Goal: Task Accomplishment & Management: Manage account settings

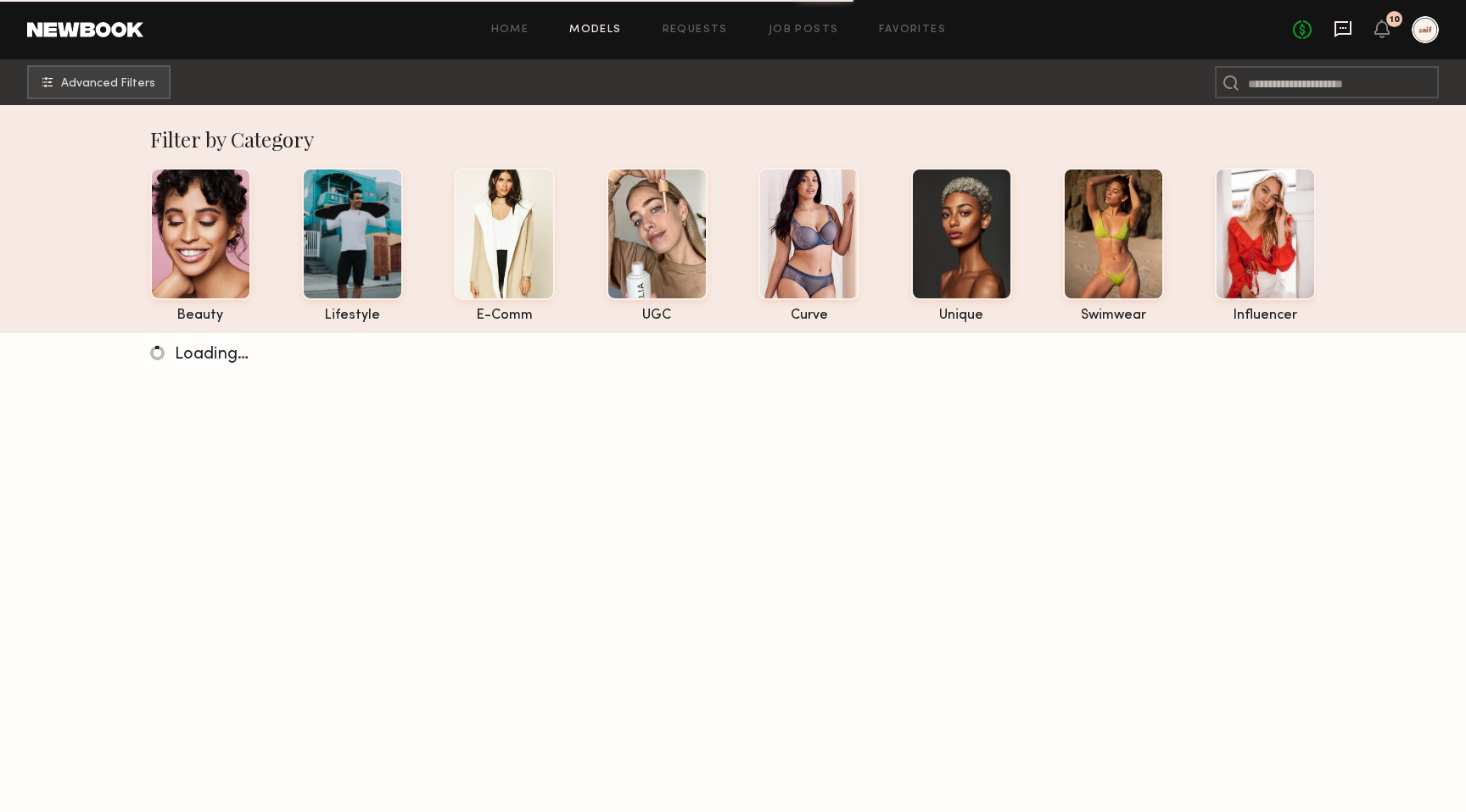
click at [1346, 28] on icon at bounding box center [1343, 28] width 7 height 2
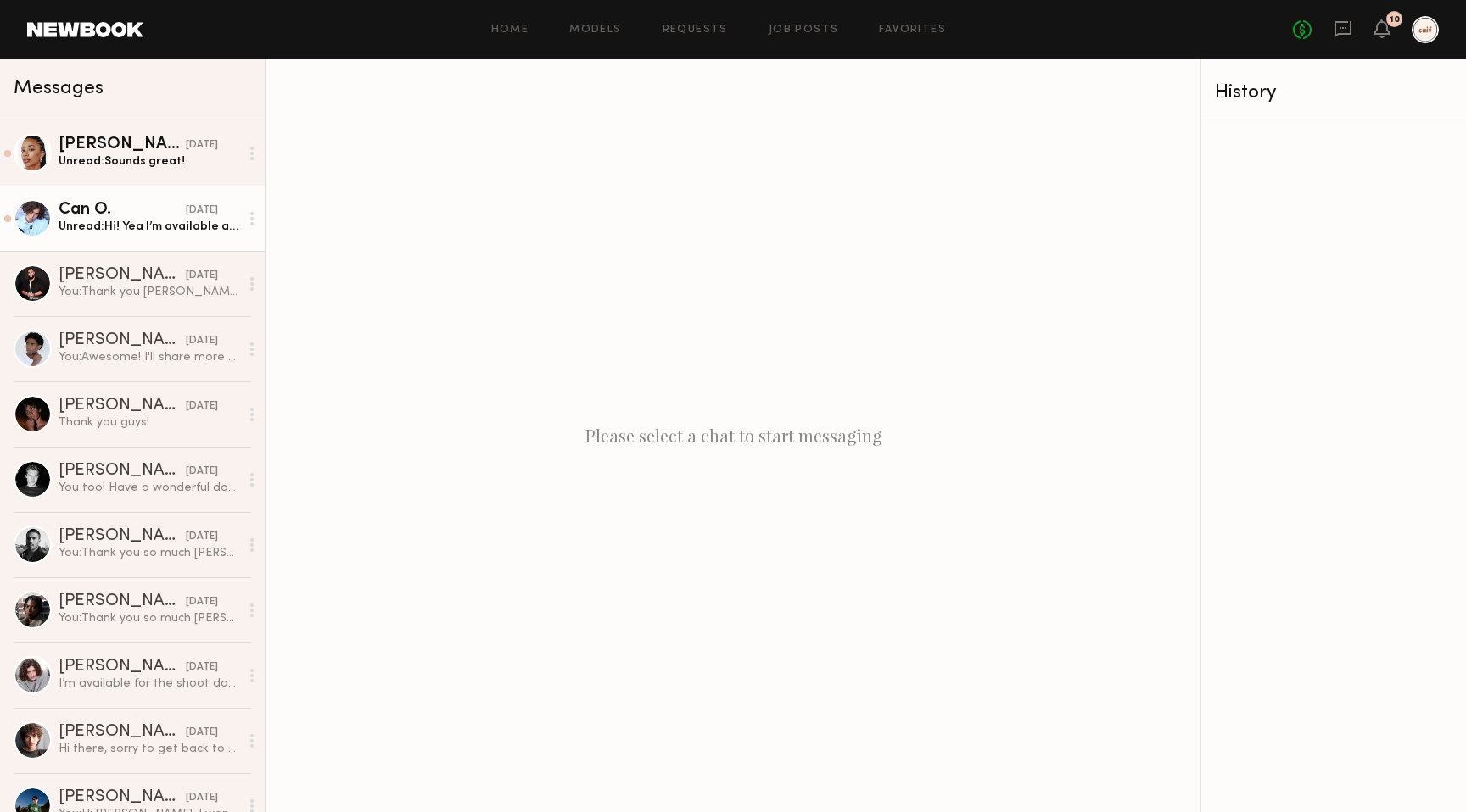
click at [129, 245] on link "Can O. 09/03/2025 Unread: Hi! Yea I’m available and can work that day 👍🤟" at bounding box center [132, 218] width 265 height 66
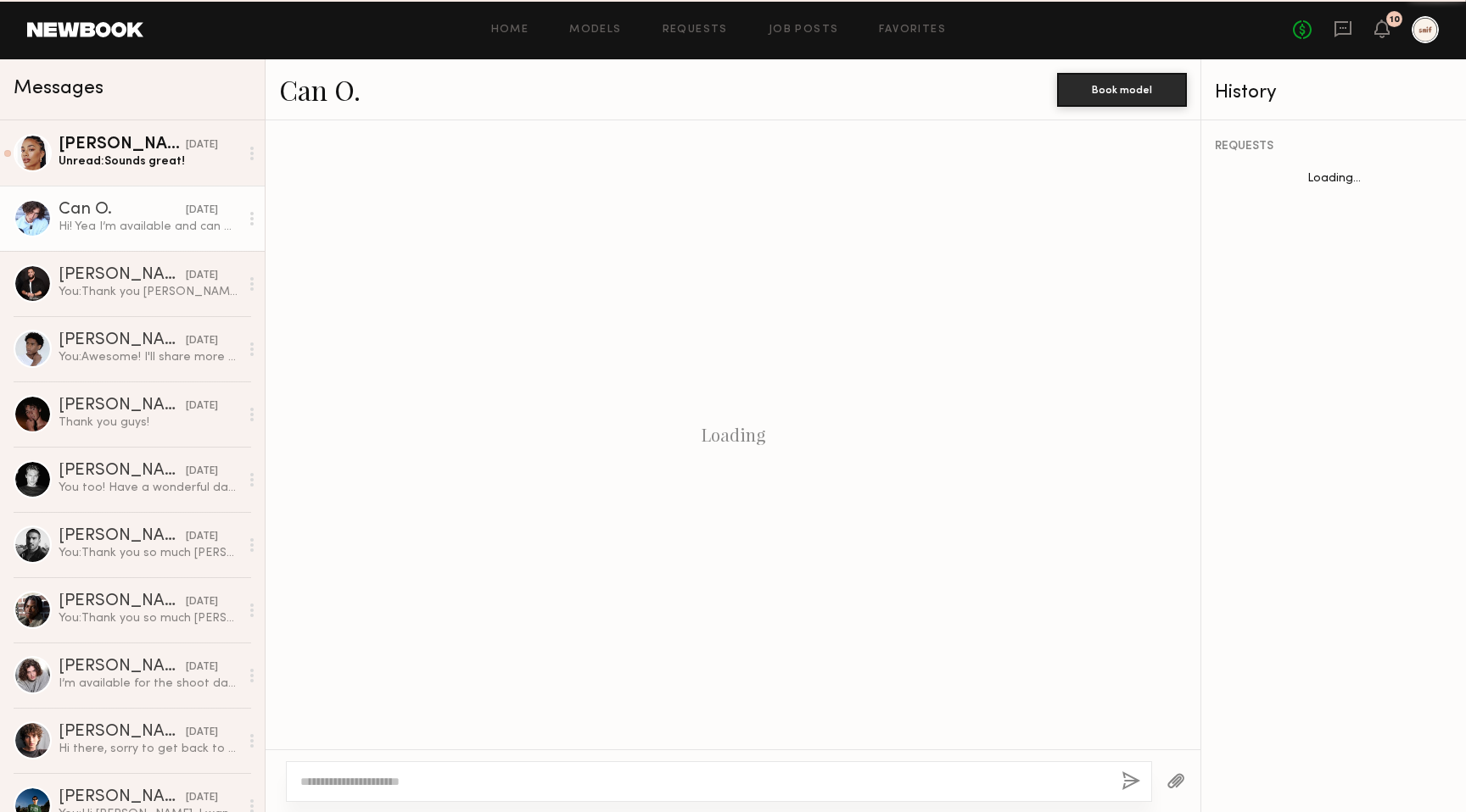
scroll to position [1030, 0]
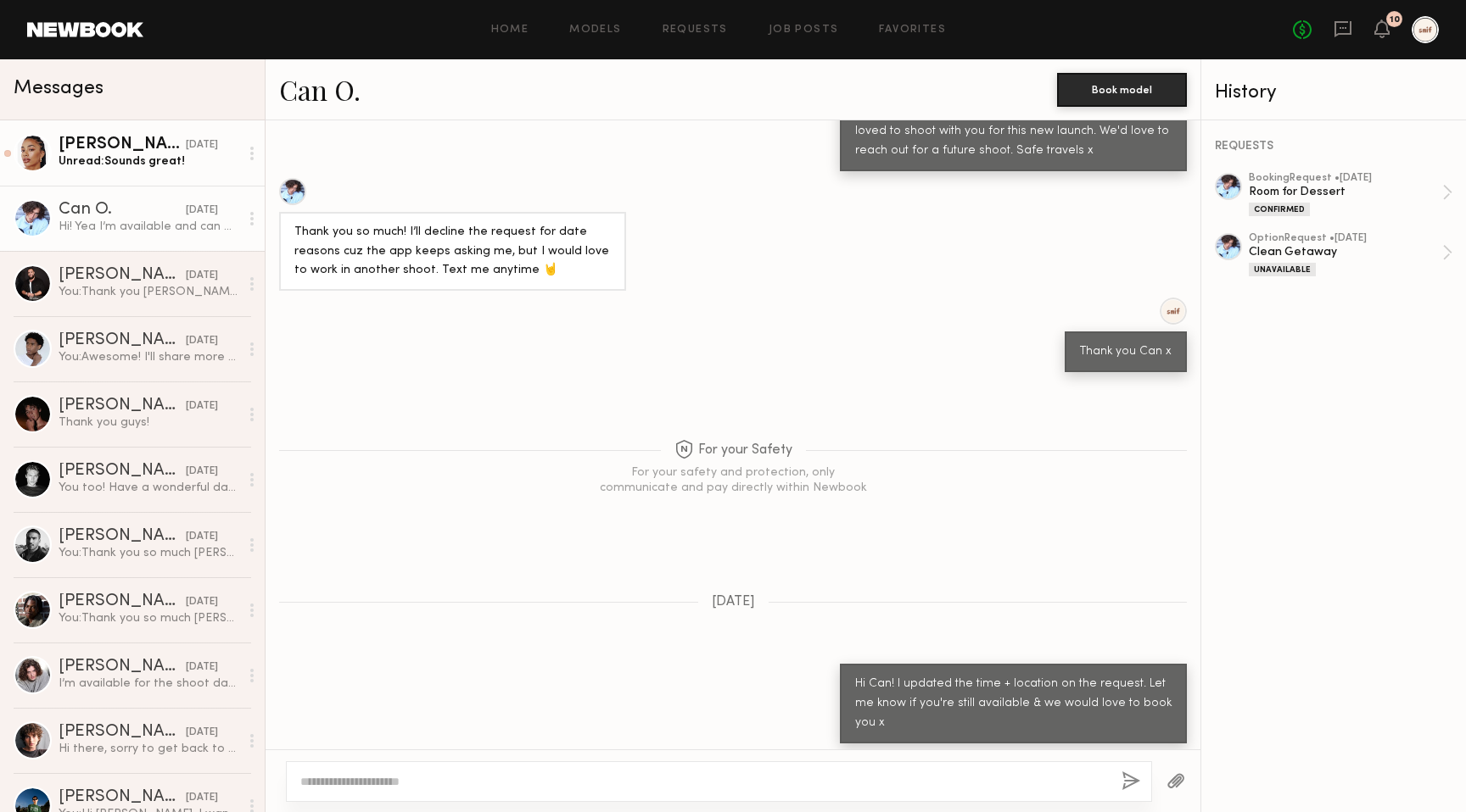
click at [122, 139] on div "Chloe W." at bounding box center [122, 145] width 127 height 17
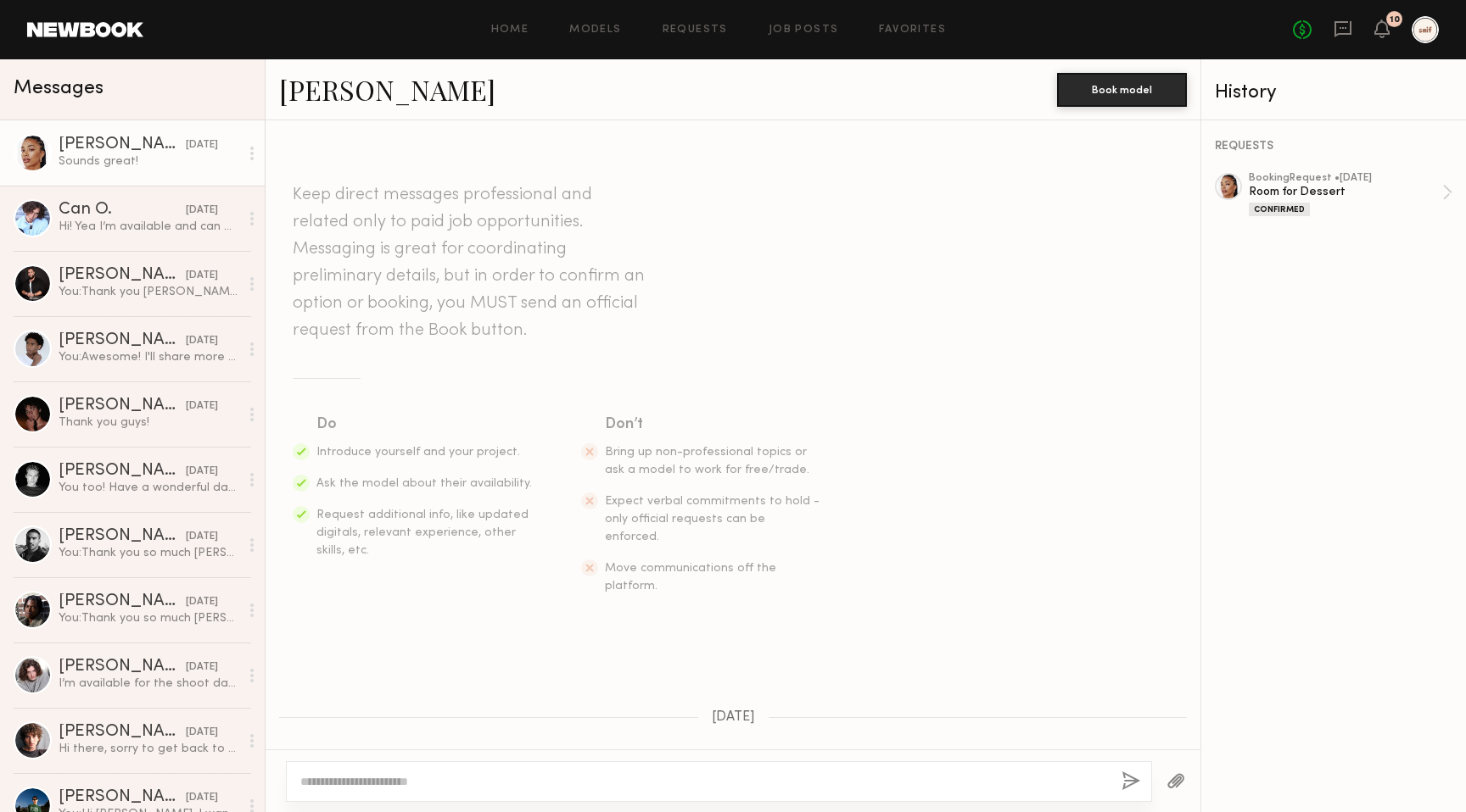
scroll to position [280, 0]
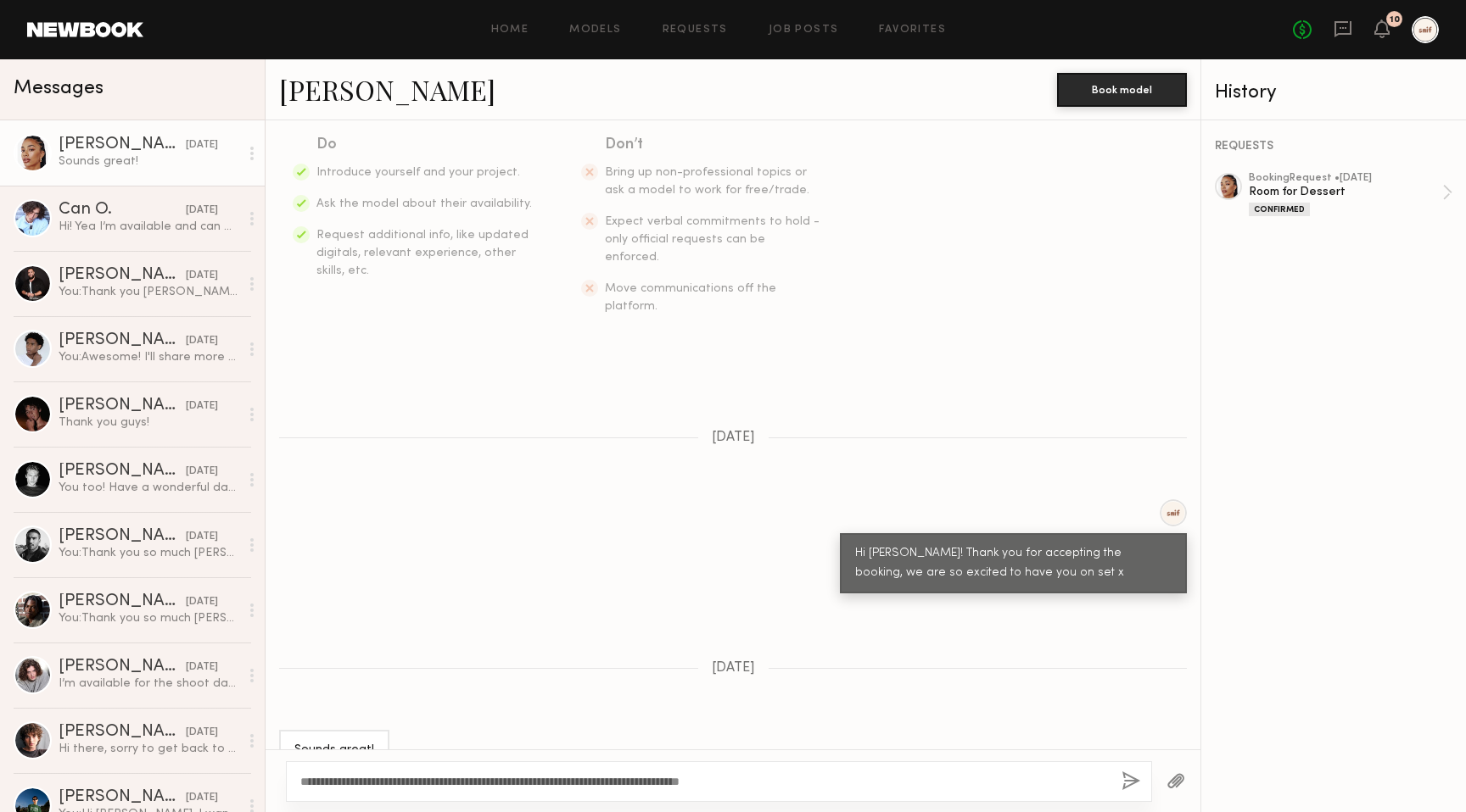
click at [676, 778] on textarea "**********" at bounding box center [704, 781] width 808 height 17
click at [943, 784] on textarea "**********" at bounding box center [704, 781] width 808 height 17
type textarea "**********"
click at [1132, 779] on button "button" at bounding box center [1130, 783] width 19 height 21
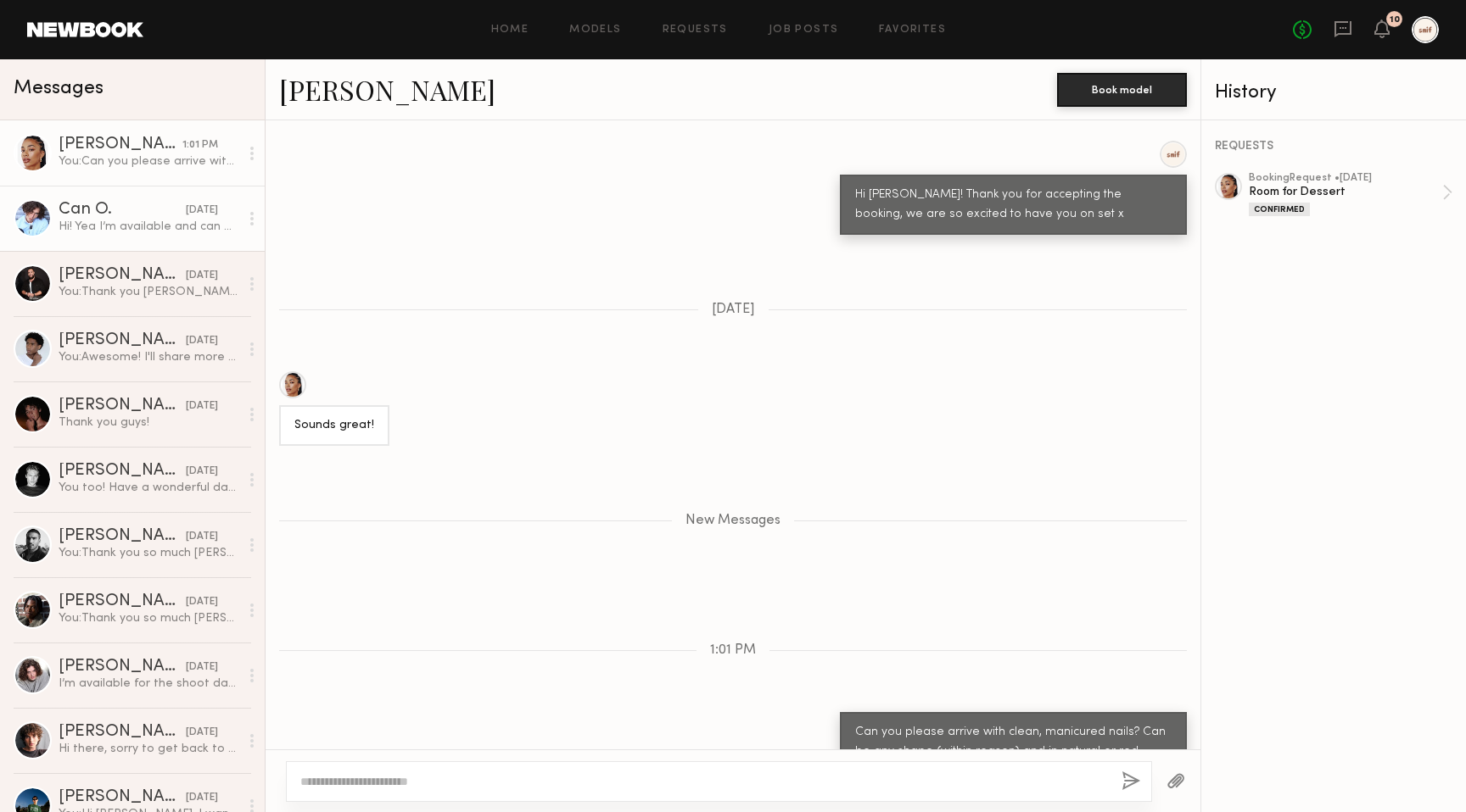
click at [171, 230] on div "Hi! Yea I’m available and can work that day 👍🤟" at bounding box center [149, 227] width 181 height 16
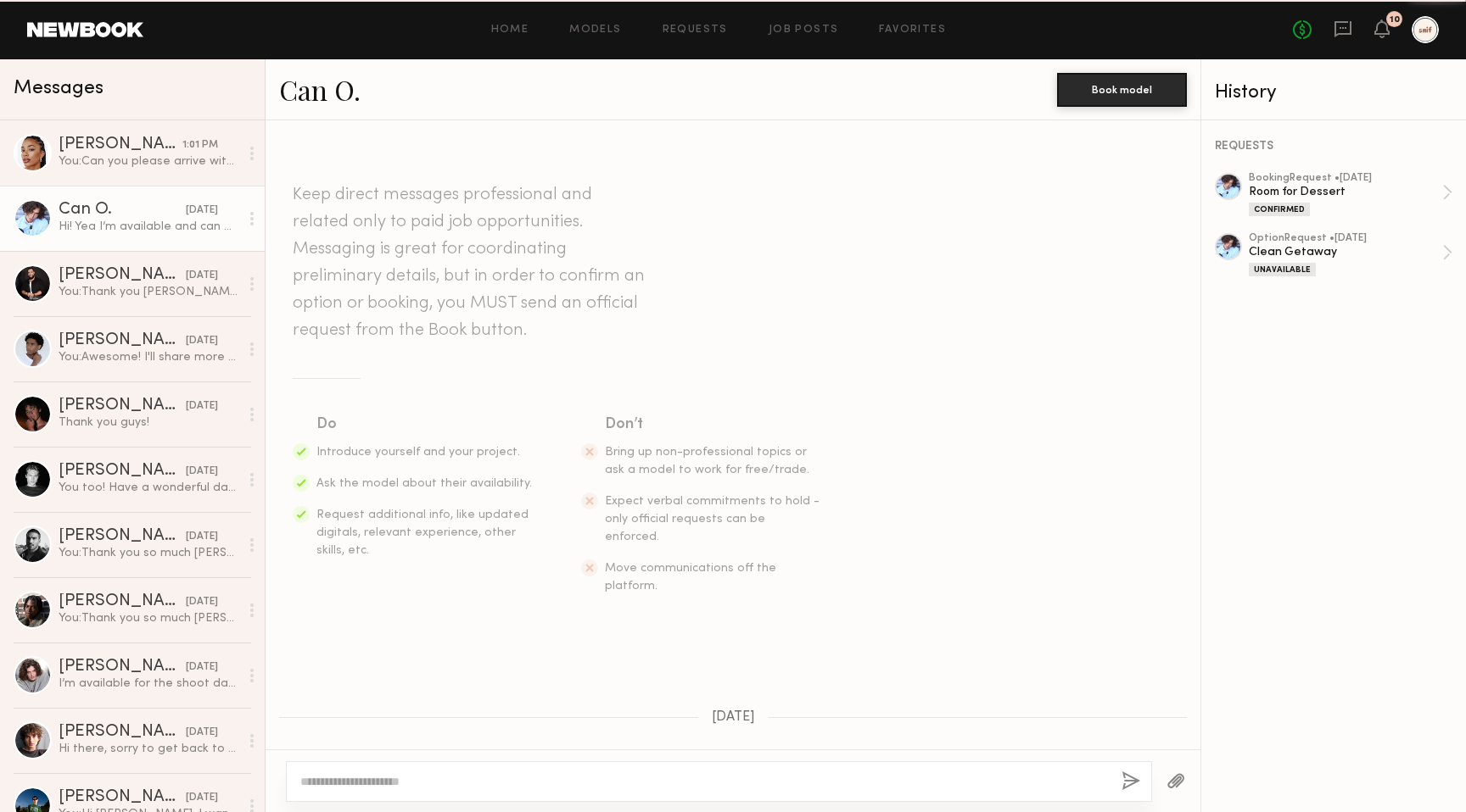
scroll to position [1030, 0]
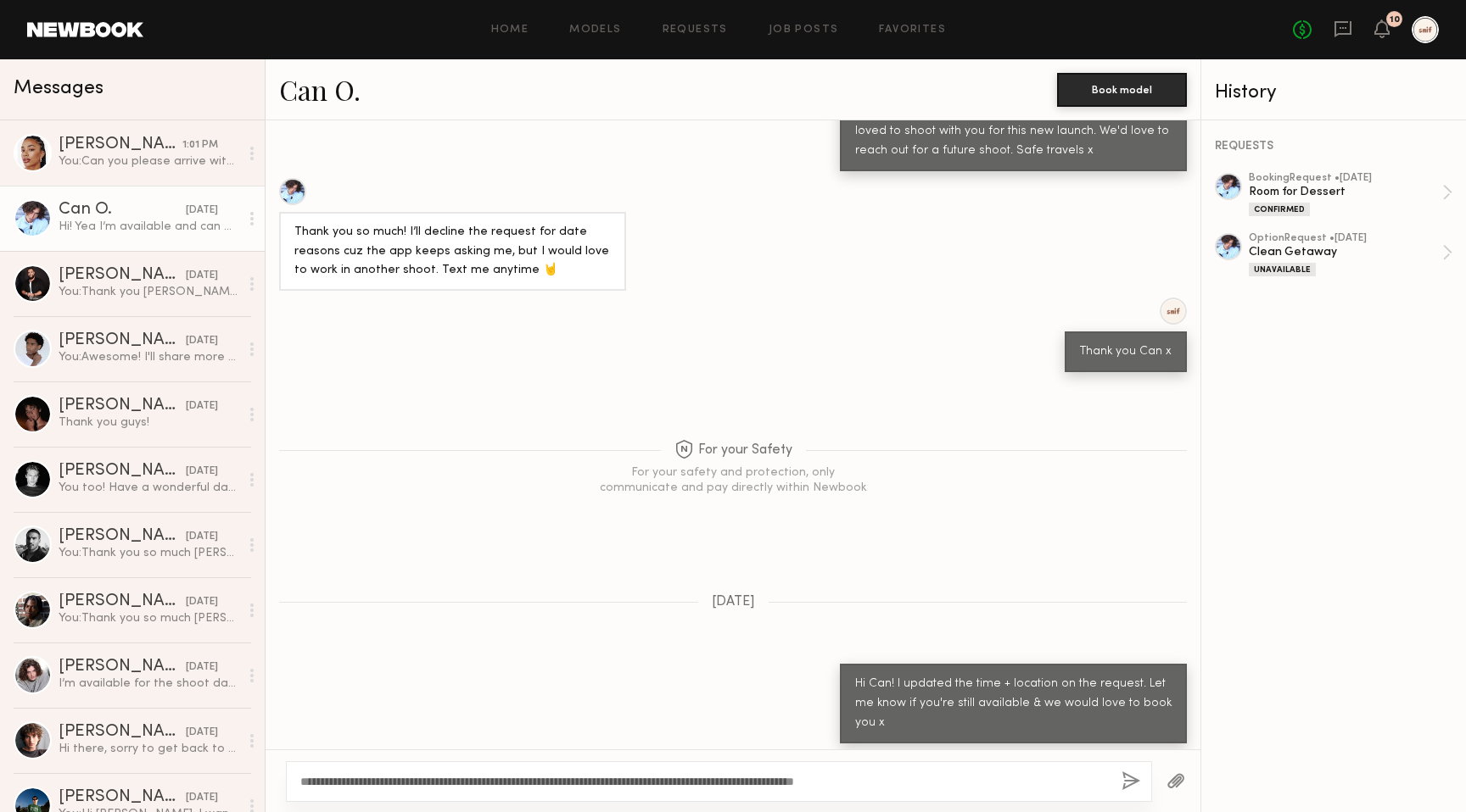
drag, startPoint x: 579, startPoint y: 780, endPoint x: 1193, endPoint y: 780, distance: 614.0
click at [1193, 780] on div "**********" at bounding box center [733, 781] width 935 height 63
type textarea "**********"
click at [1134, 792] on button "button" at bounding box center [1130, 783] width 19 height 21
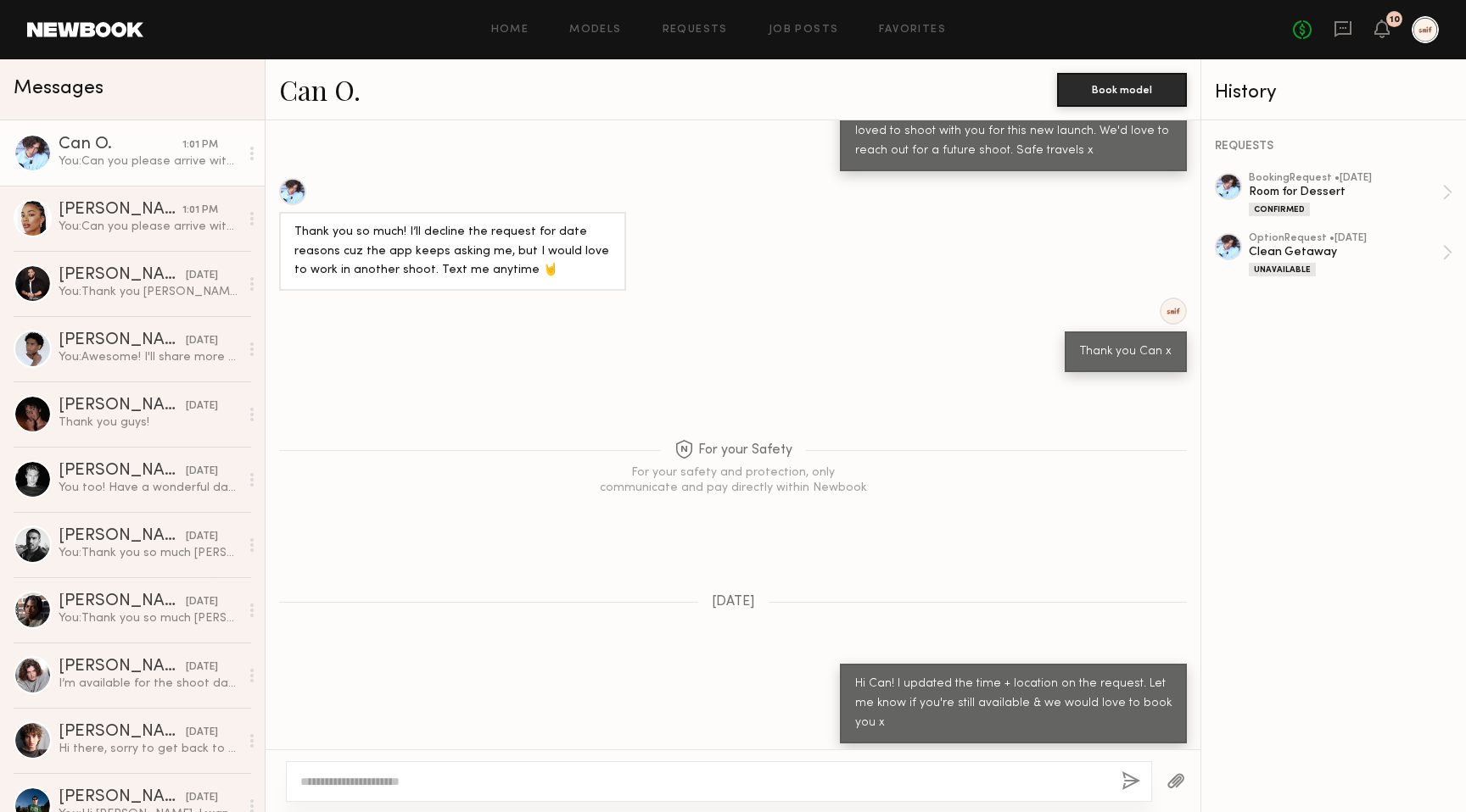
scroll to position [1369, 0]
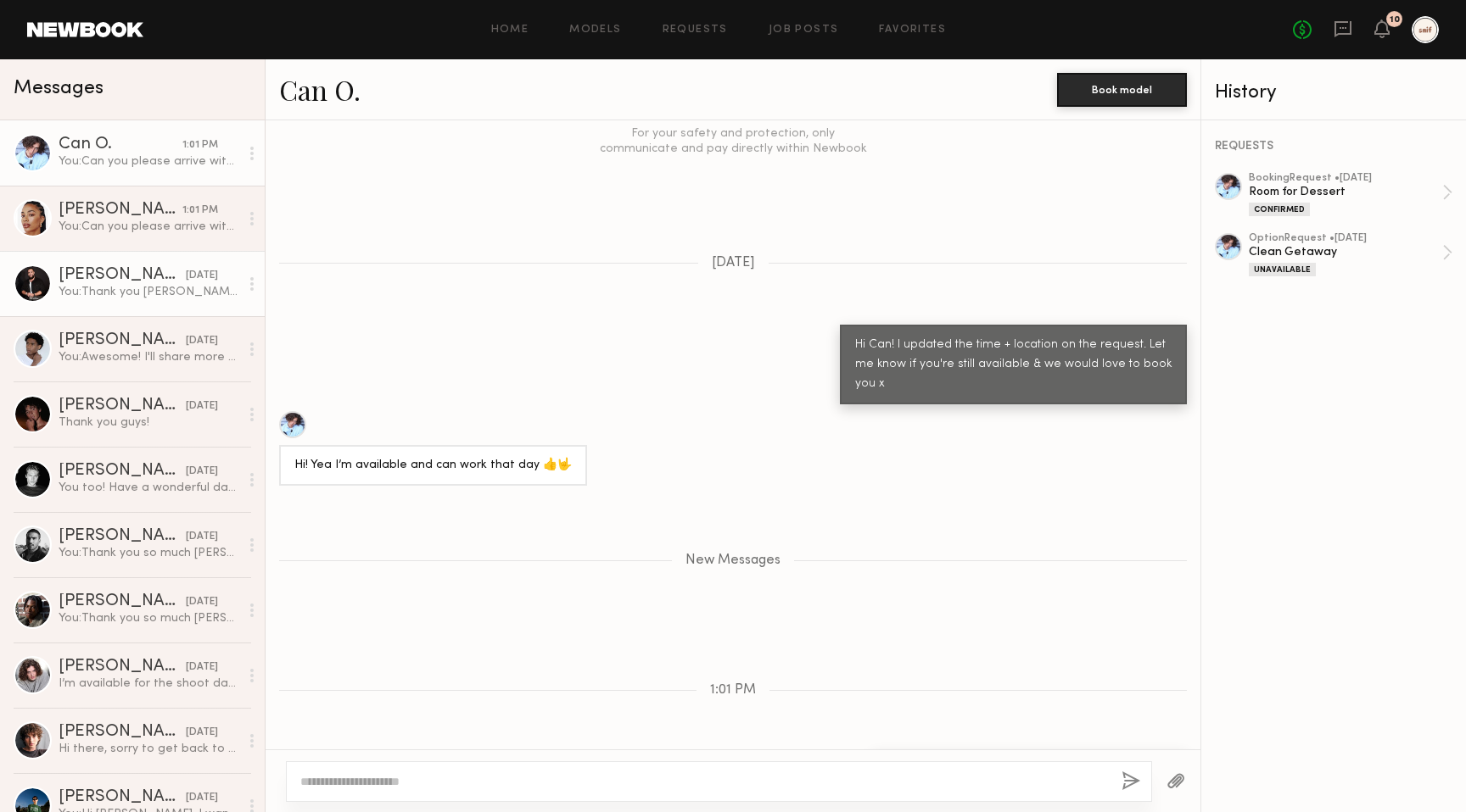
click at [165, 295] on div "You: Thank you Shayne!" at bounding box center [149, 292] width 181 height 16
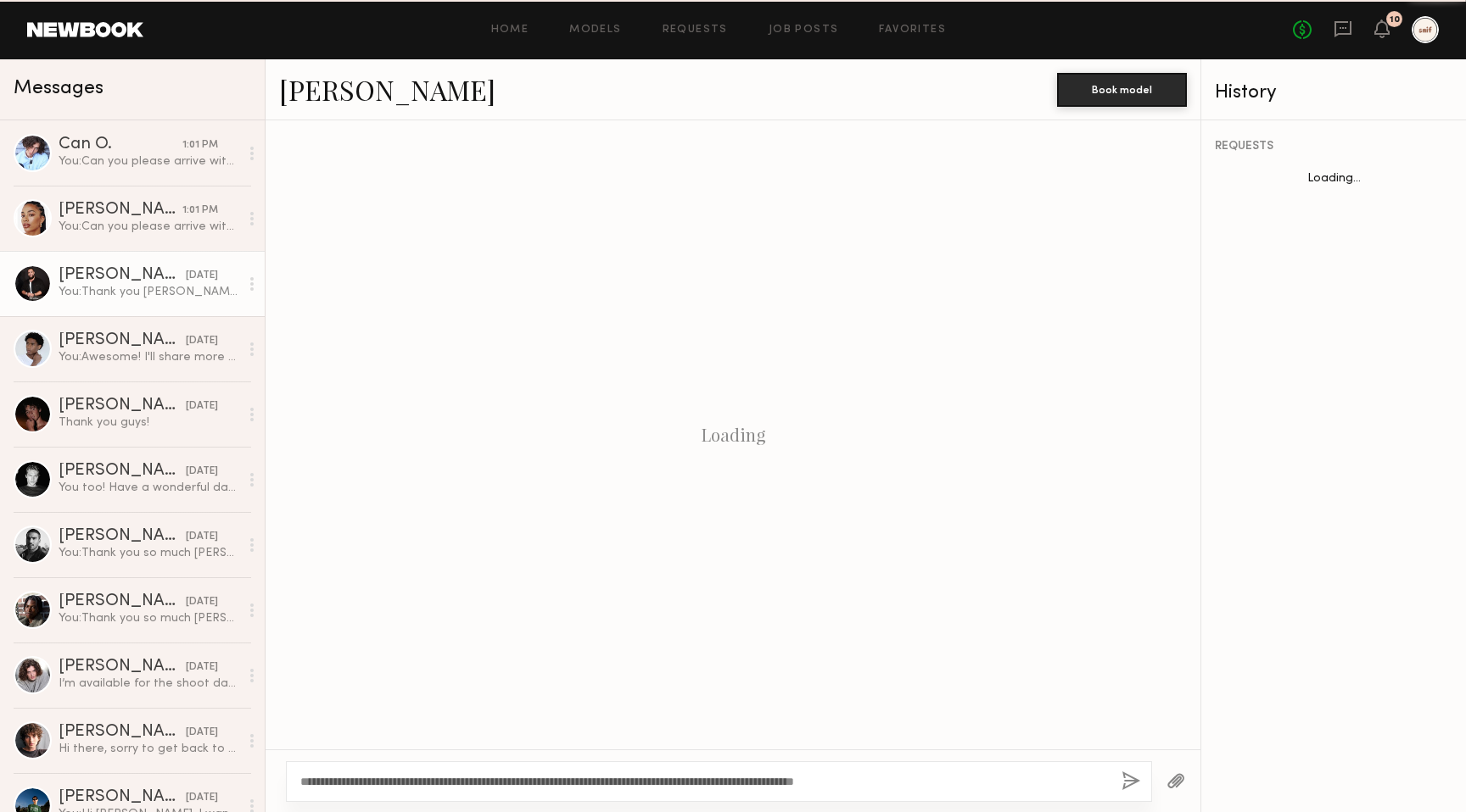
scroll to position [396, 0]
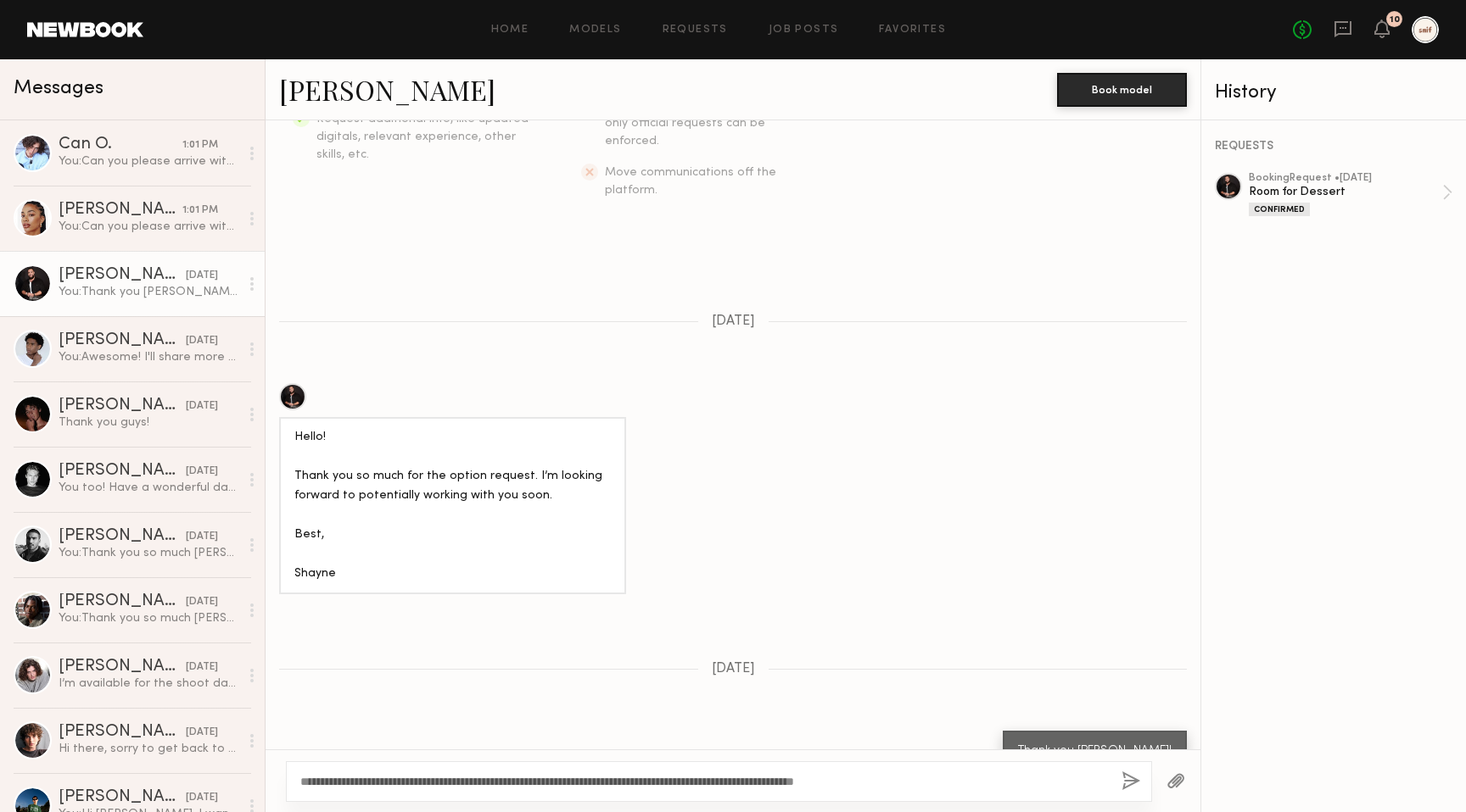
drag, startPoint x: 581, startPoint y: 781, endPoint x: 1137, endPoint y: 778, distance: 556.0
click at [1137, 778] on div "**********" at bounding box center [719, 782] width 867 height 41
type textarea "**********"
click at [1135, 777] on button "button" at bounding box center [1130, 783] width 19 height 21
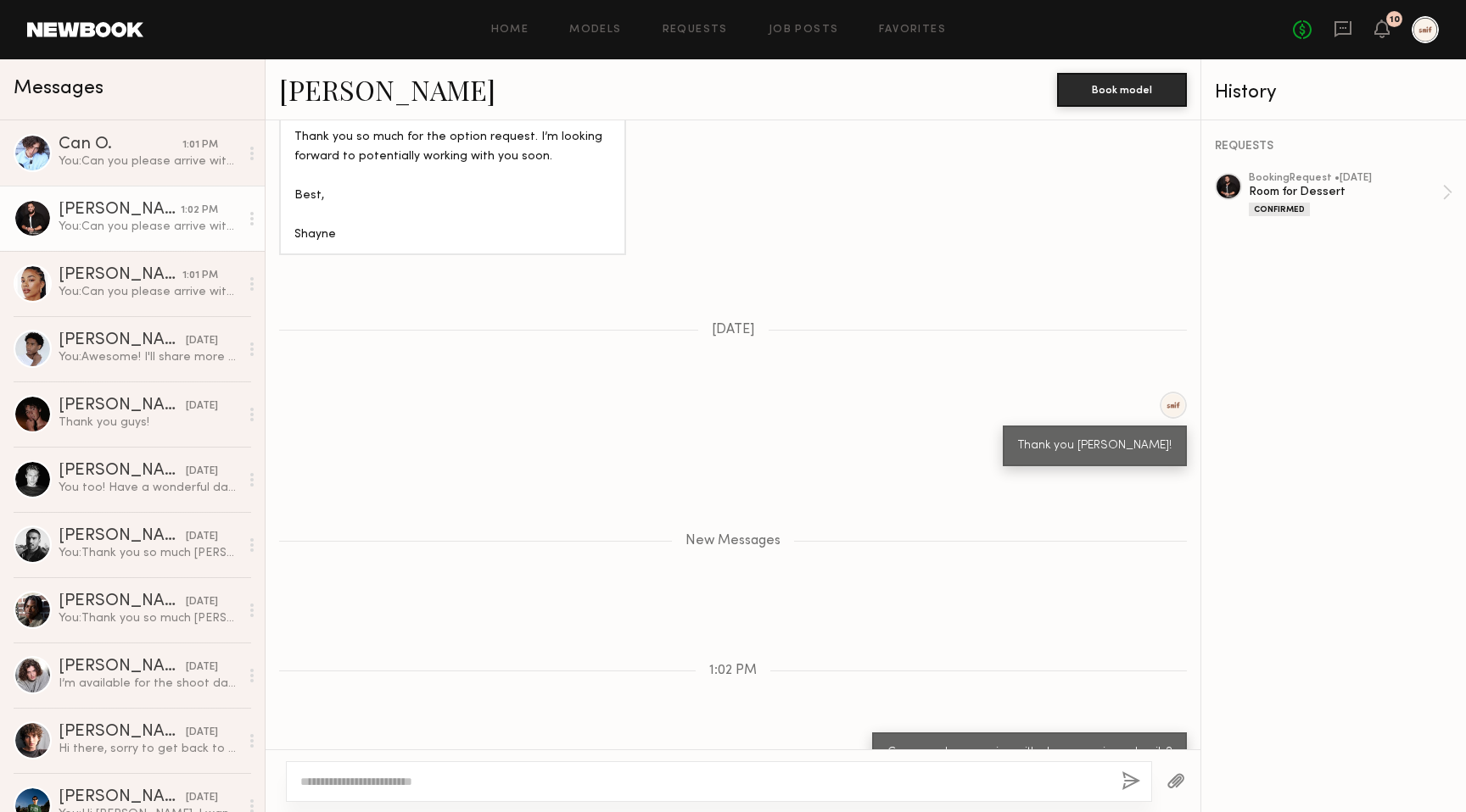
click at [1390, 28] on div "No fees up to $5,000 10" at bounding box center [1366, 29] width 146 height 28
click at [1379, 28] on icon at bounding box center [1382, 28] width 13 height 12
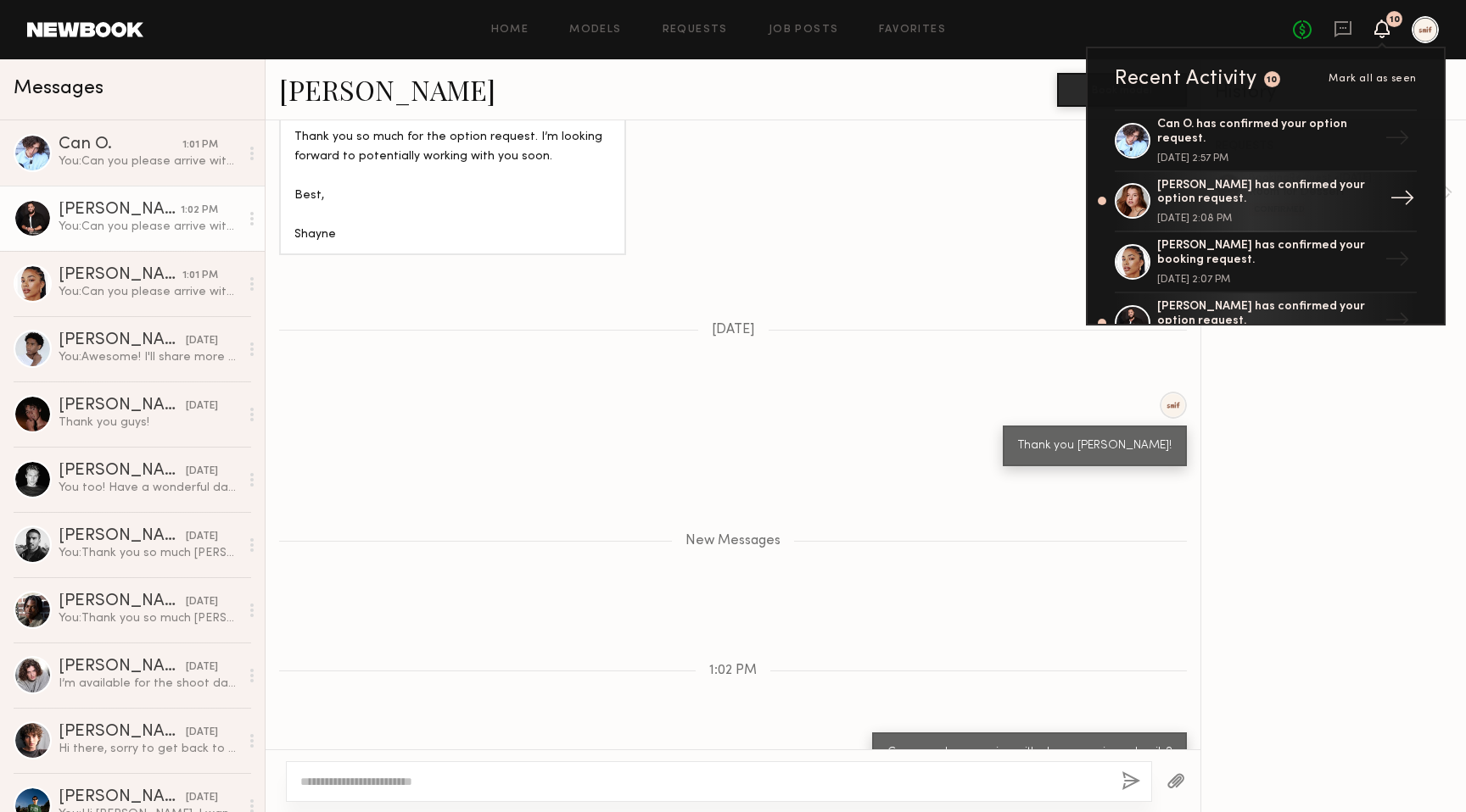
click at [1213, 183] on div "Eleena M. has confirmed your option request." at bounding box center [1267, 193] width 220 height 28
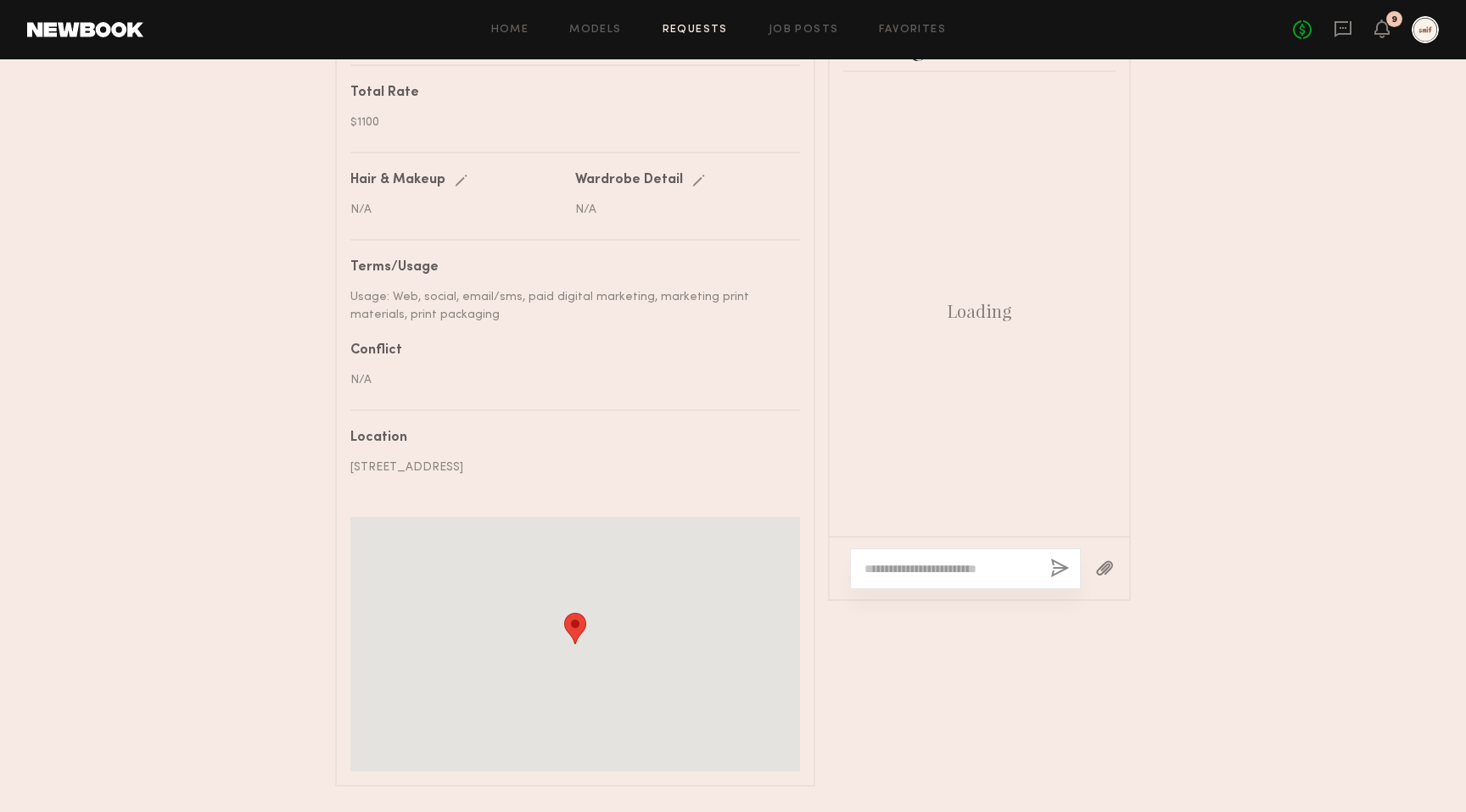
scroll to position [869, 0]
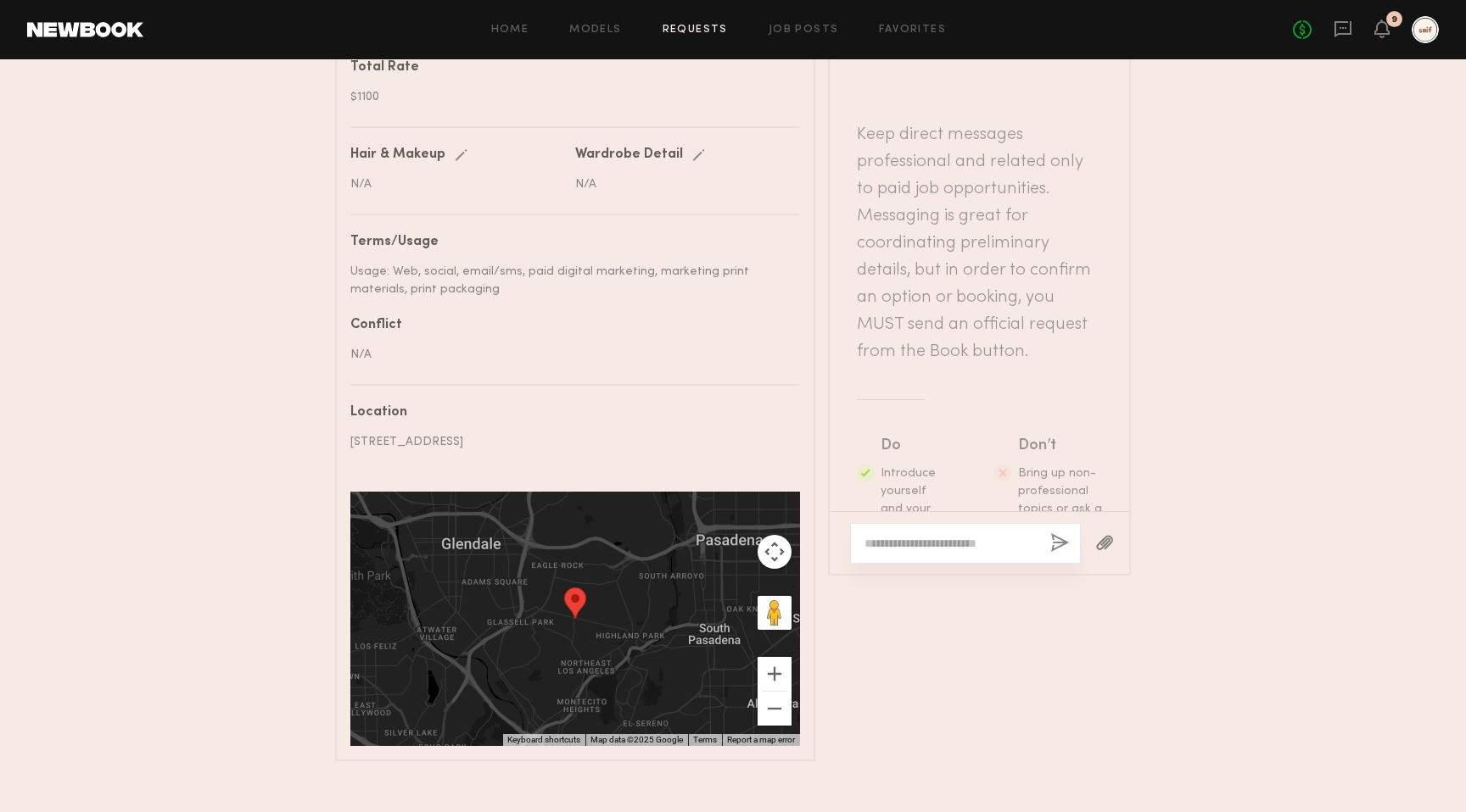
click at [933, 535] on textarea at bounding box center [951, 543] width 172 height 17
paste textarea "**********"
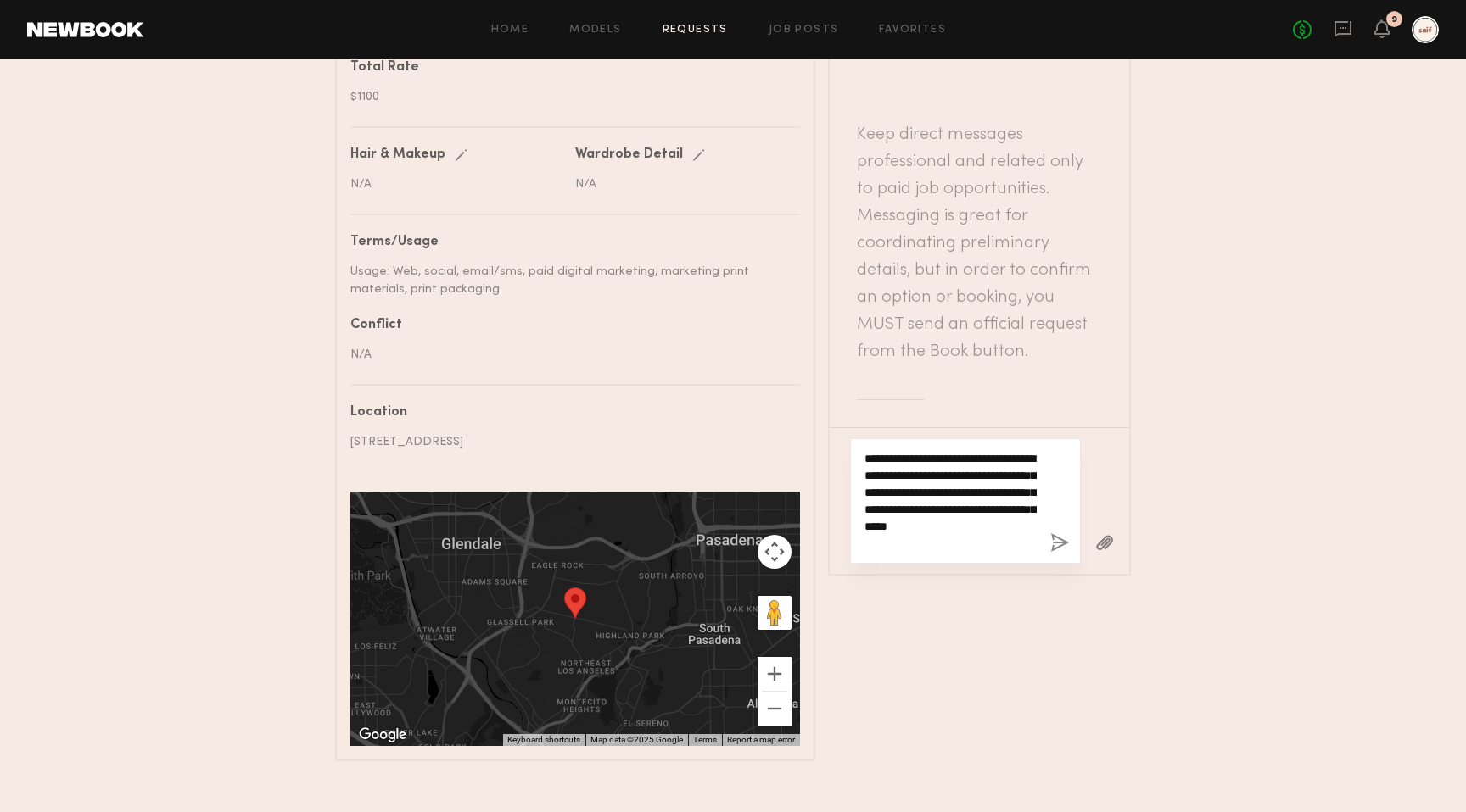
type textarea "**********"
click at [1058, 533] on button "button" at bounding box center [1059, 544] width 19 height 21
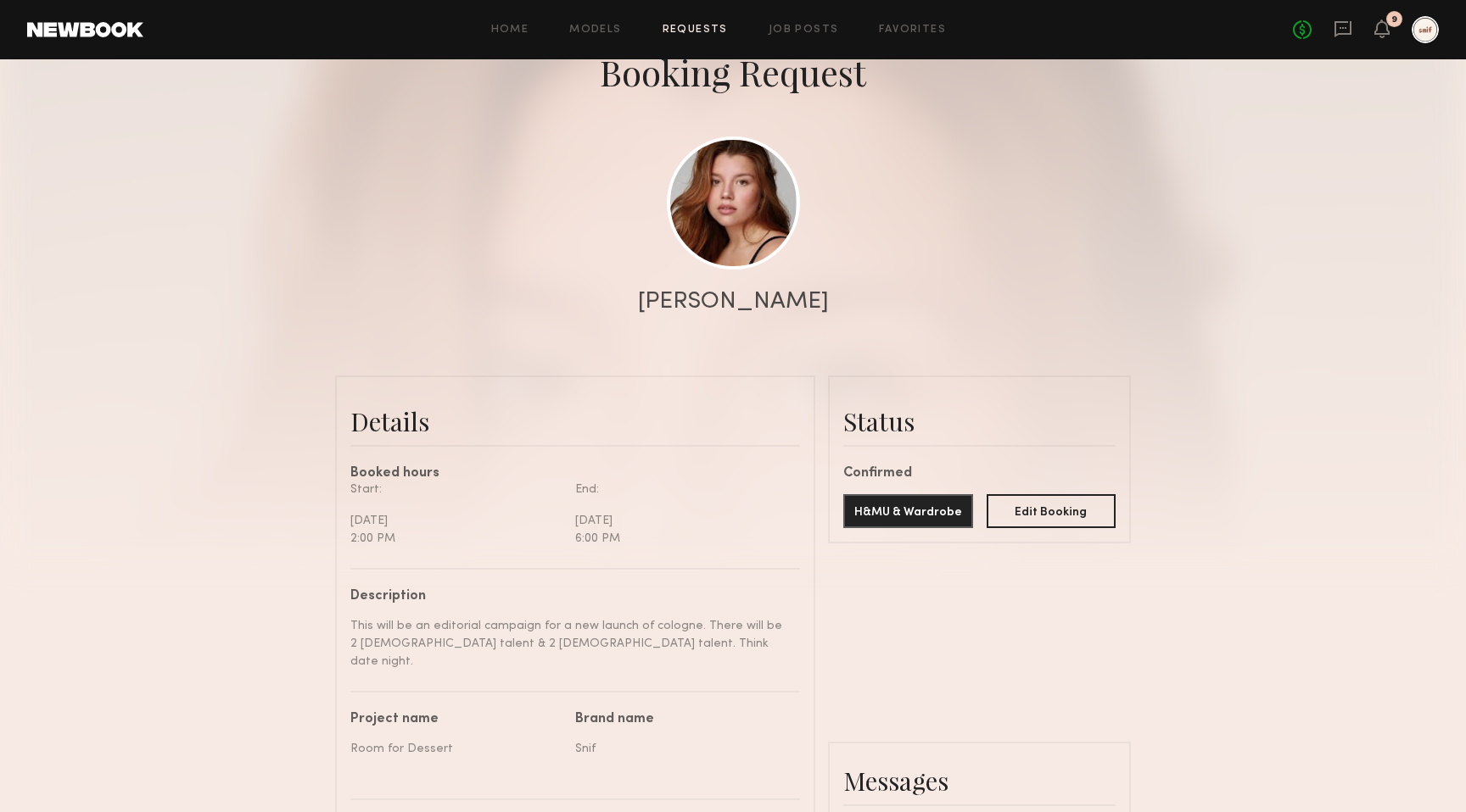
scroll to position [106, 0]
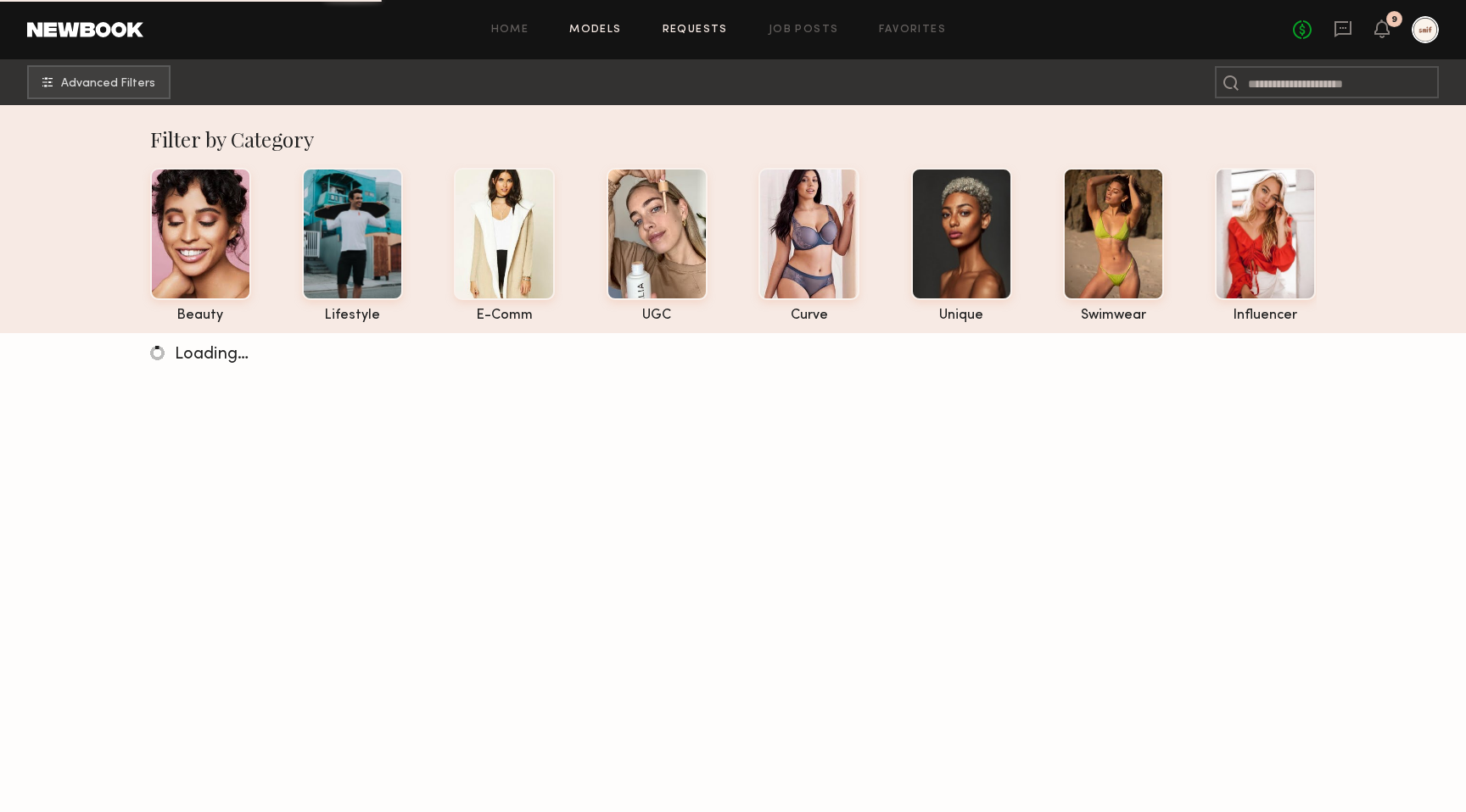
click at [685, 31] on link "Requests" at bounding box center [695, 30] width 66 height 11
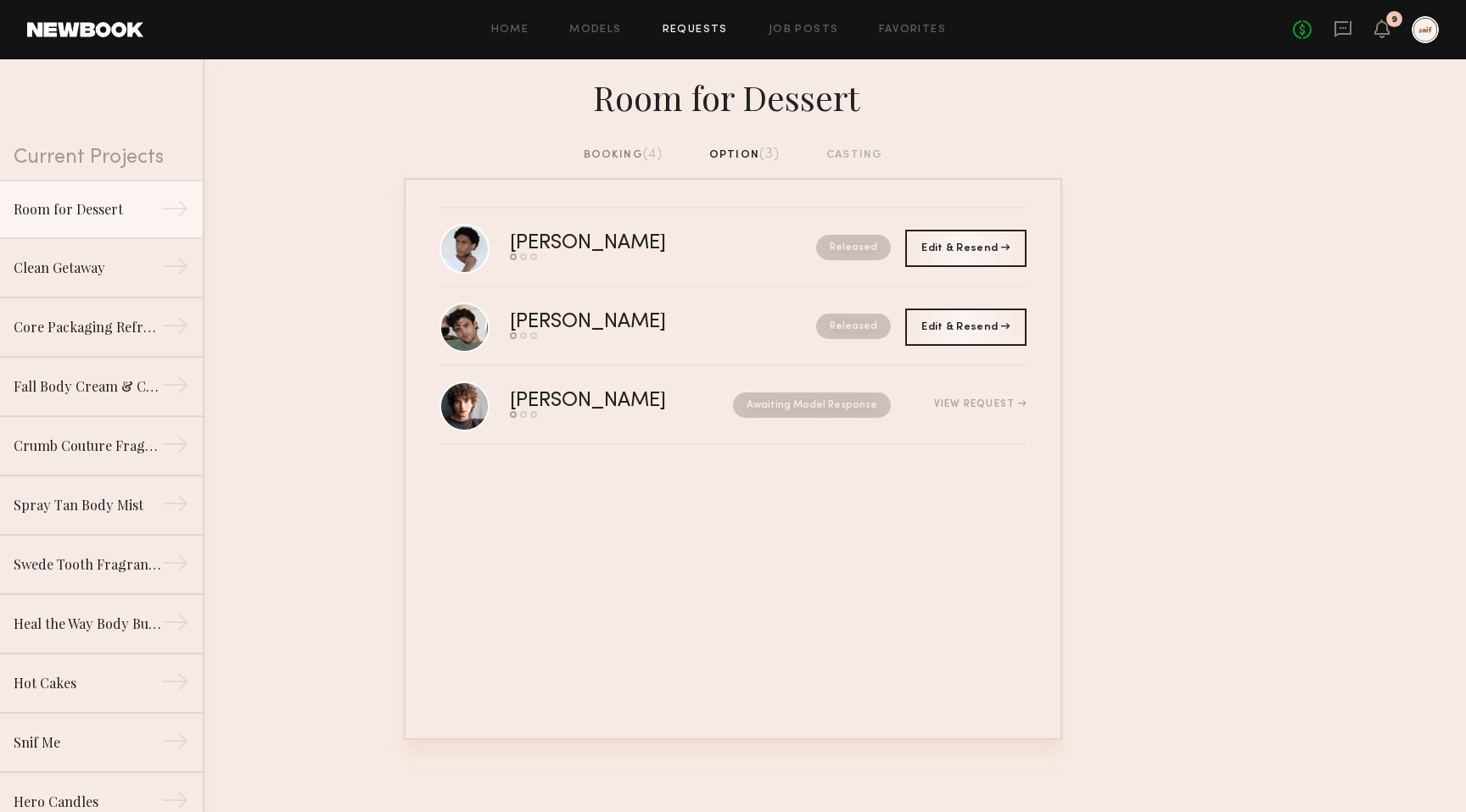
click at [614, 155] on div "booking (4)" at bounding box center [623, 154] width 80 height 19
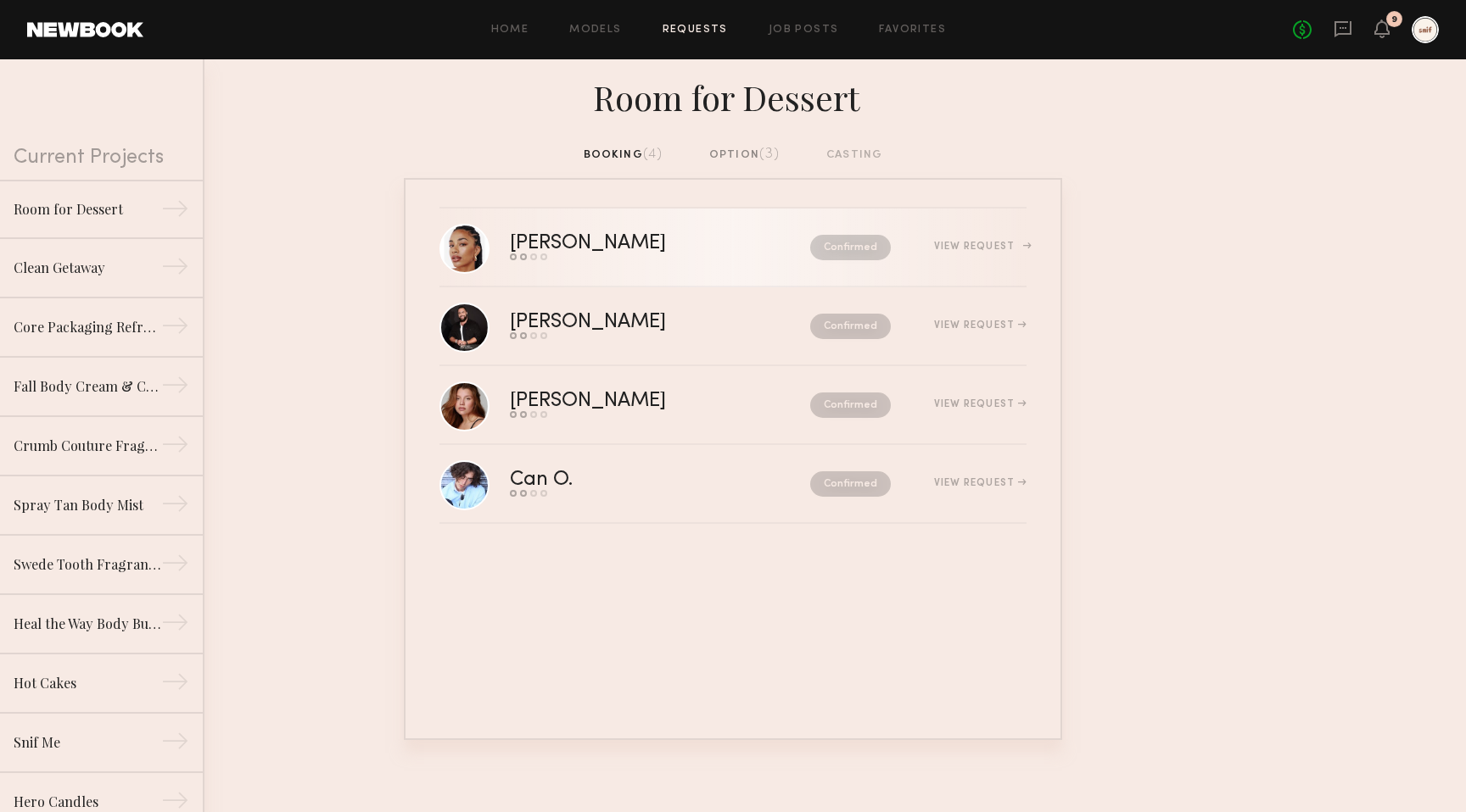
click at [1020, 245] on div "View Request" at bounding box center [980, 246] width 92 height 10
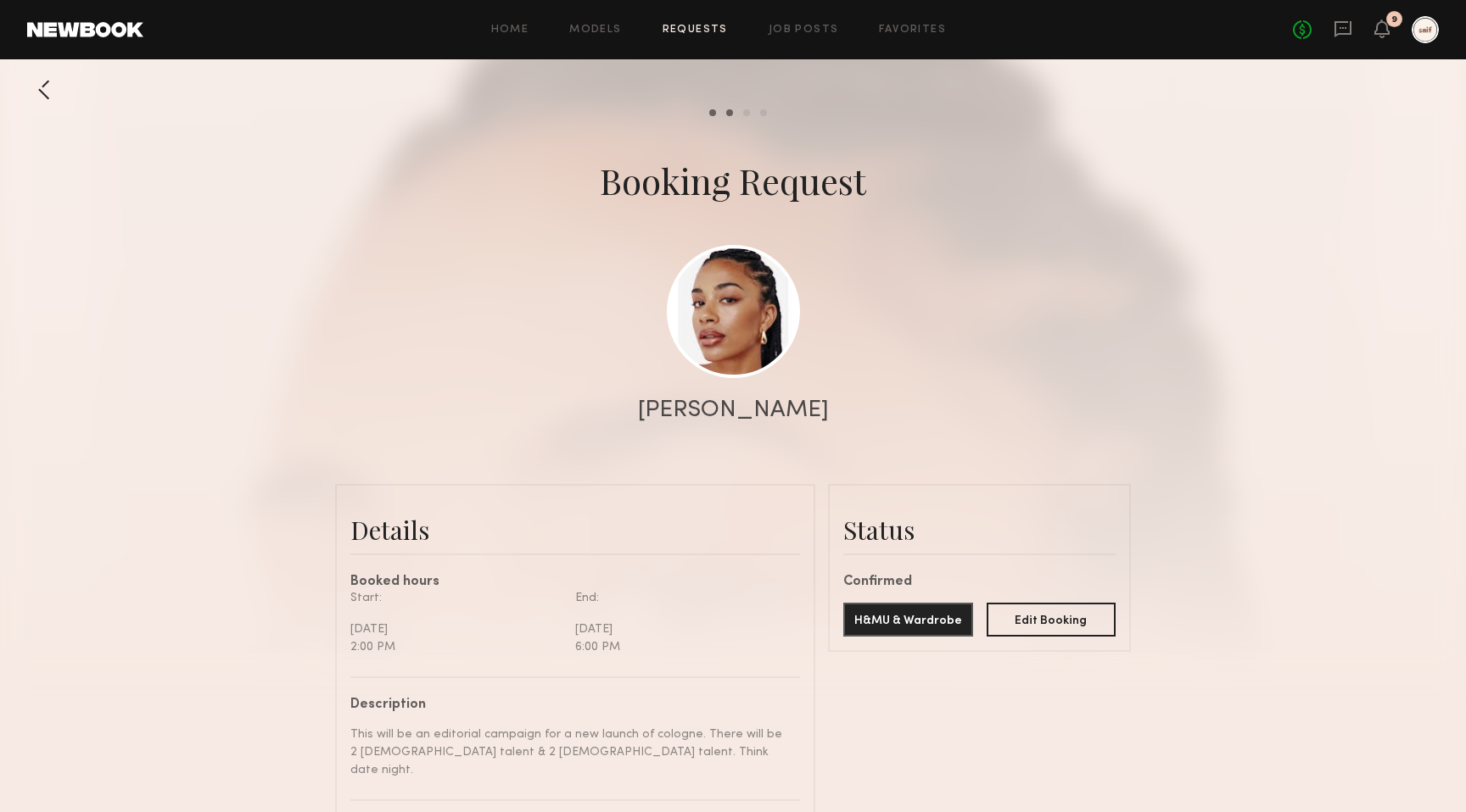
scroll to position [1026, 0]
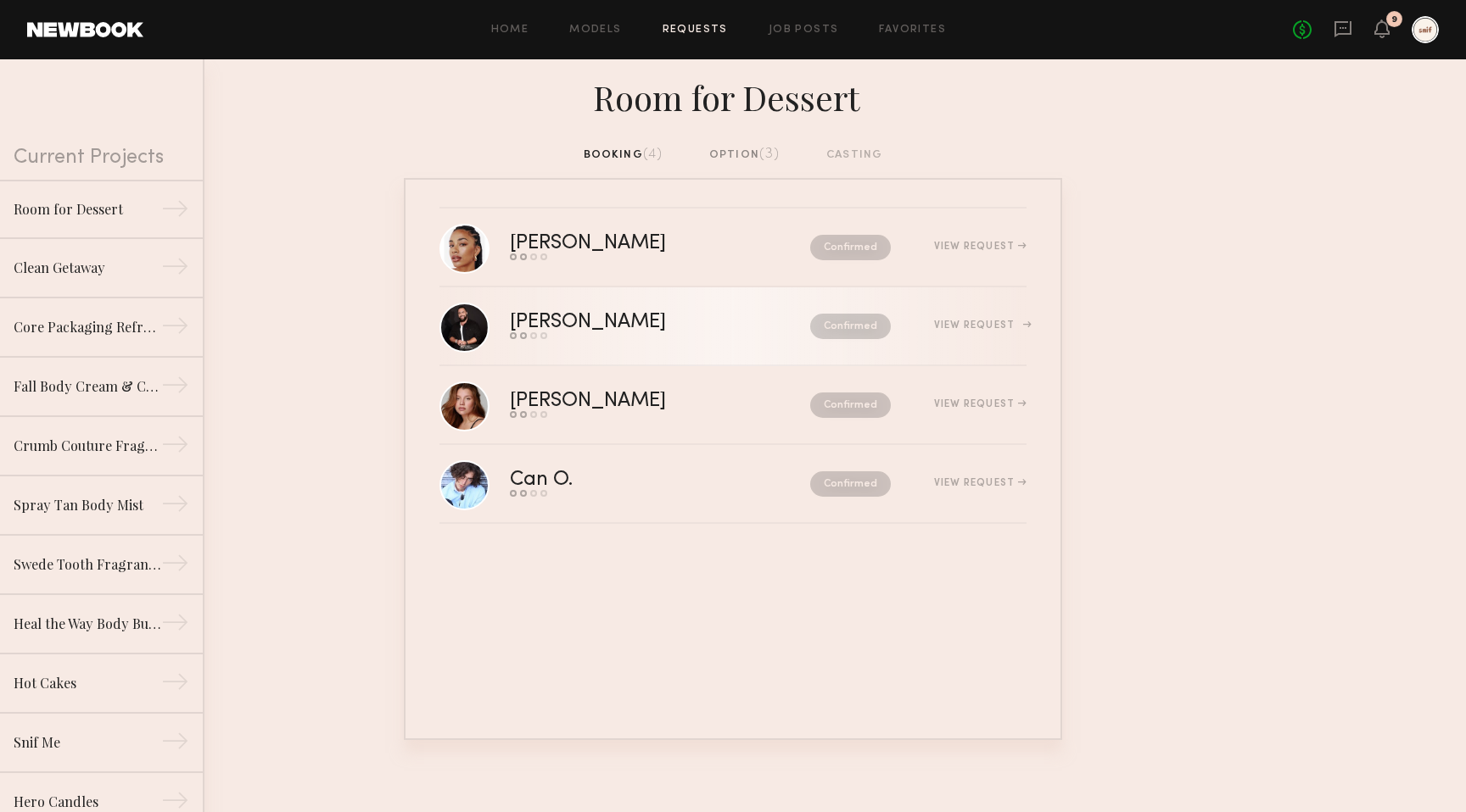
click at [1010, 325] on div "View Request" at bounding box center [980, 325] width 92 height 10
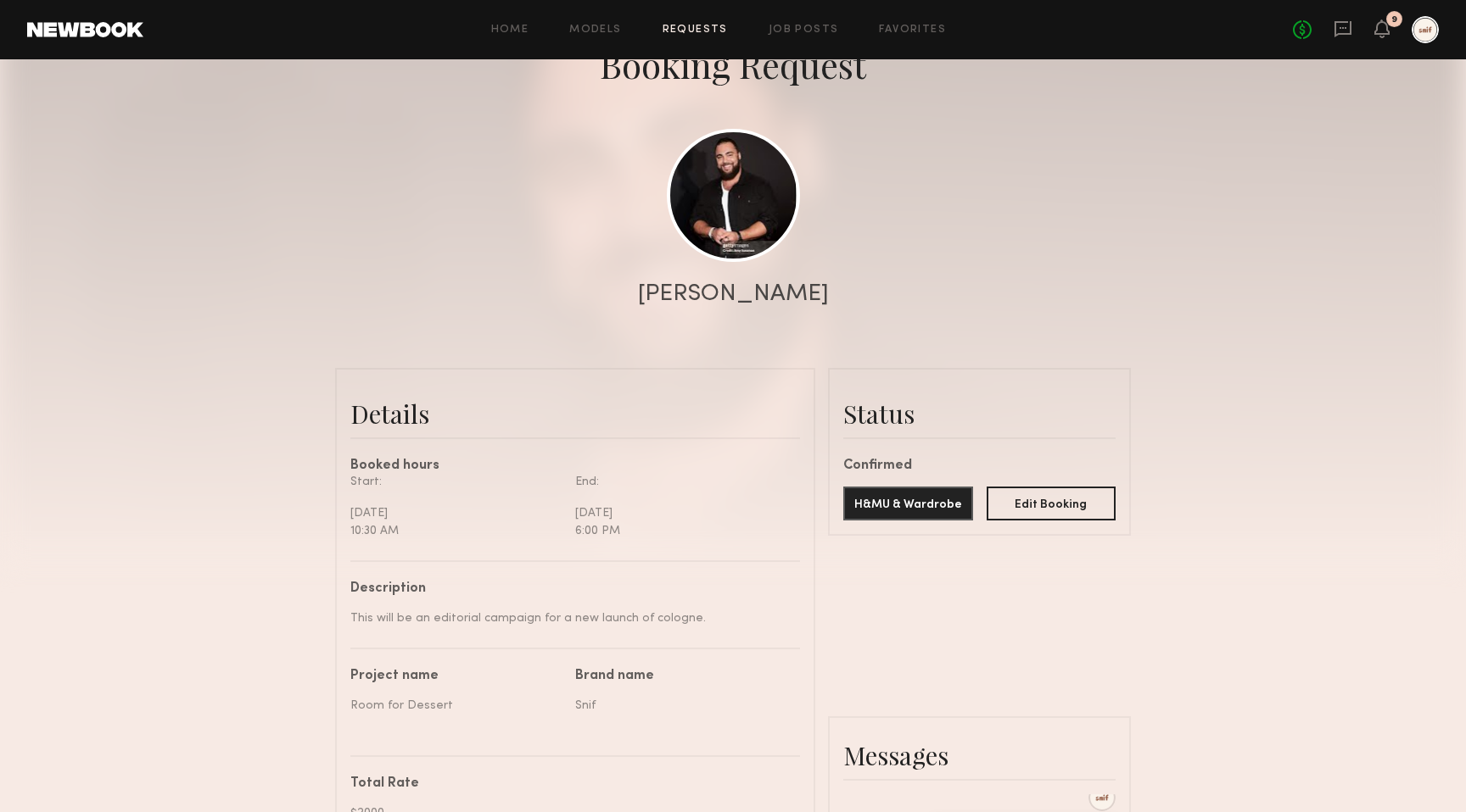
scroll to position [186, 0]
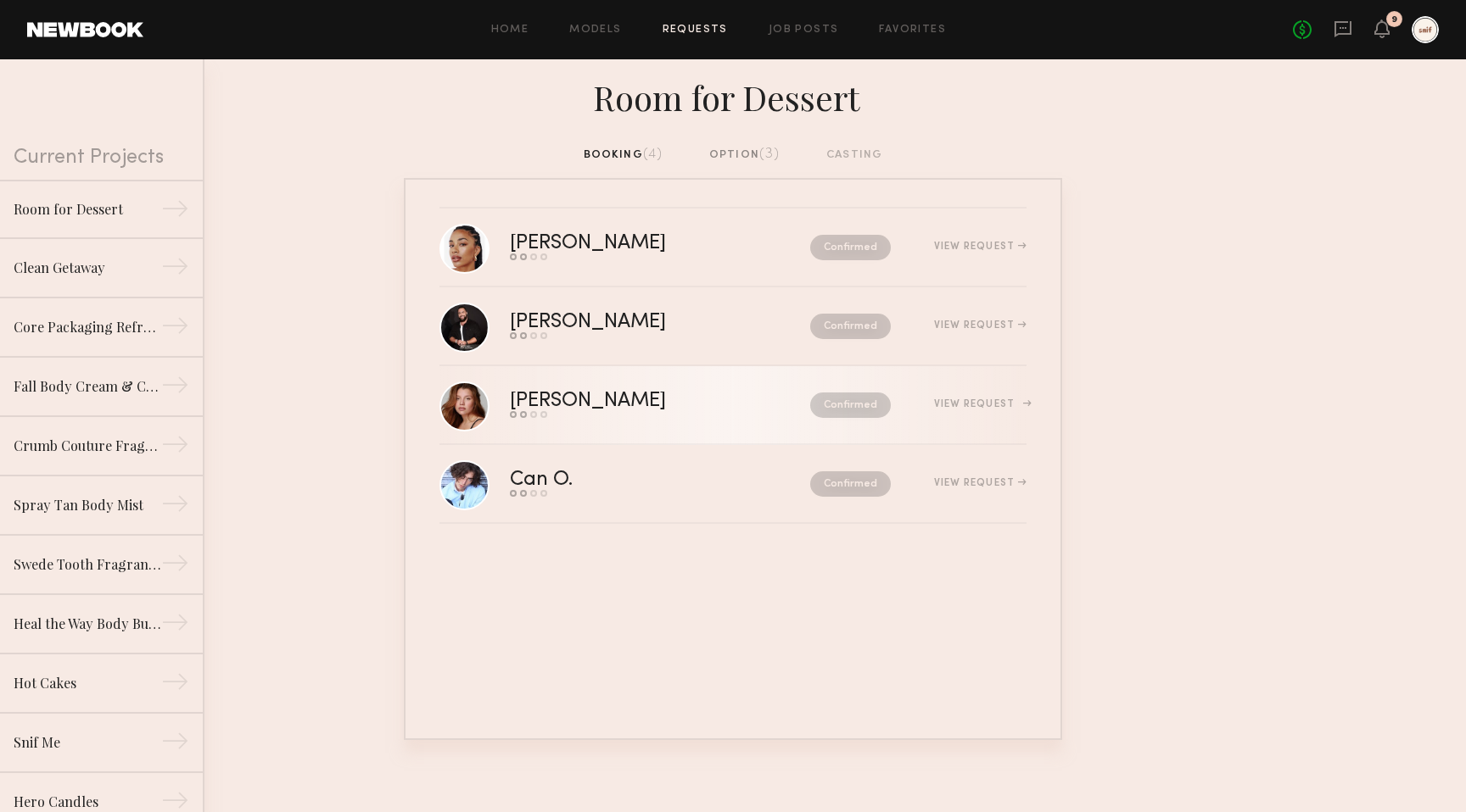
click at [1022, 406] on div "View Request" at bounding box center [980, 404] width 92 height 10
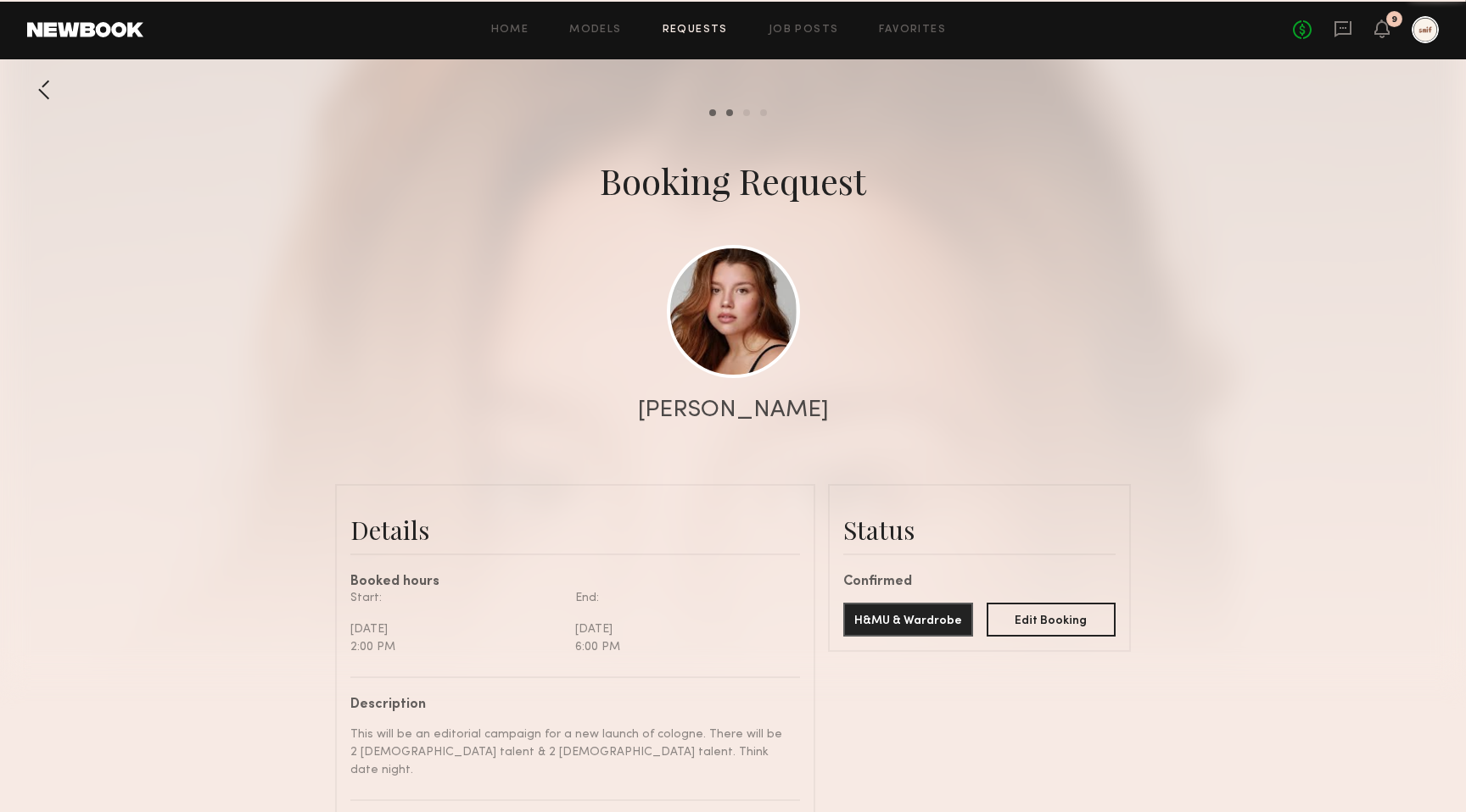
scroll to position [620, 0]
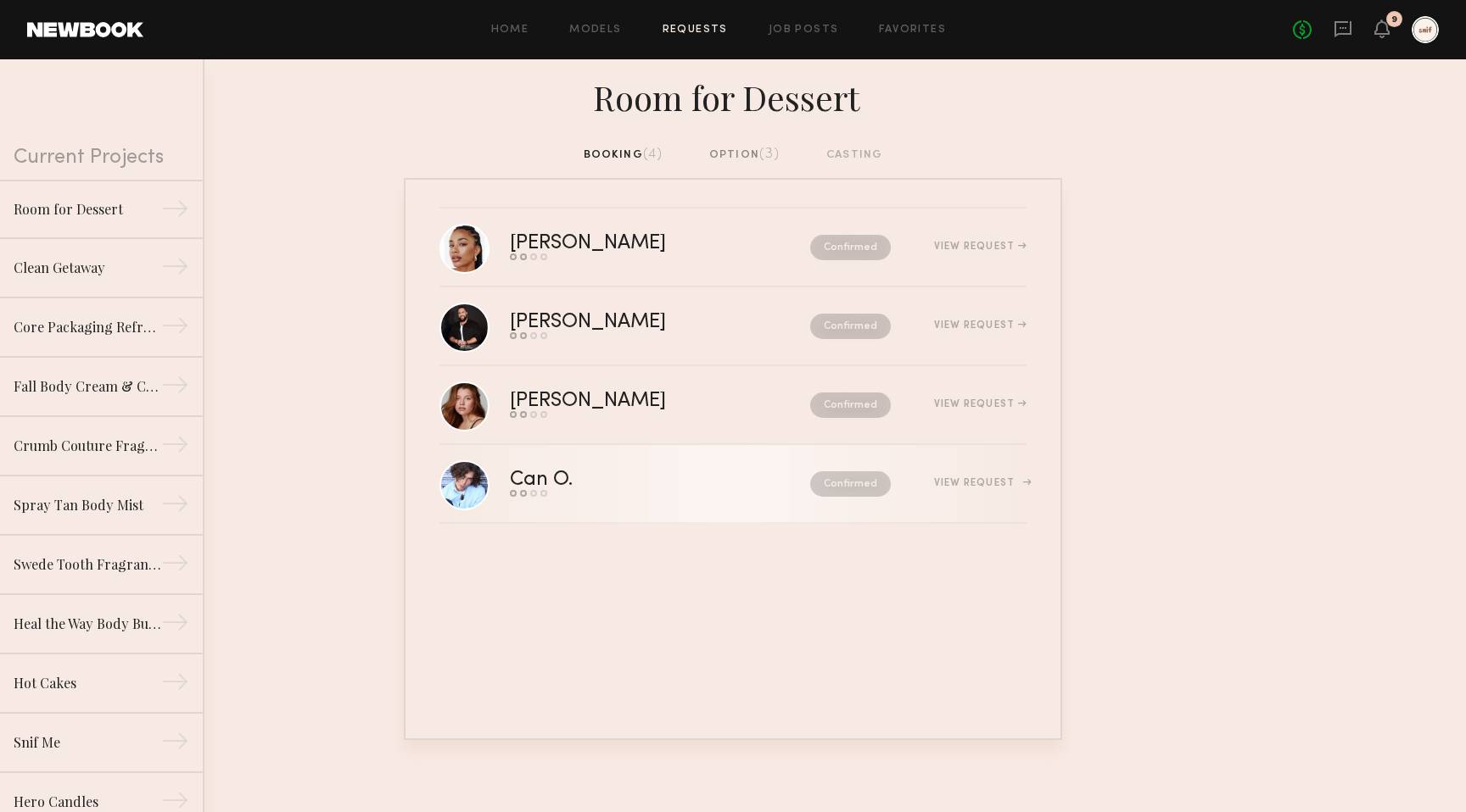
click at [1025, 480] on div "View Request" at bounding box center [980, 483] width 92 height 10
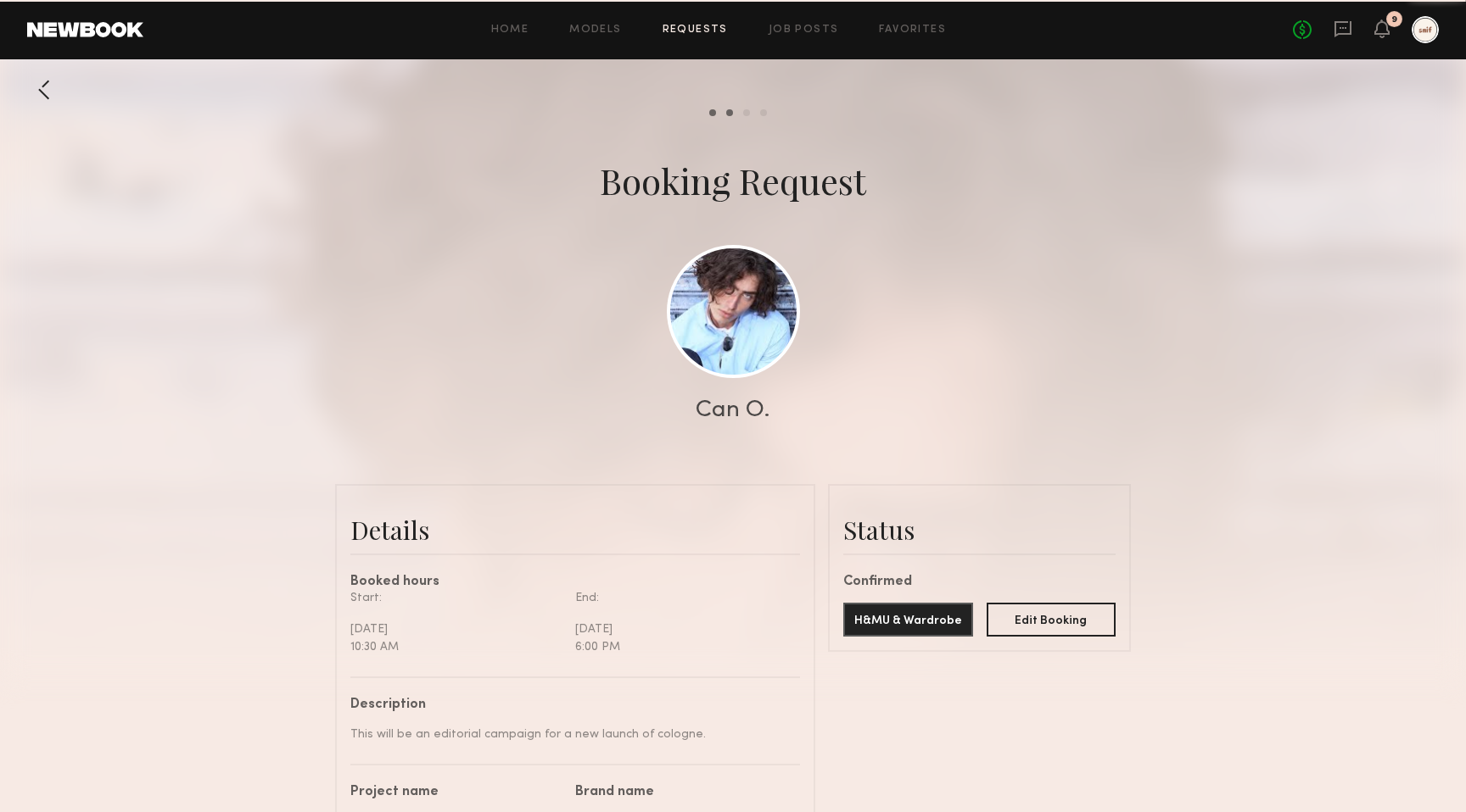
scroll to position [2046, 0]
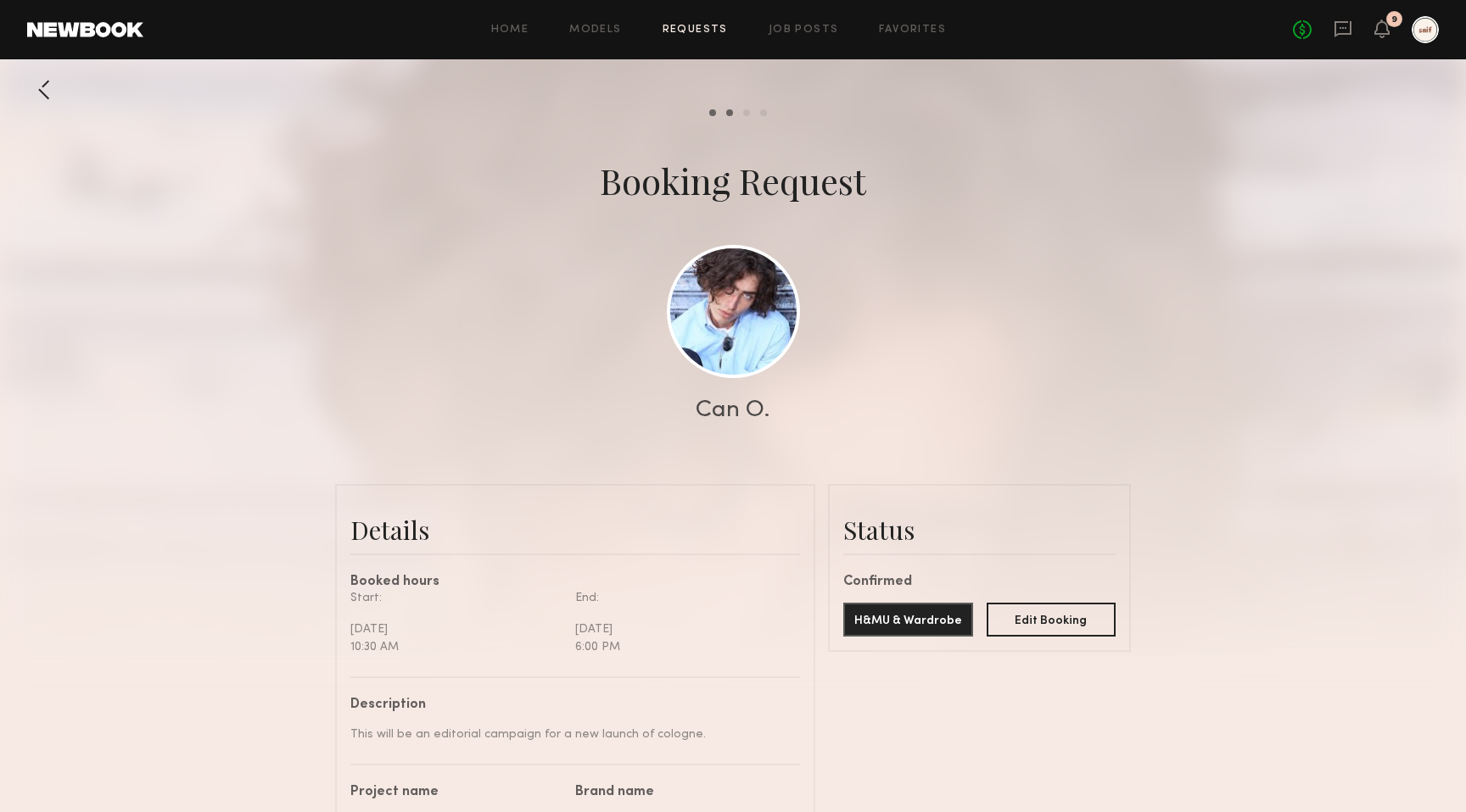
click at [48, 86] on div at bounding box center [44, 90] width 34 height 34
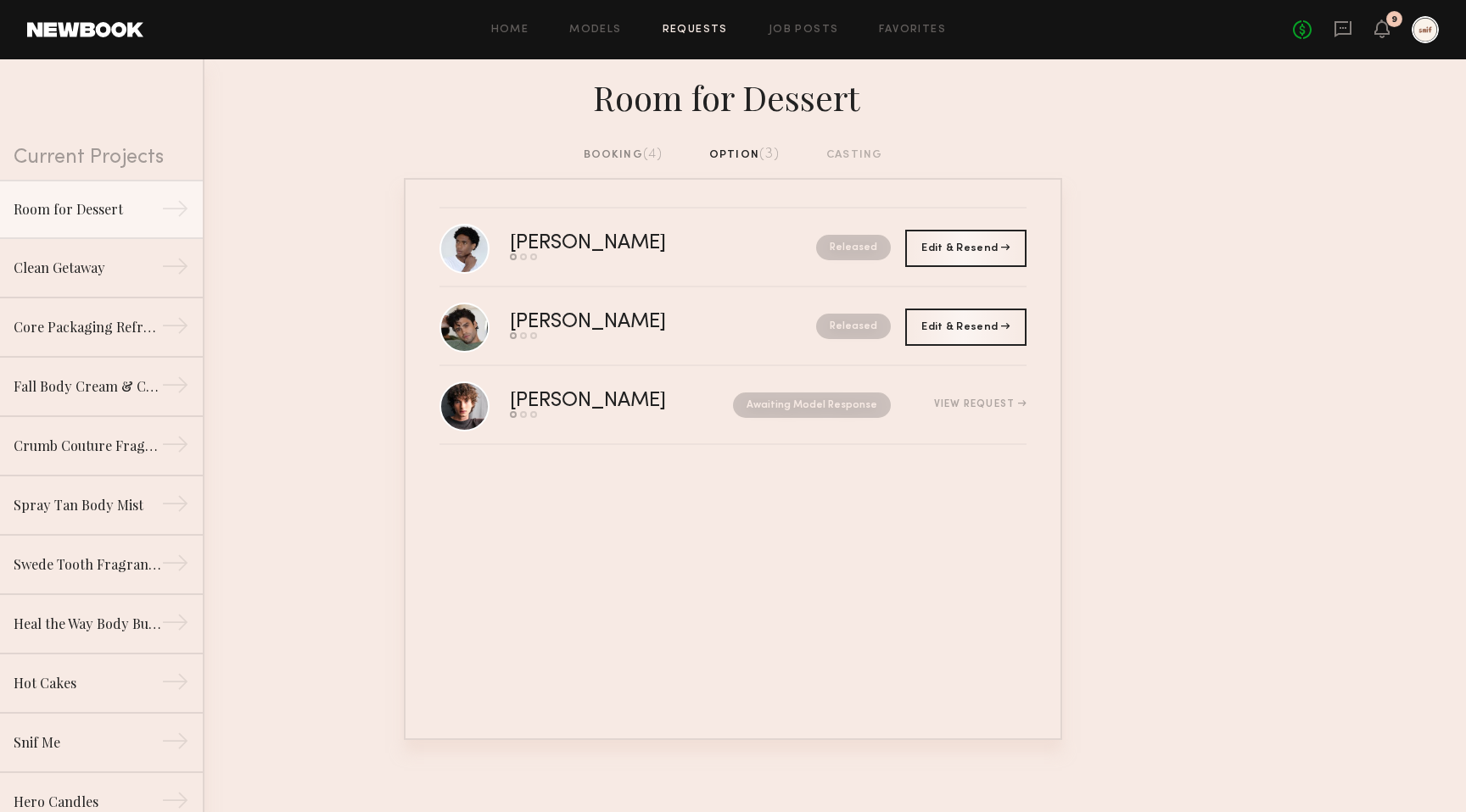
click at [645, 142] on div "Room for Dessert" at bounding box center [733, 102] width 1466 height 86
click at [642, 161] on div "booking (4)" at bounding box center [623, 154] width 80 height 19
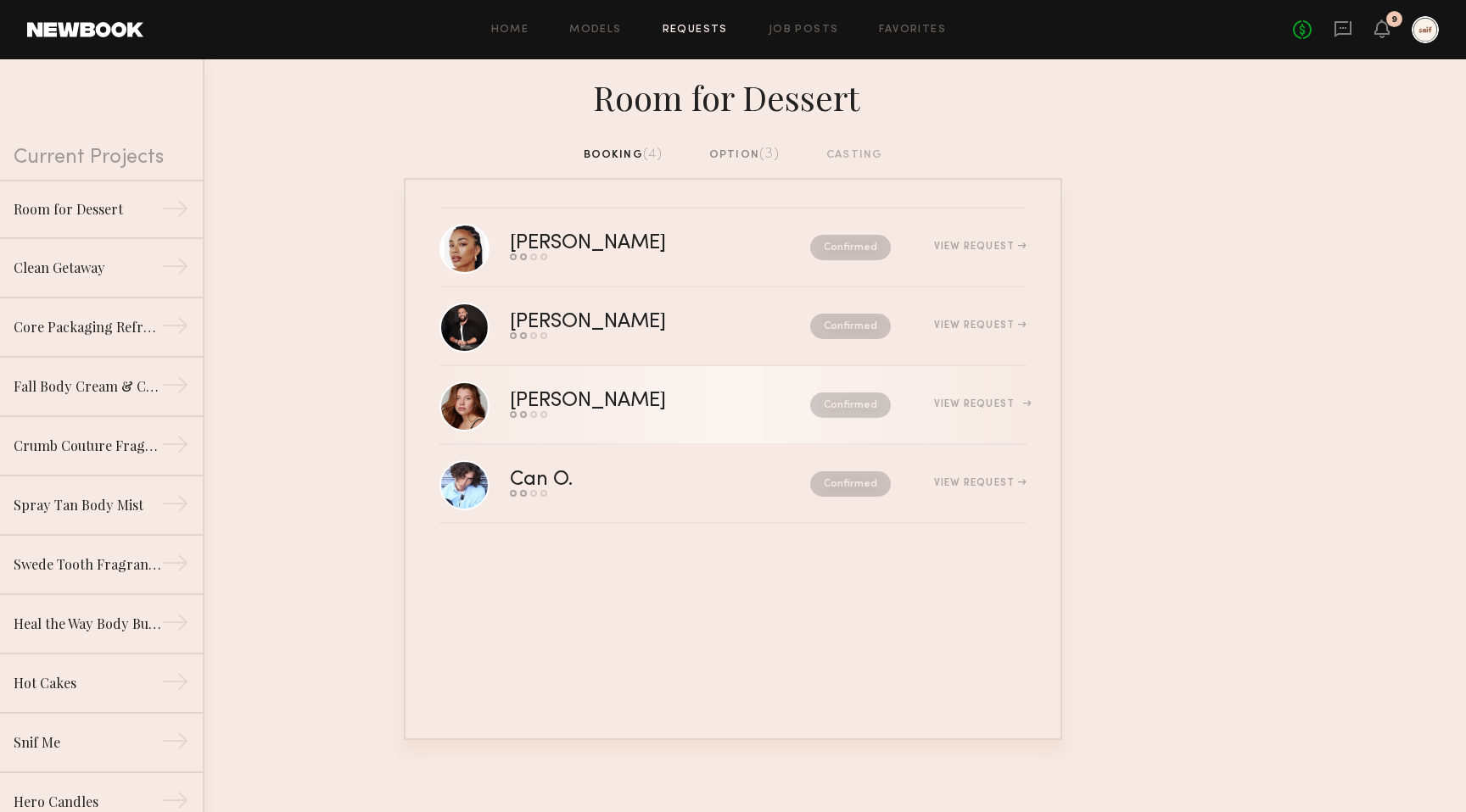
click at [1000, 398] on div "View Request" at bounding box center [958, 405] width 136 height 12
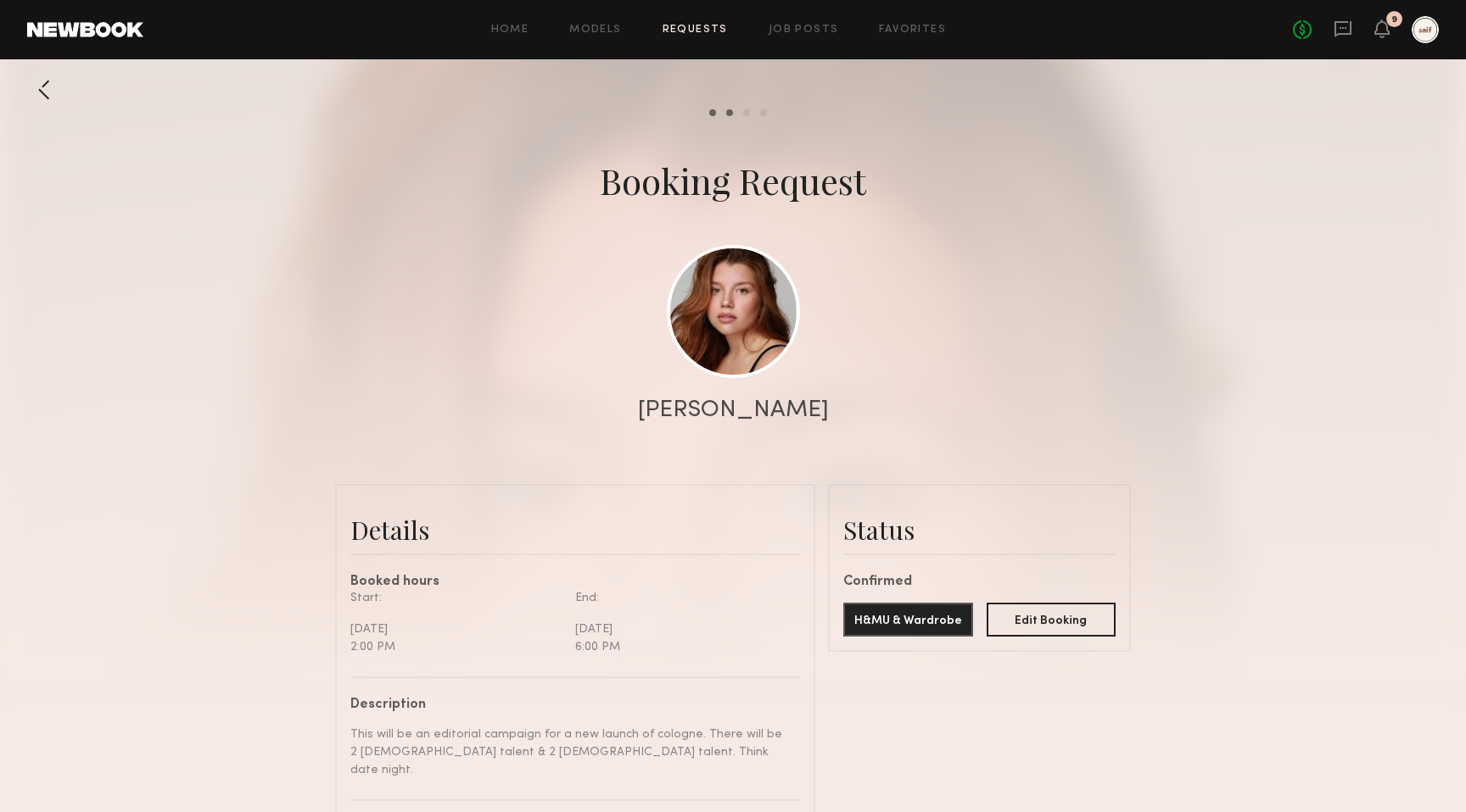
scroll to position [620, 0]
click at [739, 352] on link at bounding box center [733, 311] width 133 height 133
click at [42, 82] on div at bounding box center [44, 90] width 34 height 34
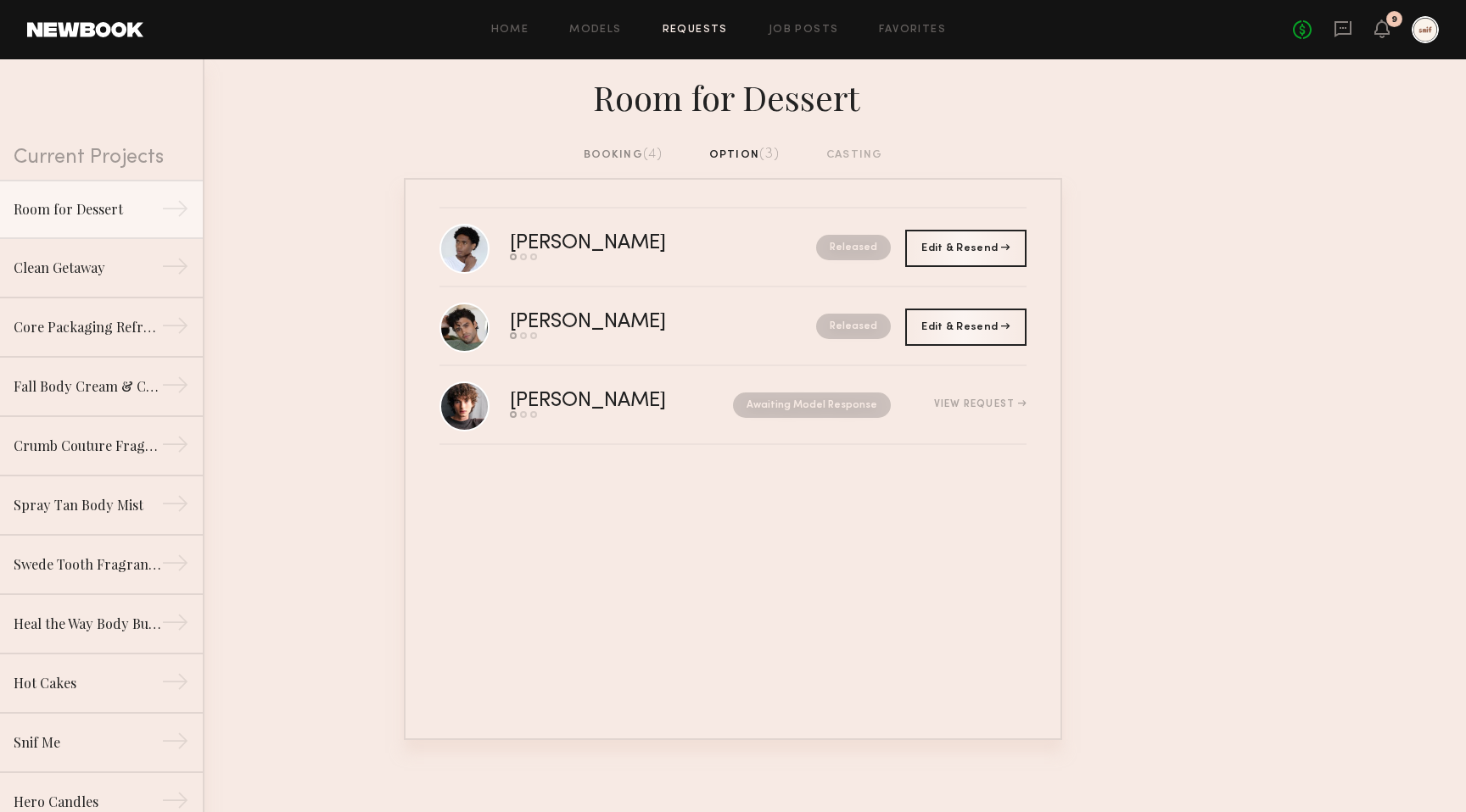
click at [634, 155] on div "booking (4)" at bounding box center [623, 154] width 80 height 19
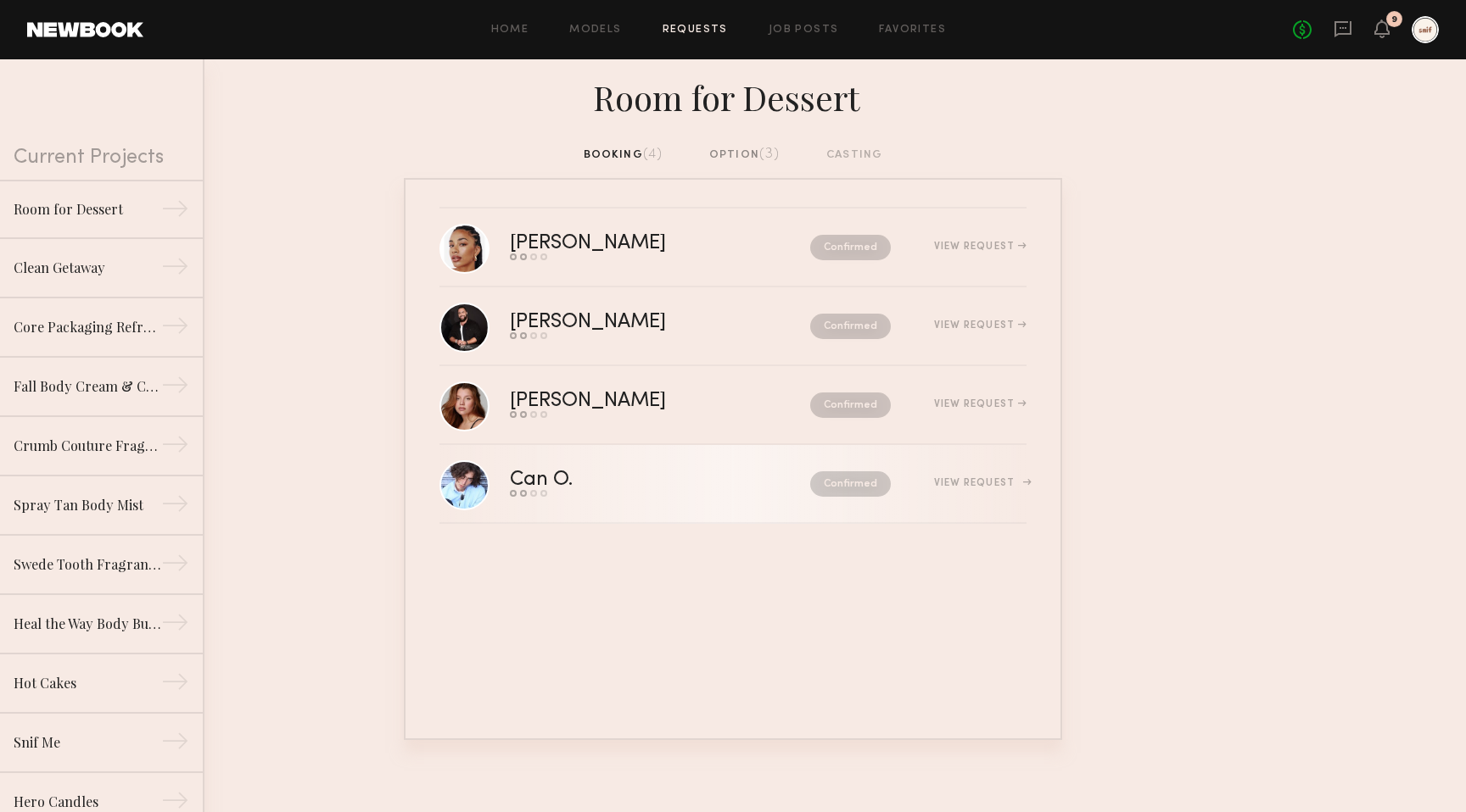
click at [1007, 478] on div "View Request" at bounding box center [980, 483] width 92 height 10
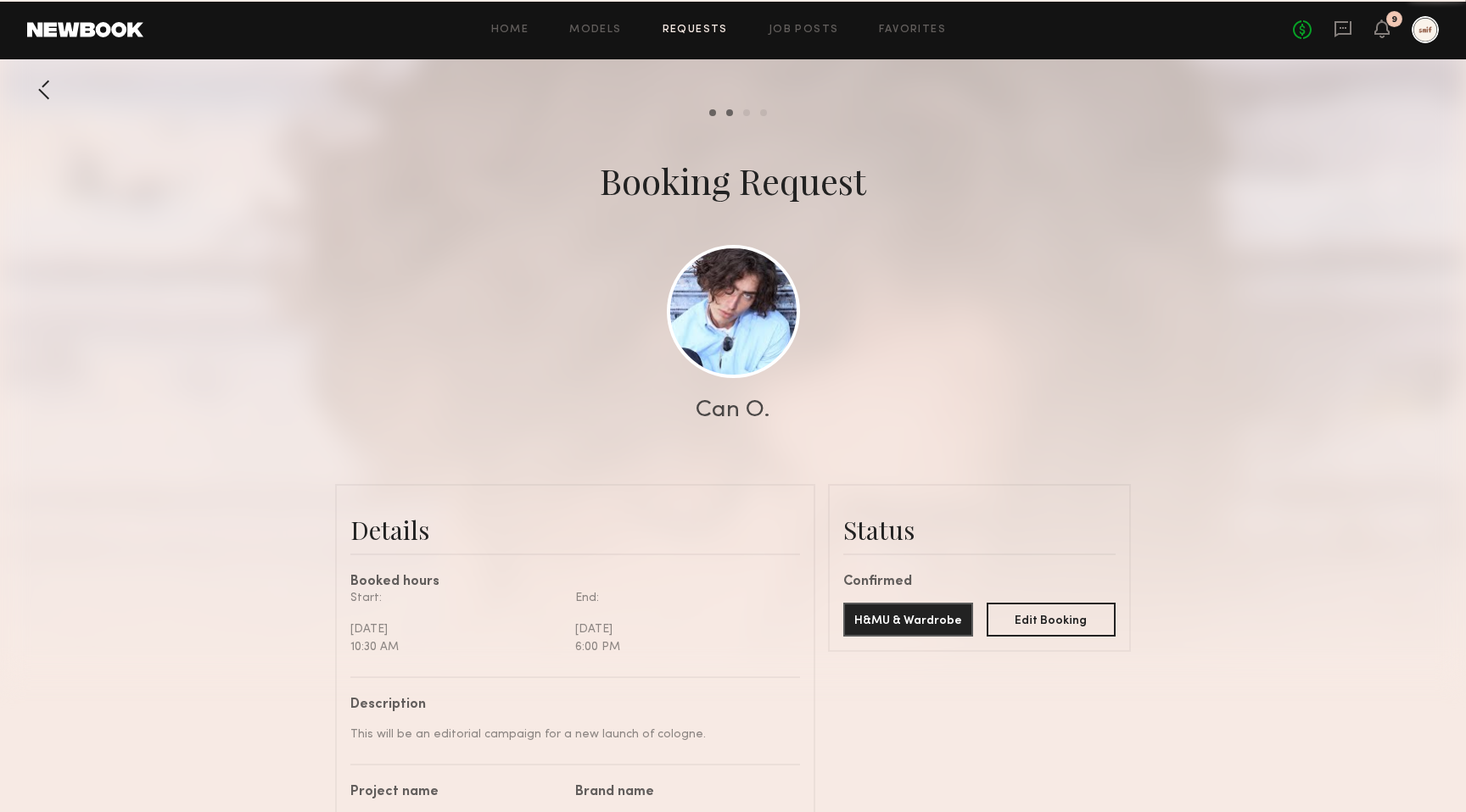
scroll to position [2046, 0]
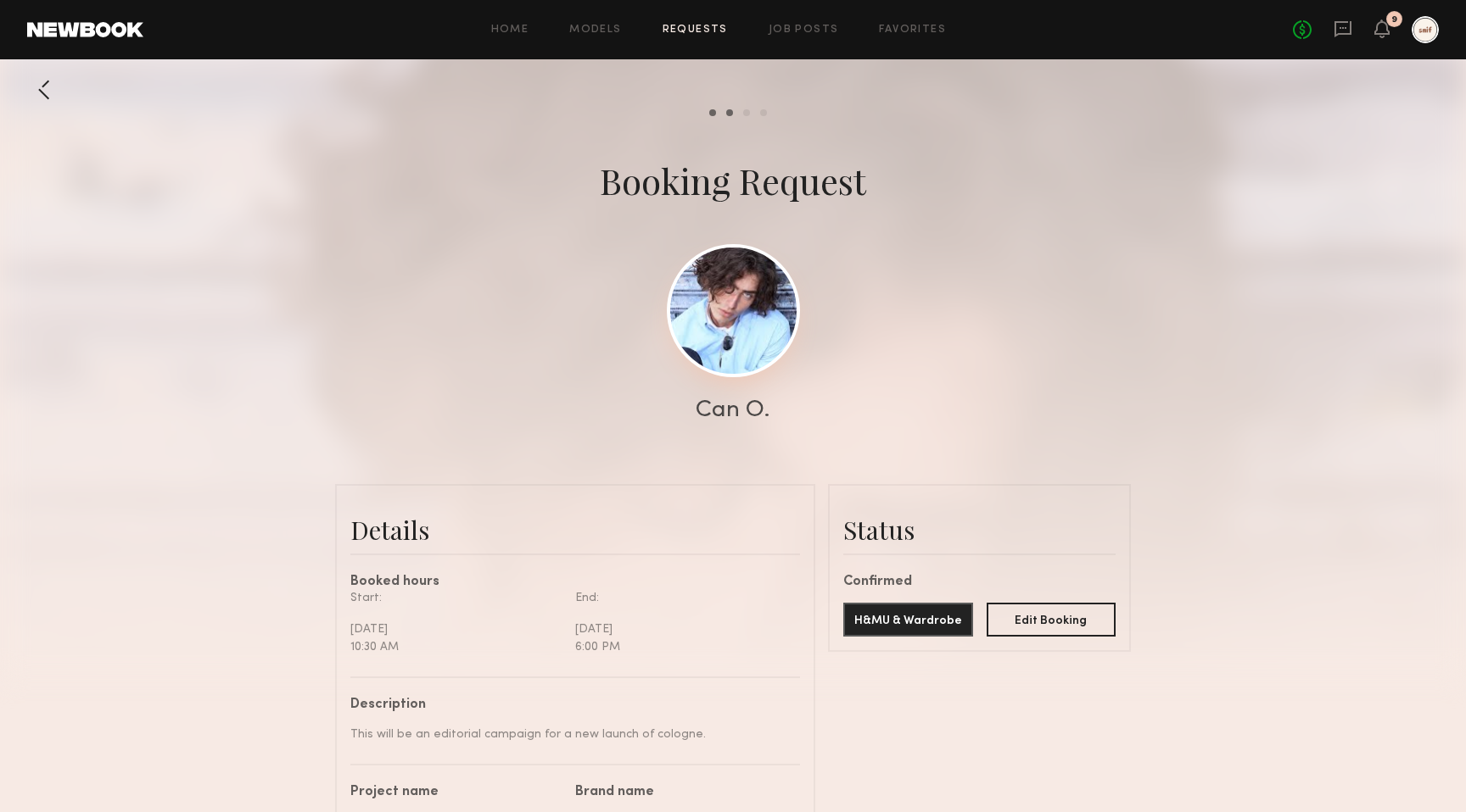
click at [735, 330] on link at bounding box center [733, 311] width 133 height 133
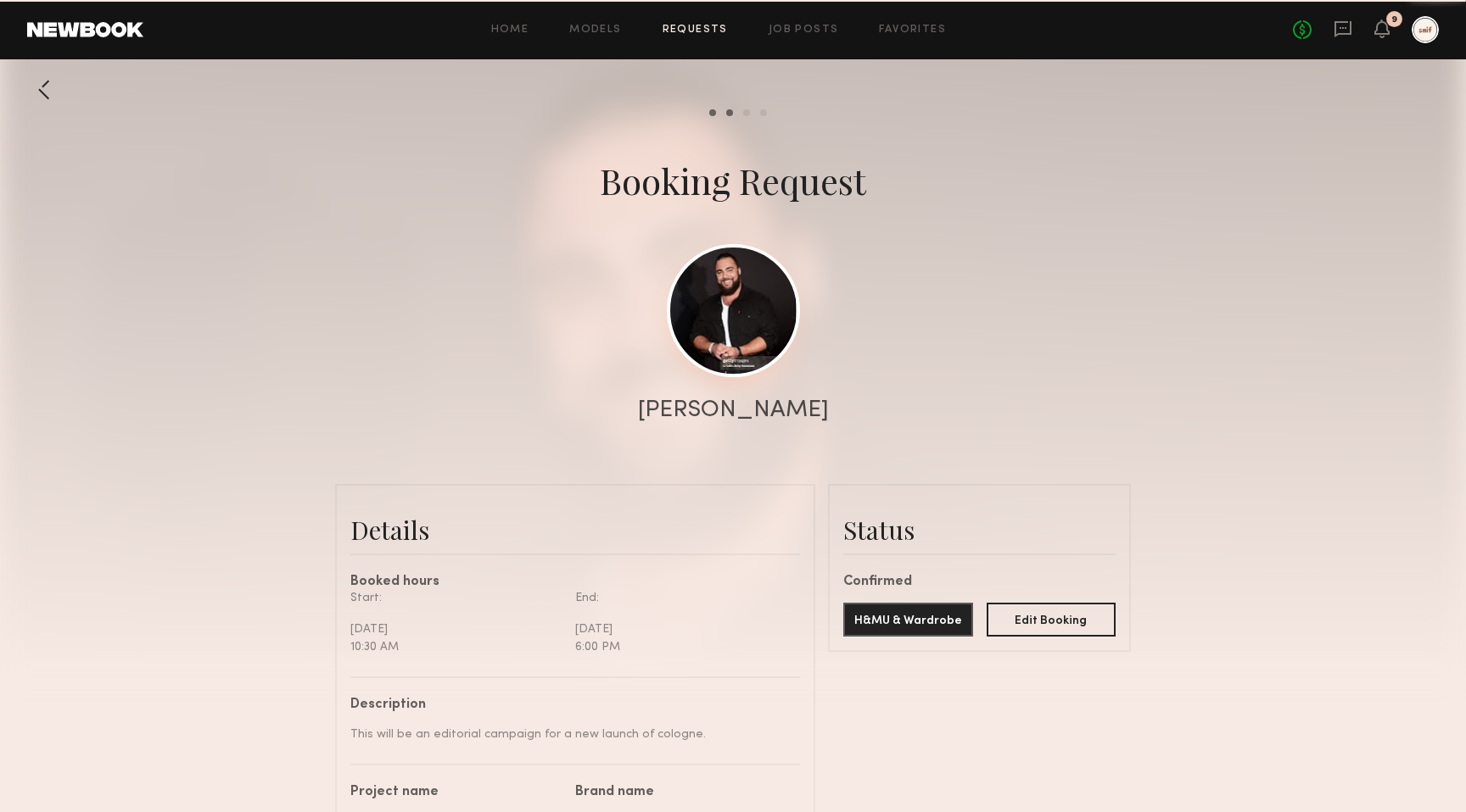
scroll to position [1300, 0]
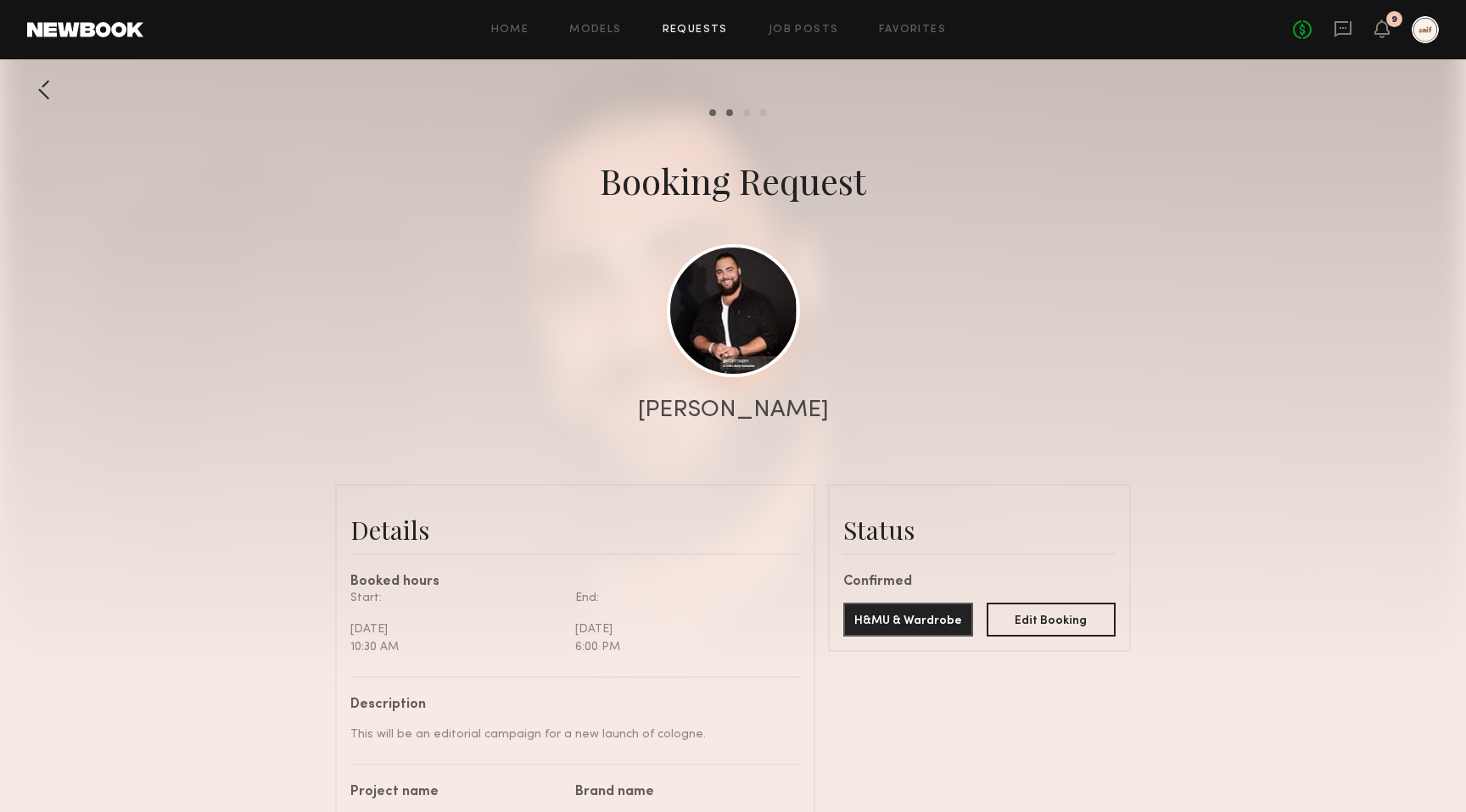
click at [702, 296] on link at bounding box center [733, 311] width 133 height 133
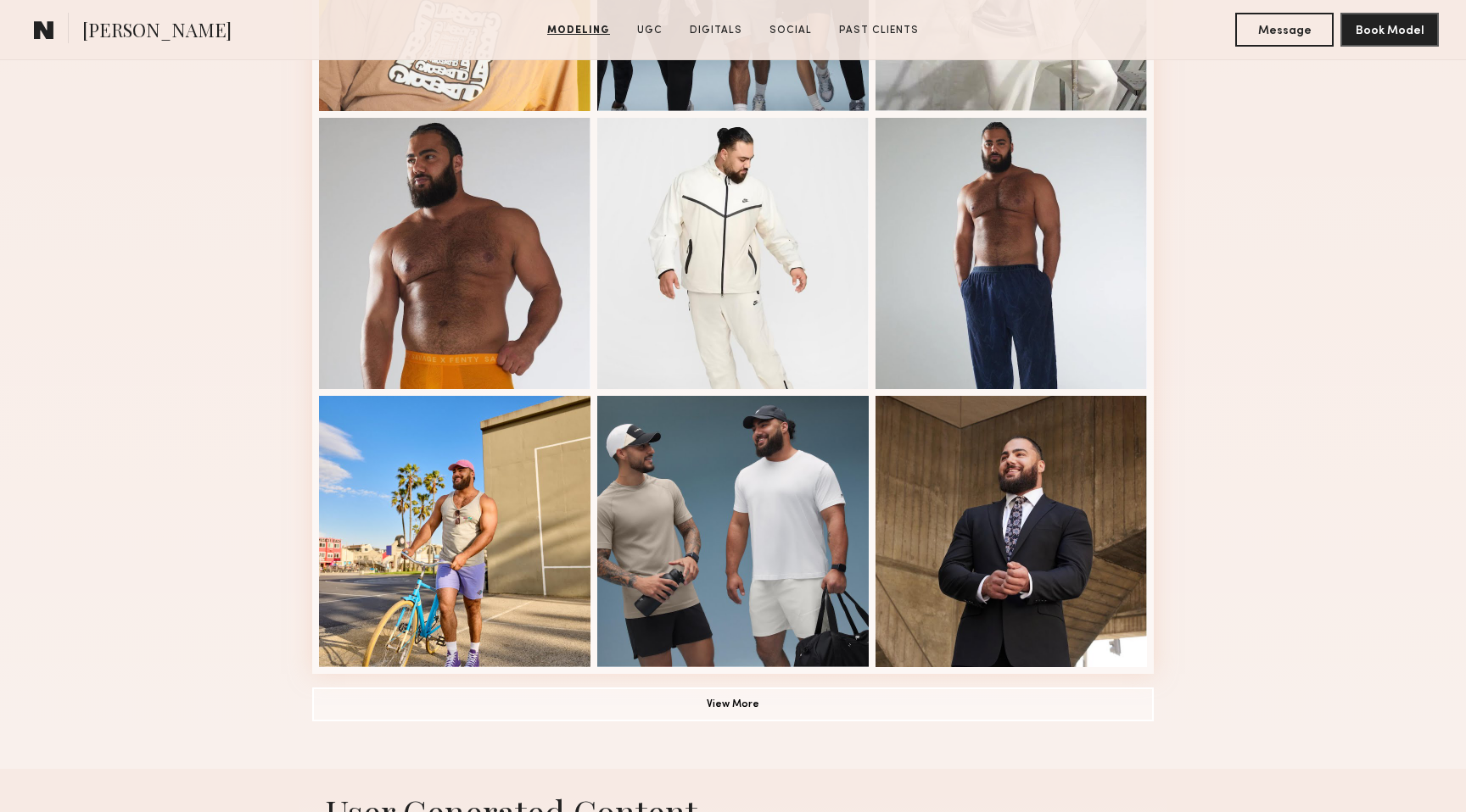
scroll to position [1051, 0]
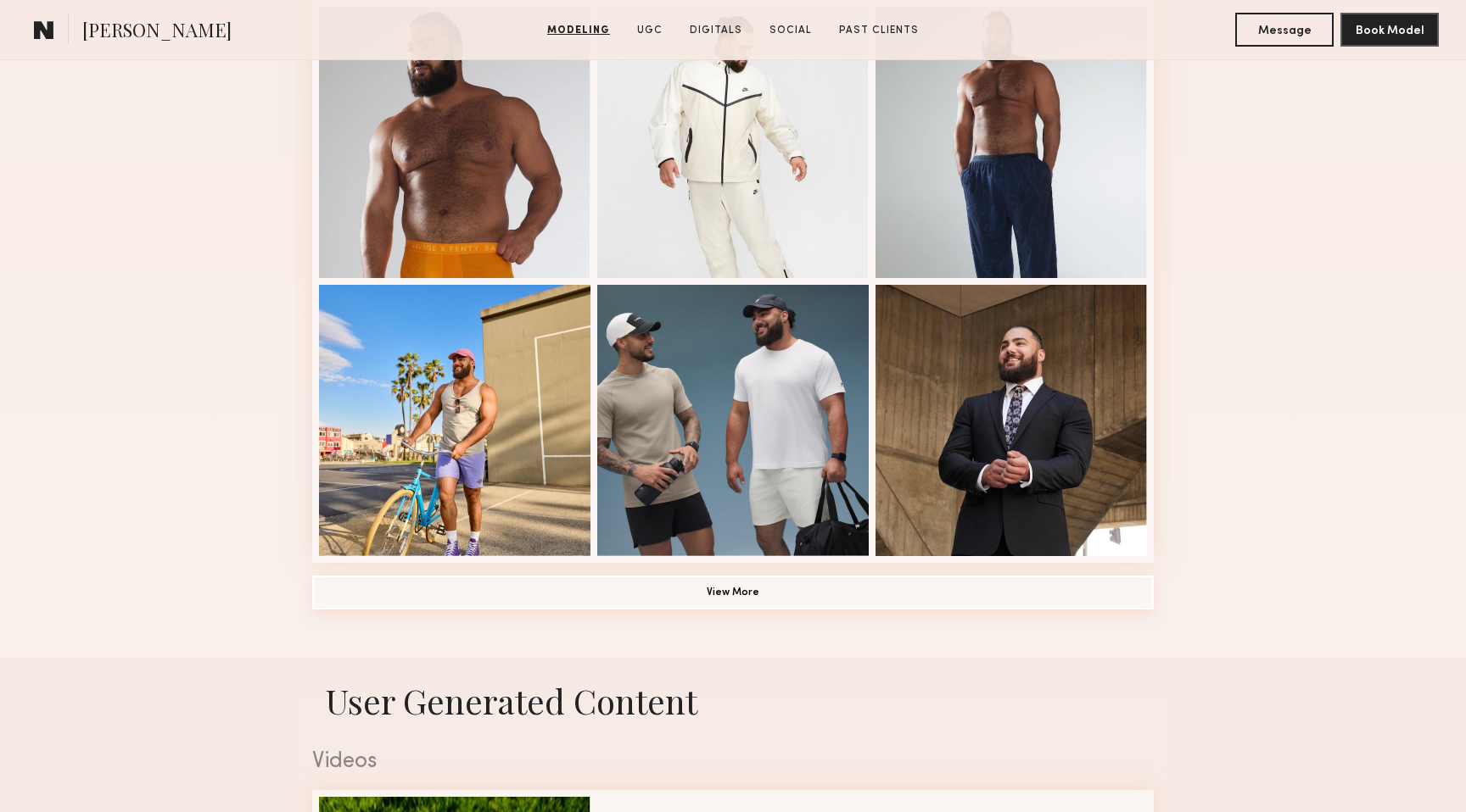
click at [848, 595] on button "View More" at bounding box center [733, 593] width 842 height 34
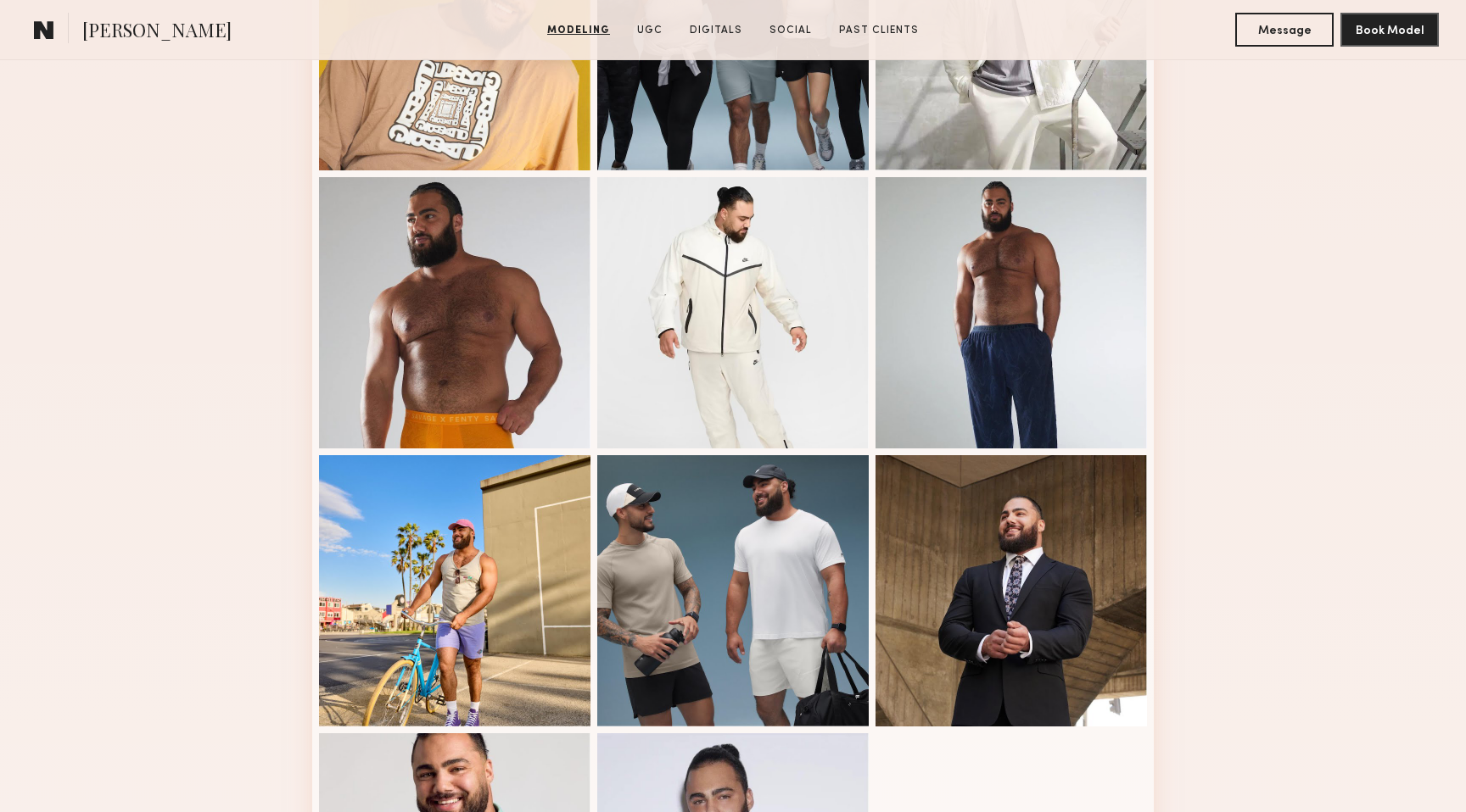
scroll to position [1280, 0]
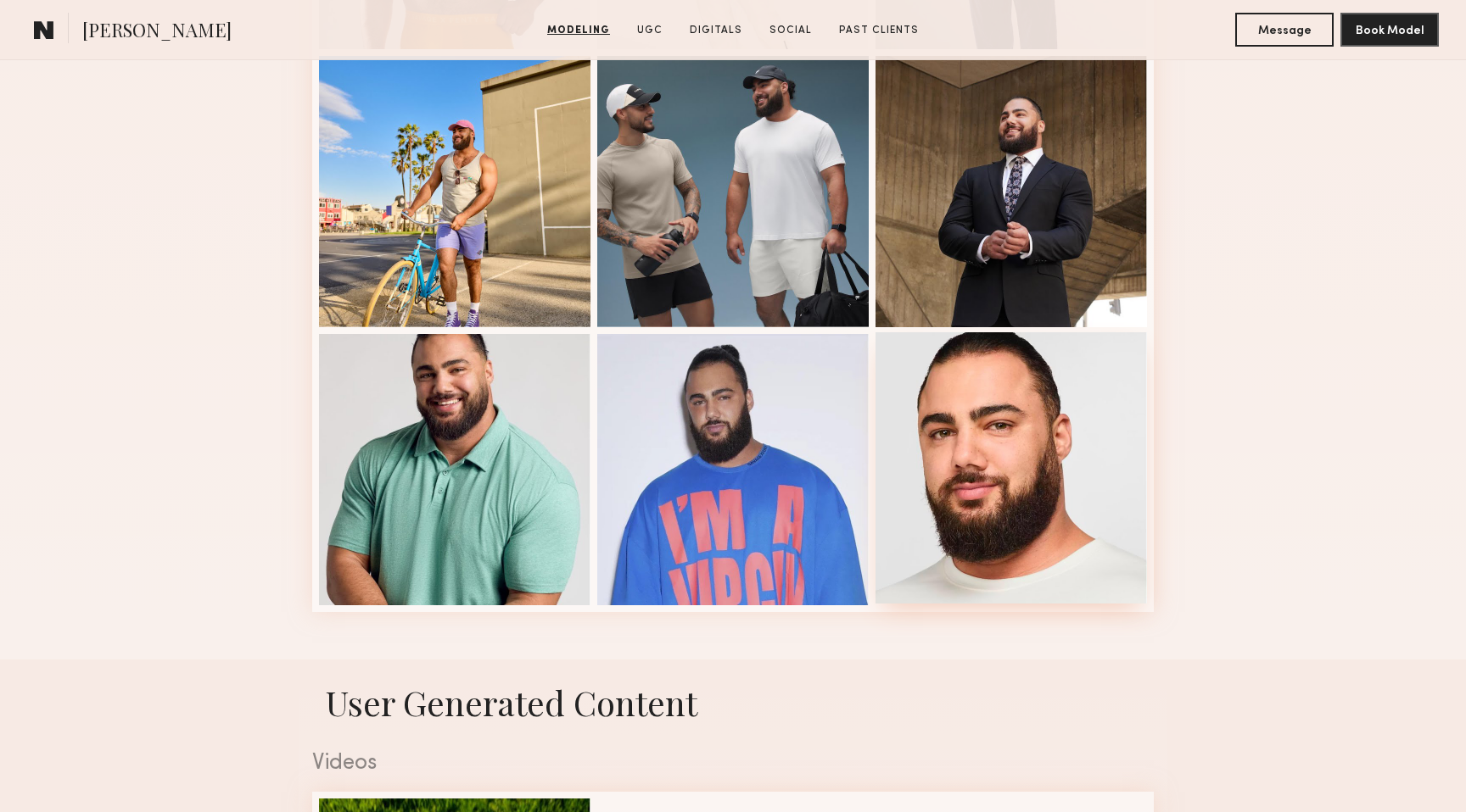
click at [995, 485] on div at bounding box center [1011, 469] width 272 height 272
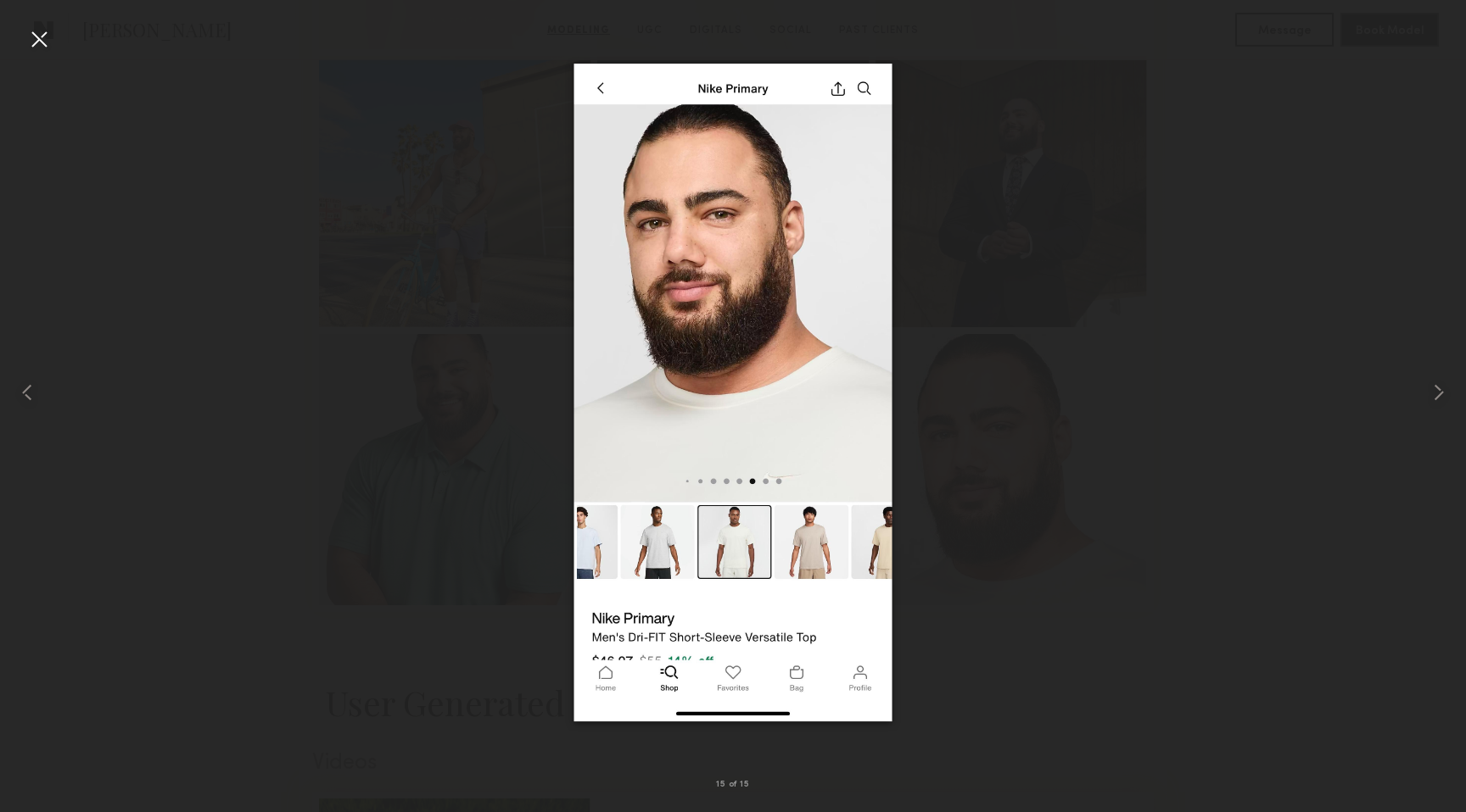
click at [41, 36] on div at bounding box center [39, 39] width 28 height 28
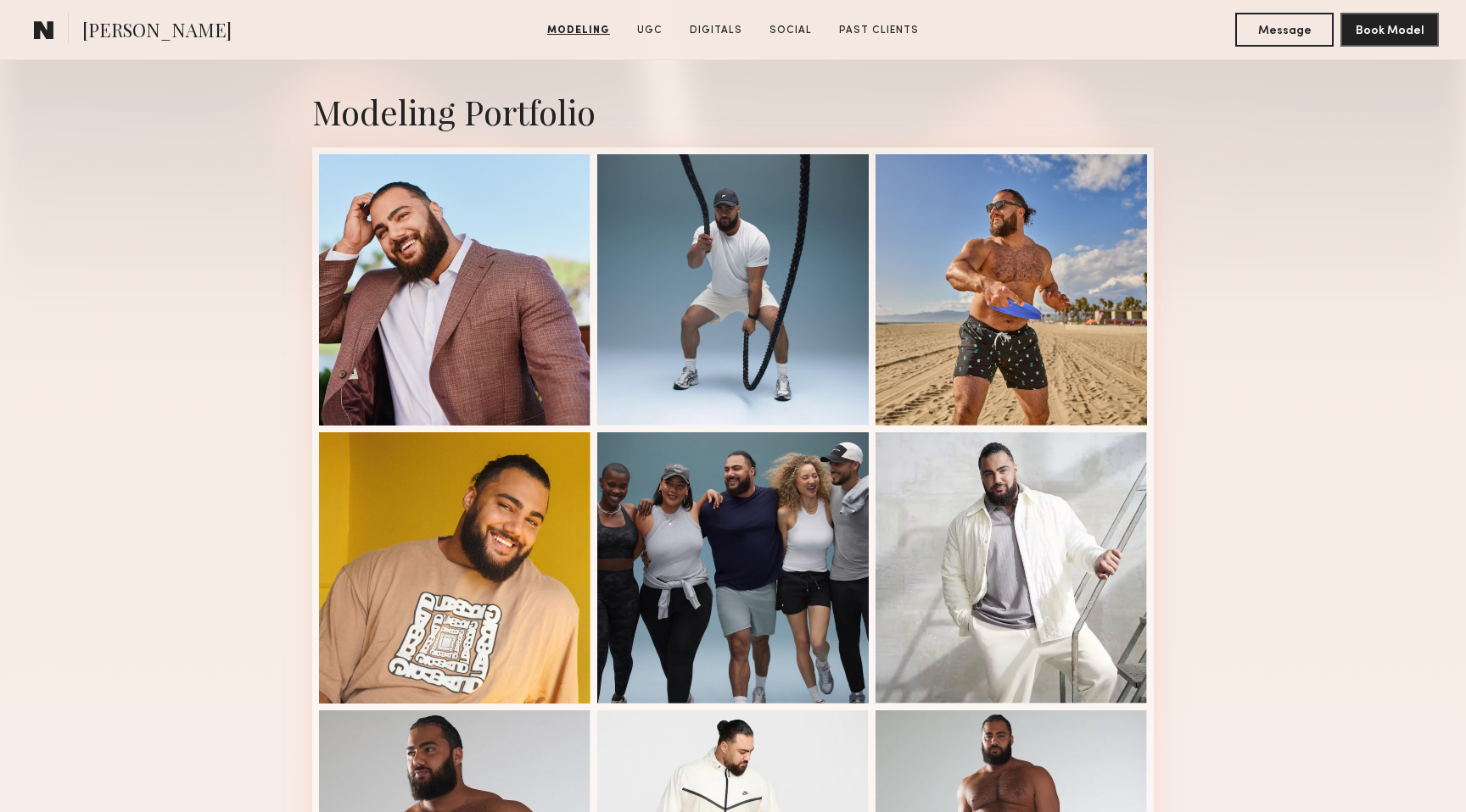
scroll to position [328, 0]
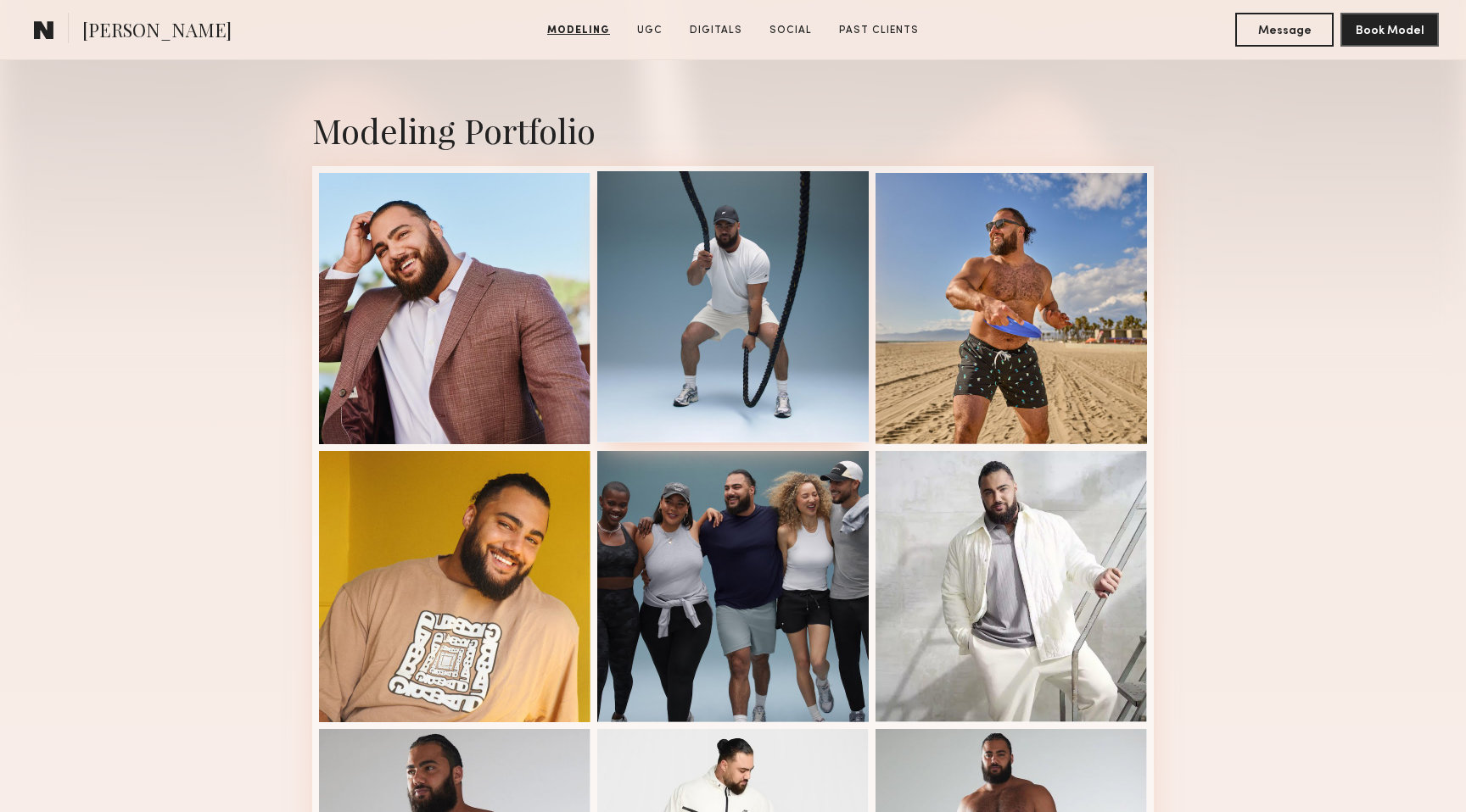
click at [741, 380] on div at bounding box center [733, 307] width 272 height 272
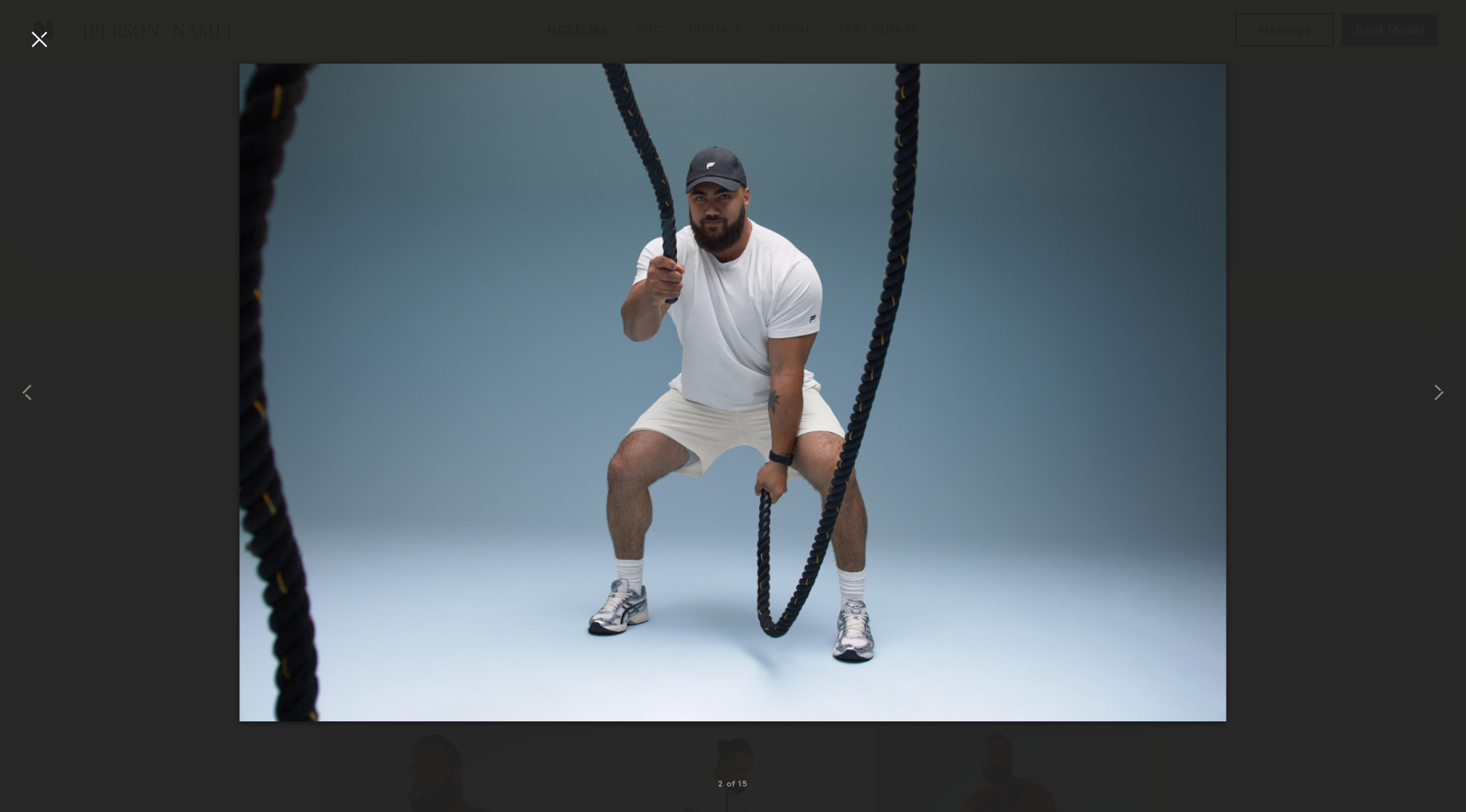
click at [34, 38] on div at bounding box center [39, 39] width 28 height 28
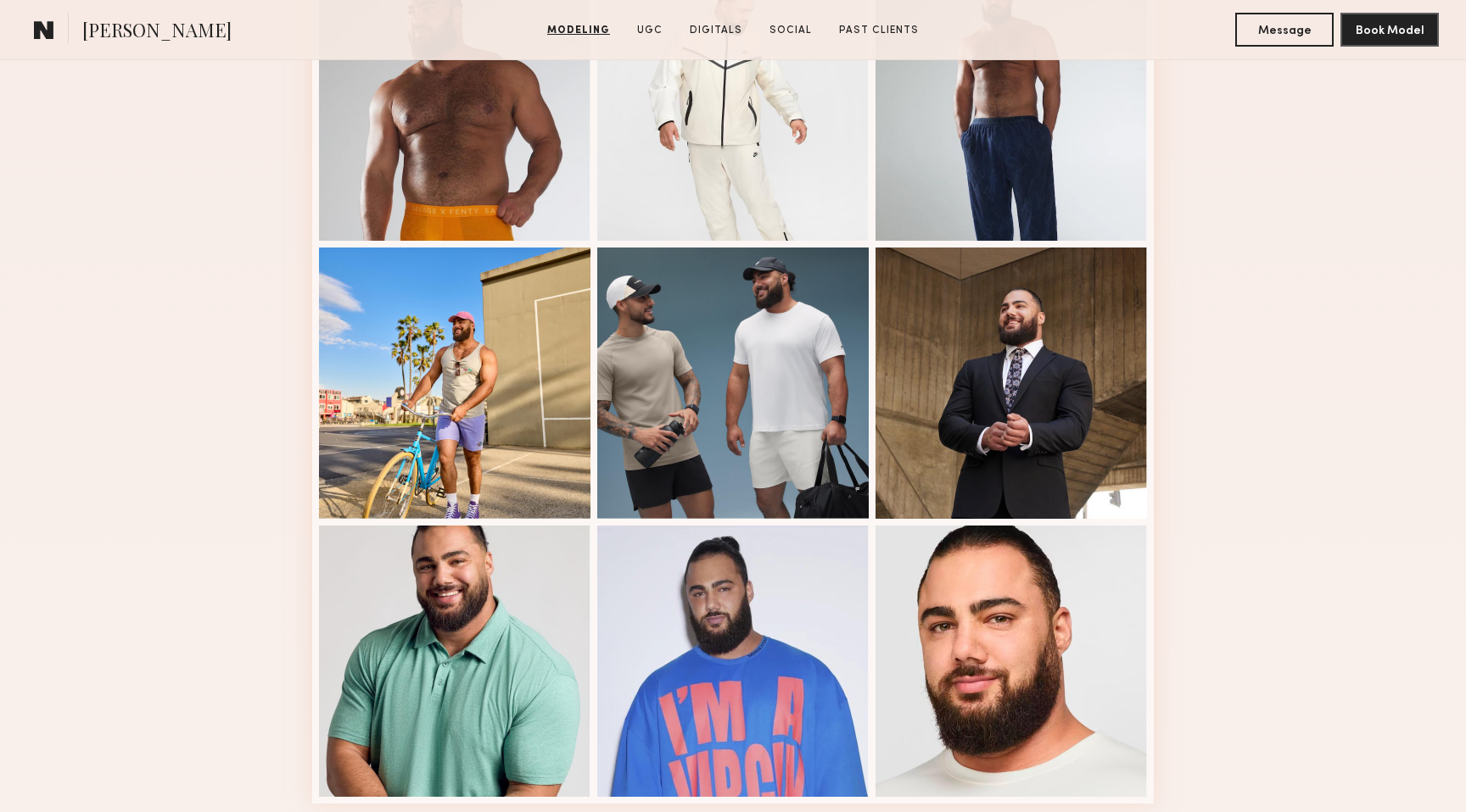
scroll to position [1108, 0]
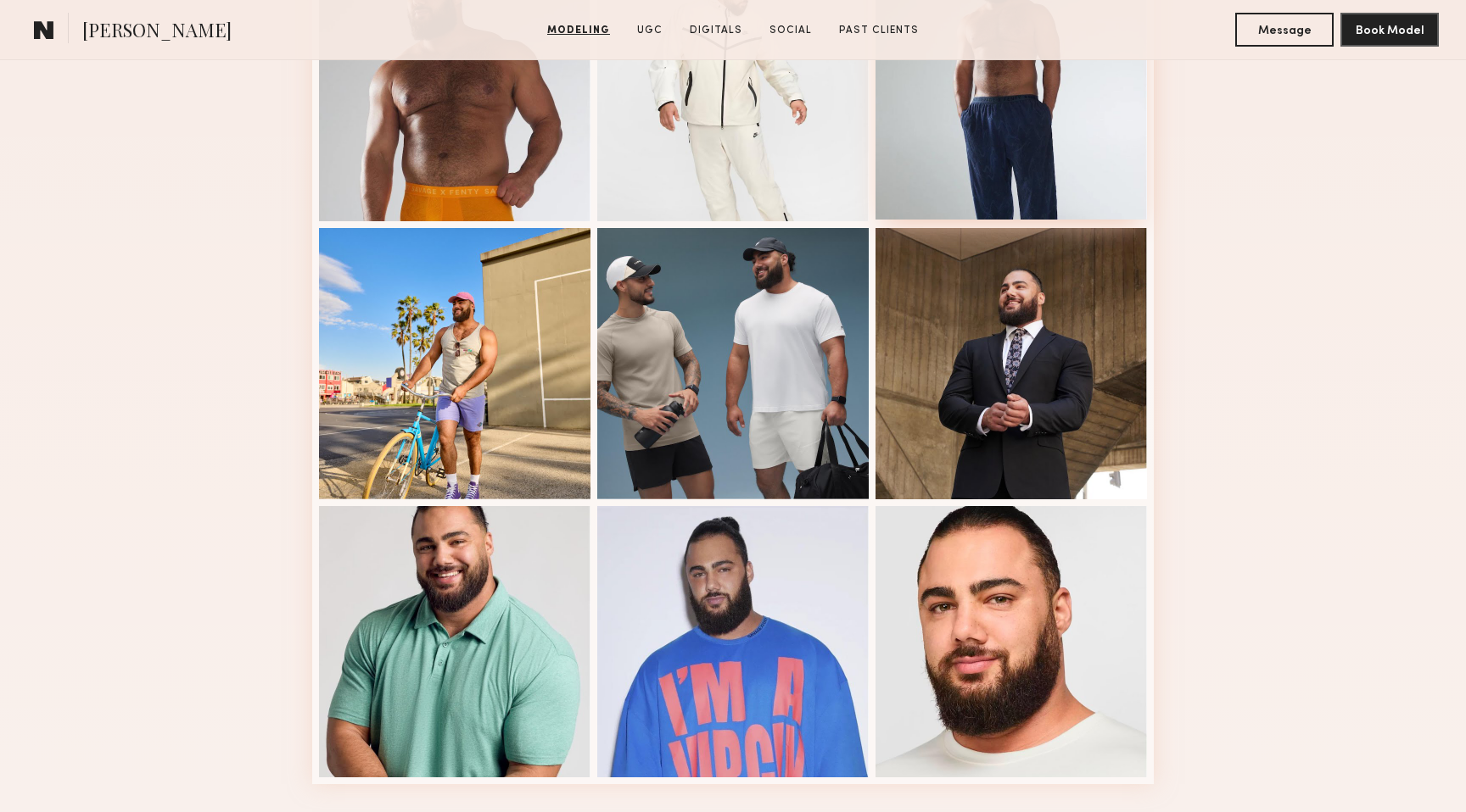
click at [997, 130] on div at bounding box center [1011, 84] width 272 height 272
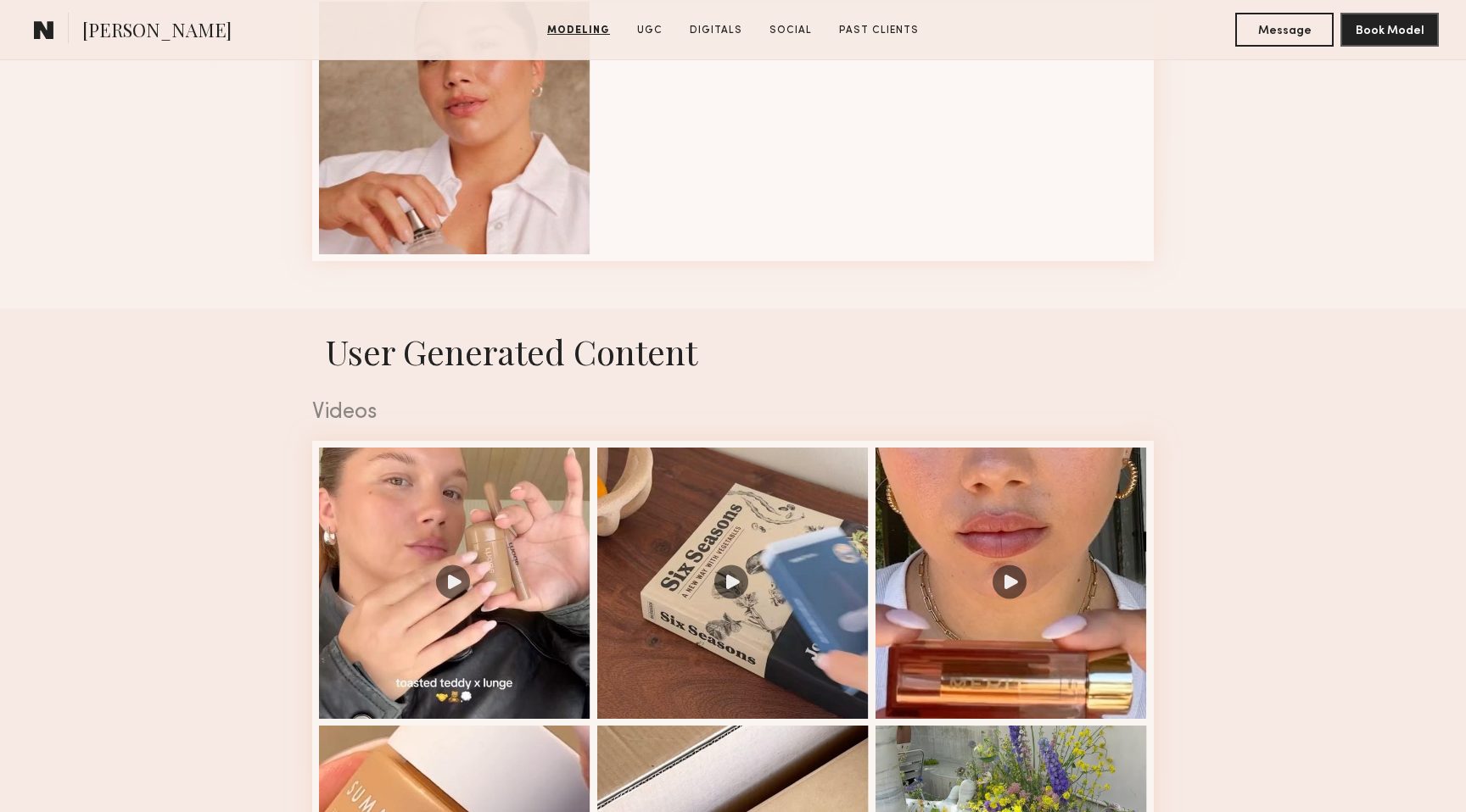
scroll to position [1707, 0]
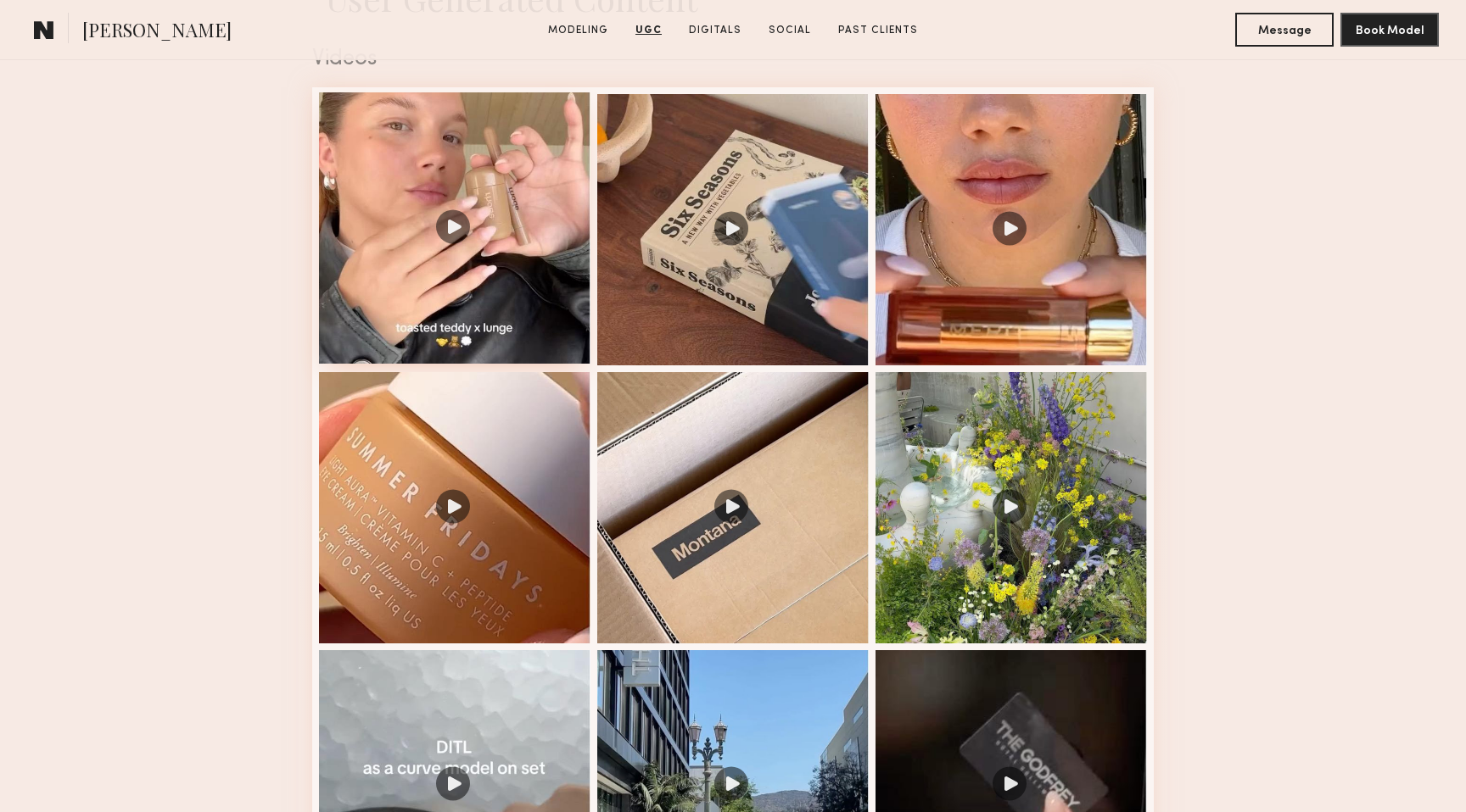
click at [456, 239] on div at bounding box center [455, 228] width 272 height 272
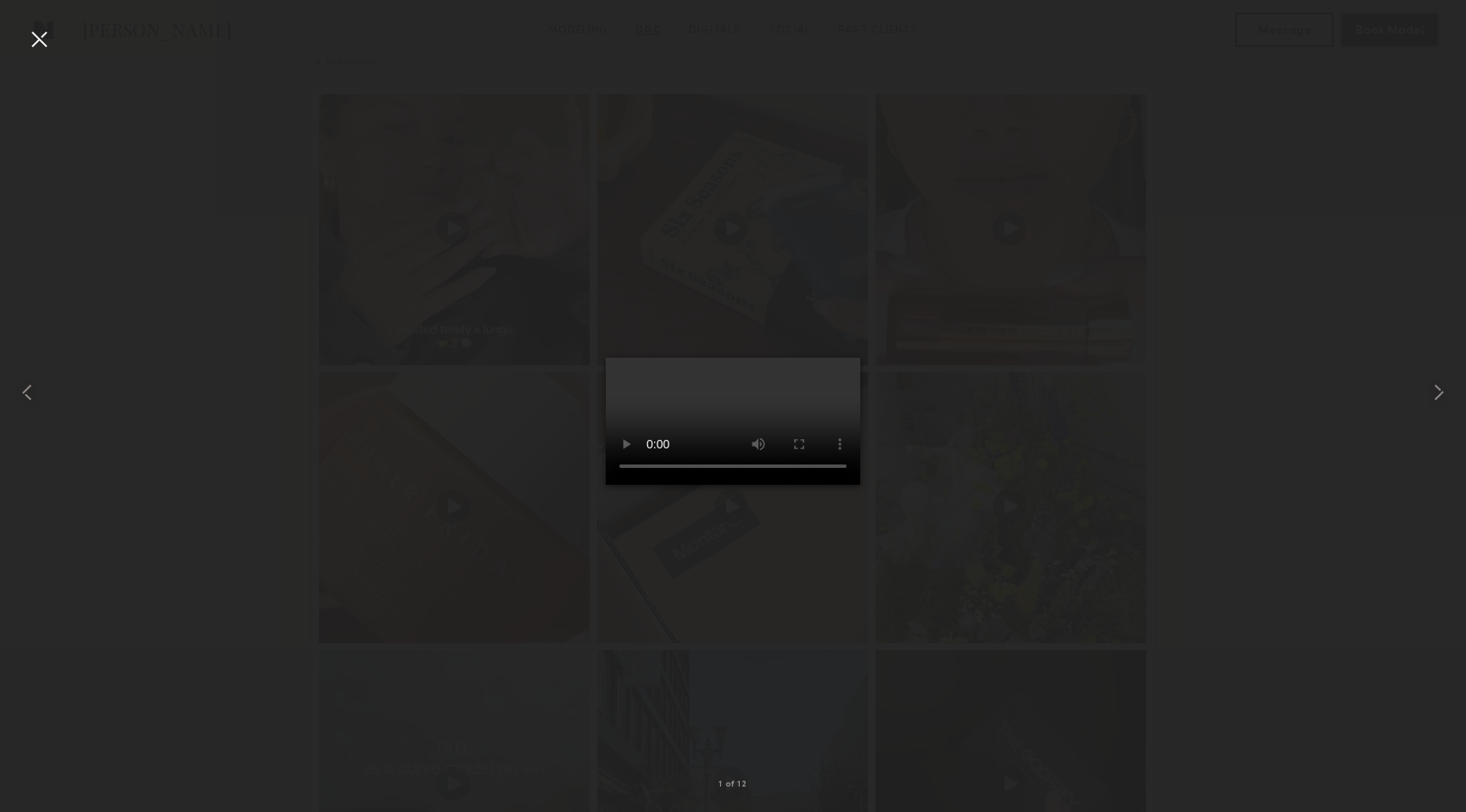
click at [48, 35] on div at bounding box center [39, 39] width 28 height 28
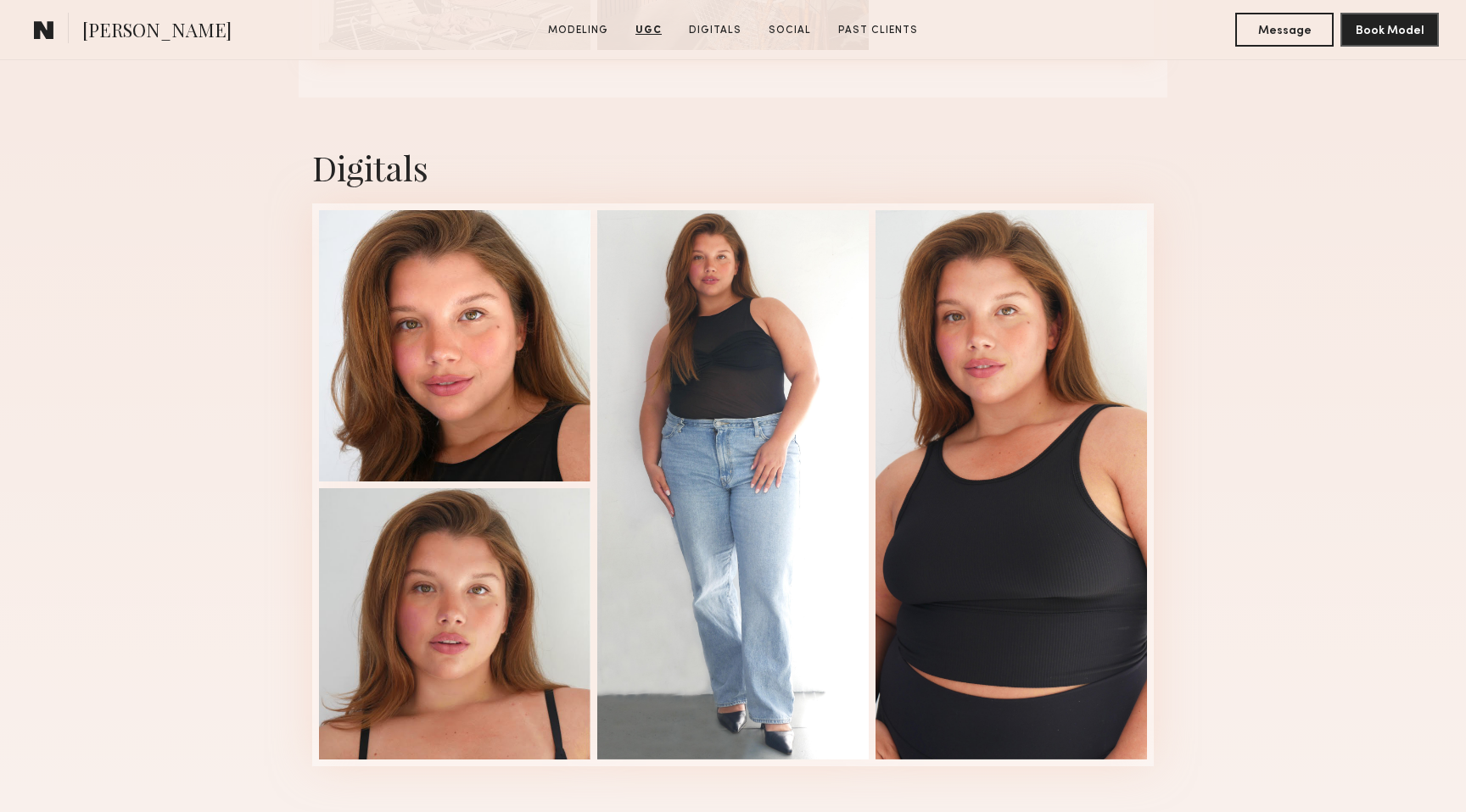
scroll to position [3954, 0]
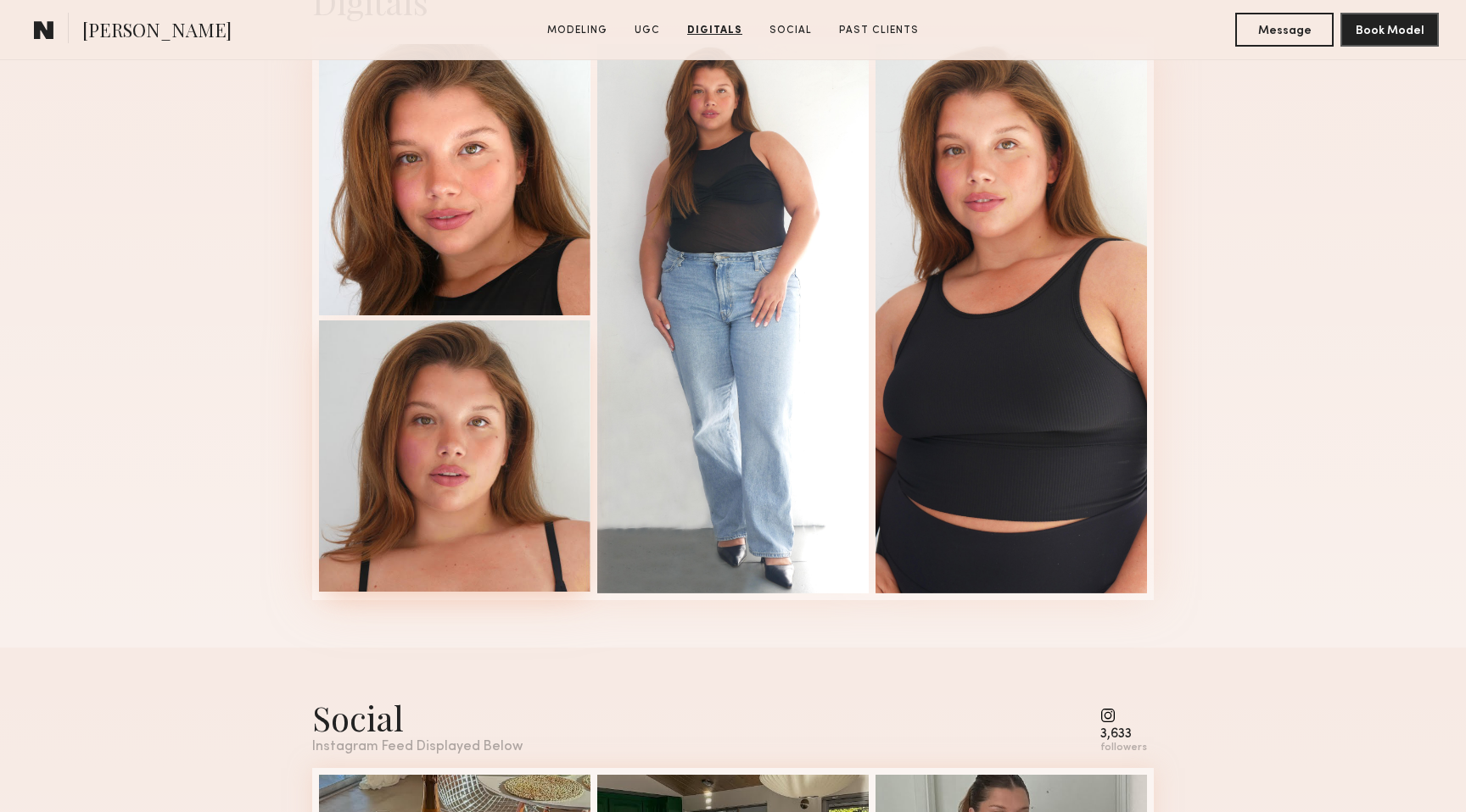
click at [448, 496] on div at bounding box center [455, 456] width 272 height 272
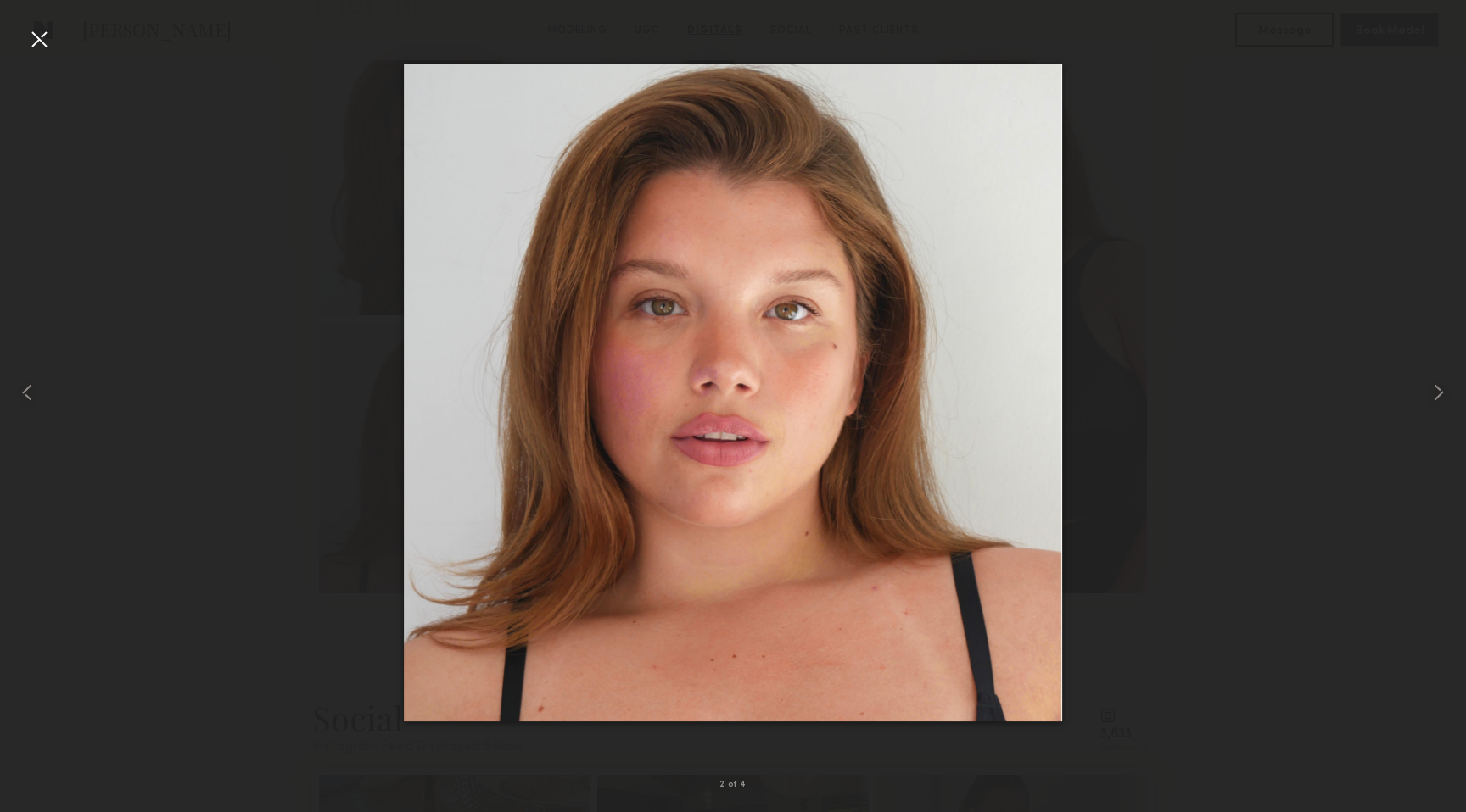
click at [47, 40] on div at bounding box center [39, 39] width 28 height 28
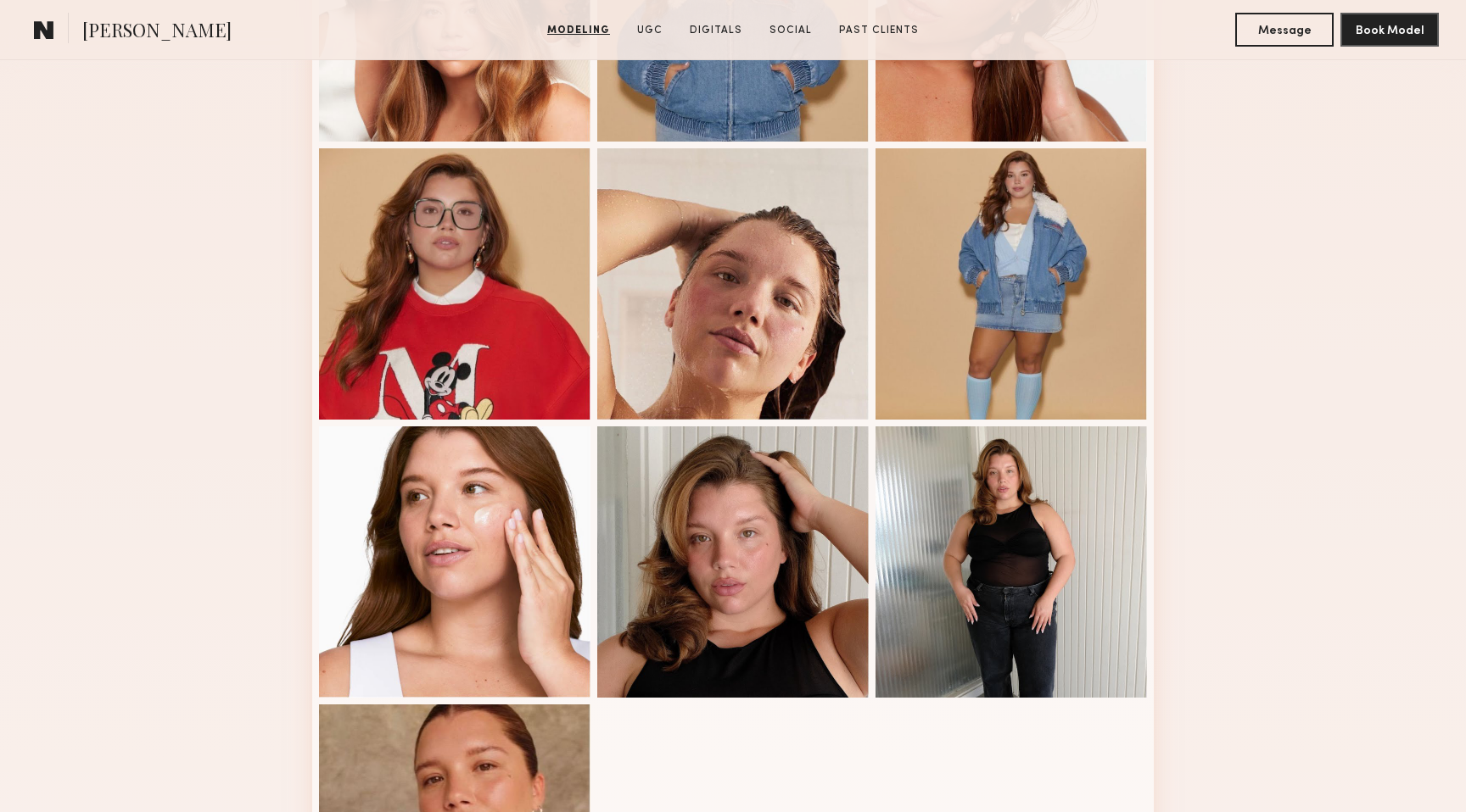
scroll to position [376, 0]
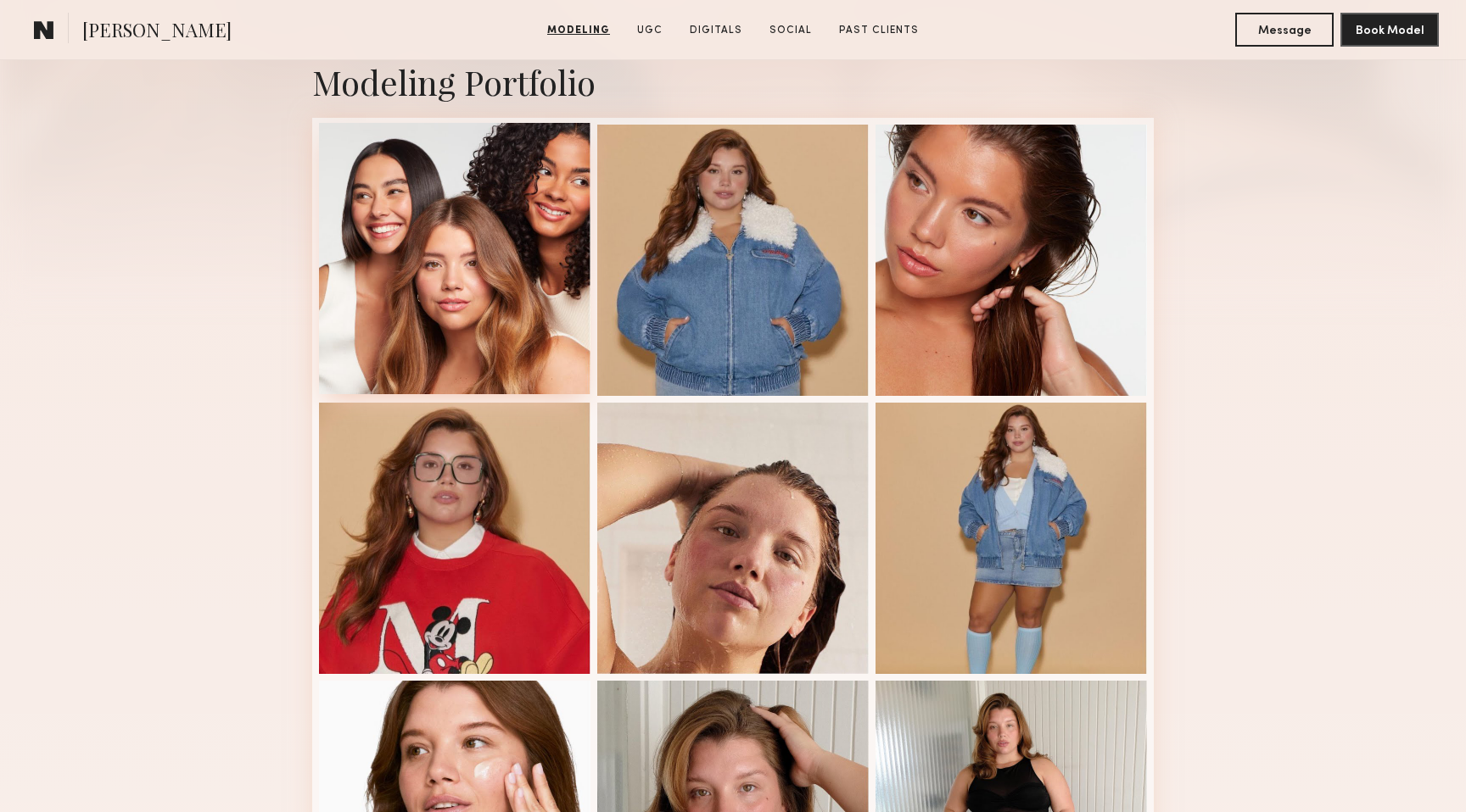
click at [448, 333] on div at bounding box center [455, 259] width 272 height 272
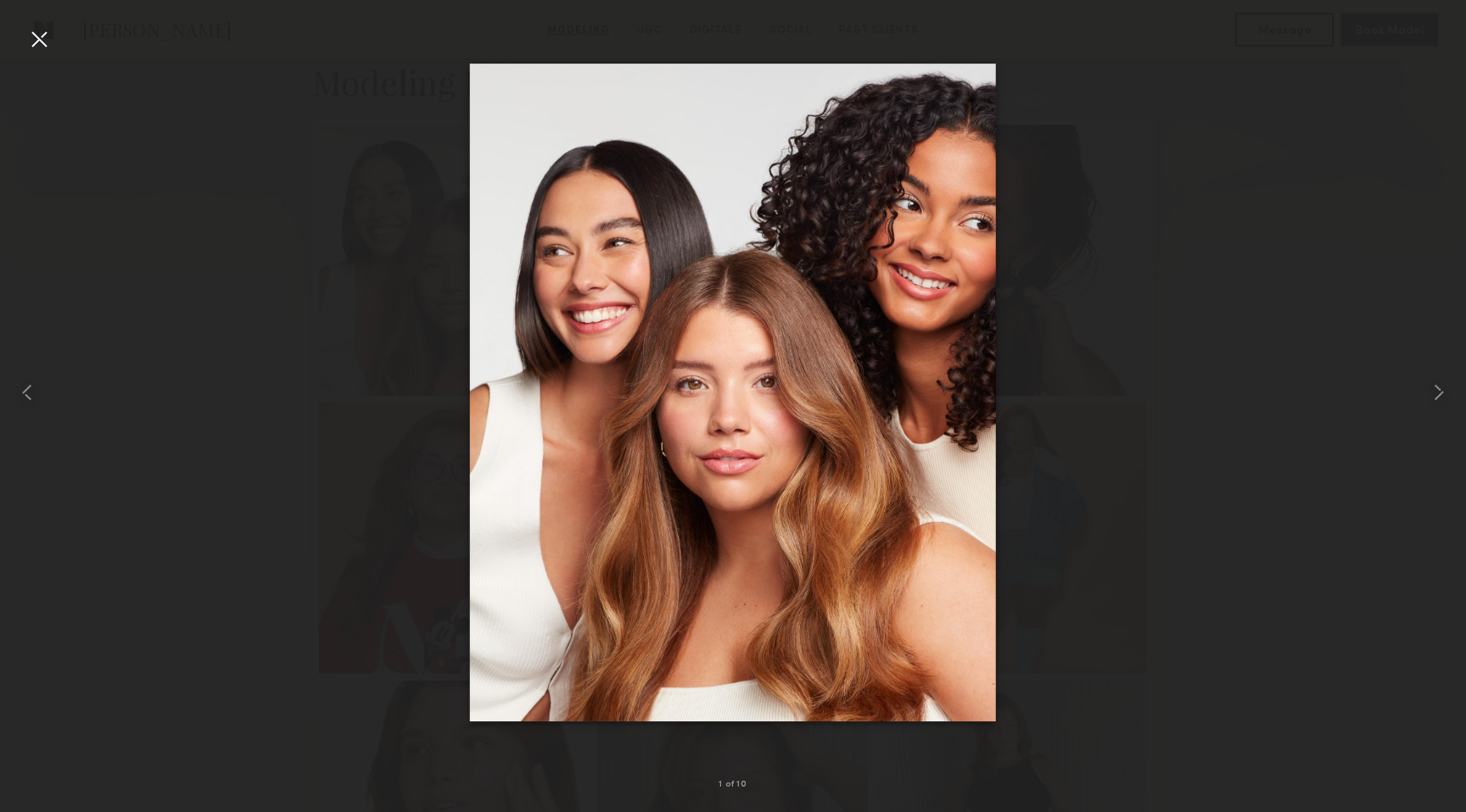
drag, startPoint x: 687, startPoint y: 334, endPoint x: 43, endPoint y: 43, distance: 706.7
click at [43, 43] on div "1 of 10" at bounding box center [733, 406] width 1466 height 812
click at [43, 43] on div at bounding box center [39, 39] width 28 height 28
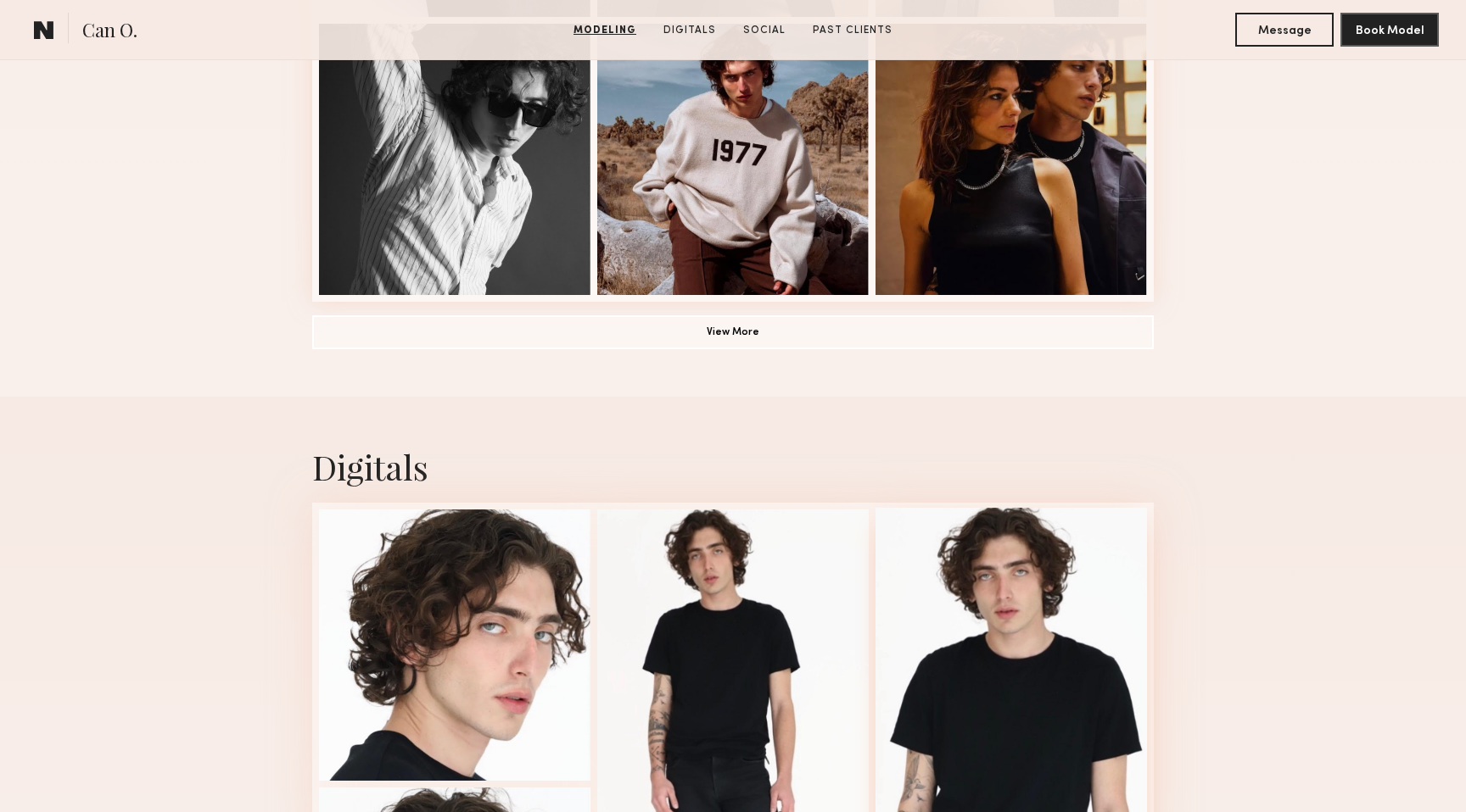
scroll to position [1021, 0]
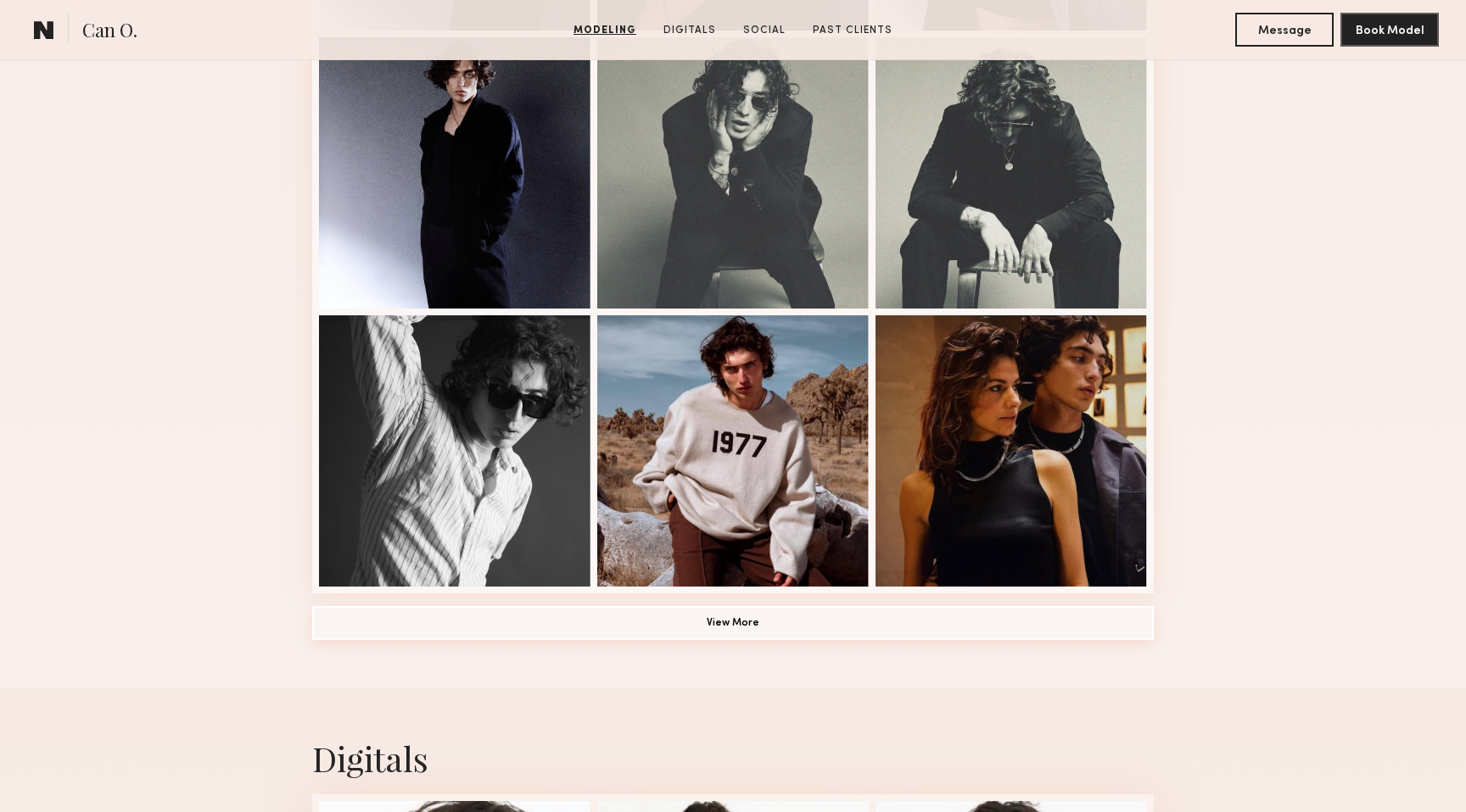
click at [839, 616] on button "View More" at bounding box center [733, 623] width 842 height 34
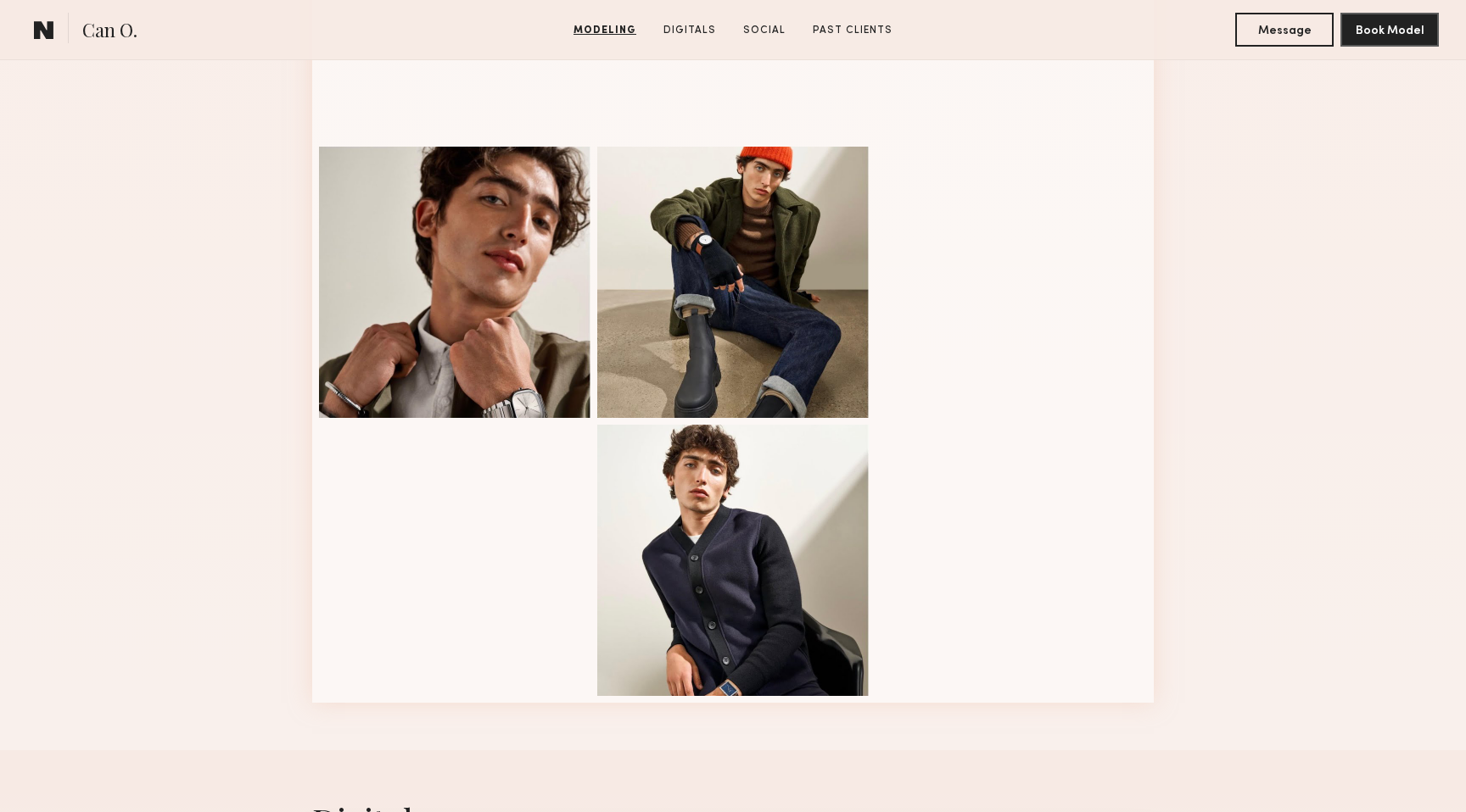
scroll to position [2047, 0]
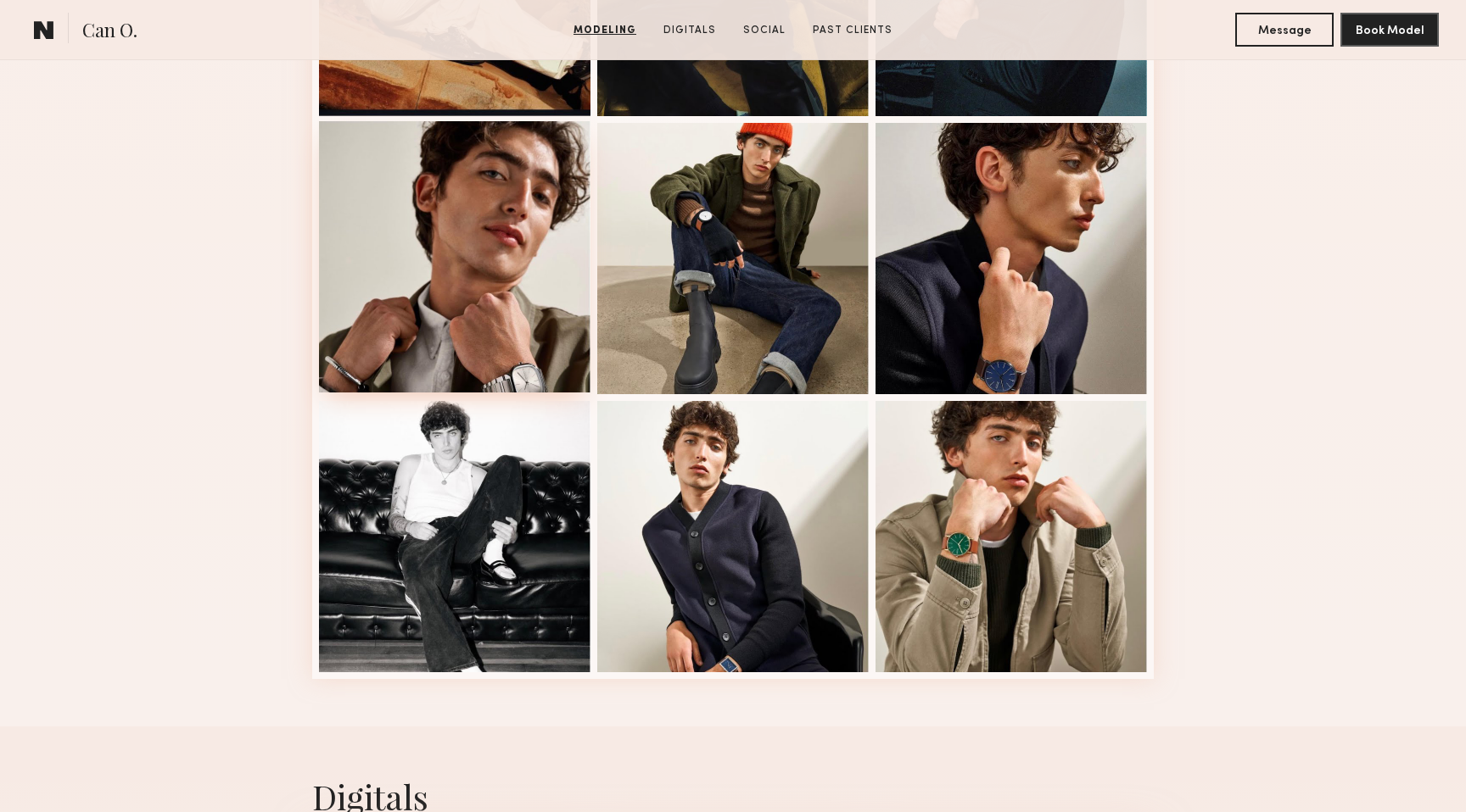
click at [464, 261] on div at bounding box center [455, 257] width 272 height 272
